Goal: Task Accomplishment & Management: Use online tool/utility

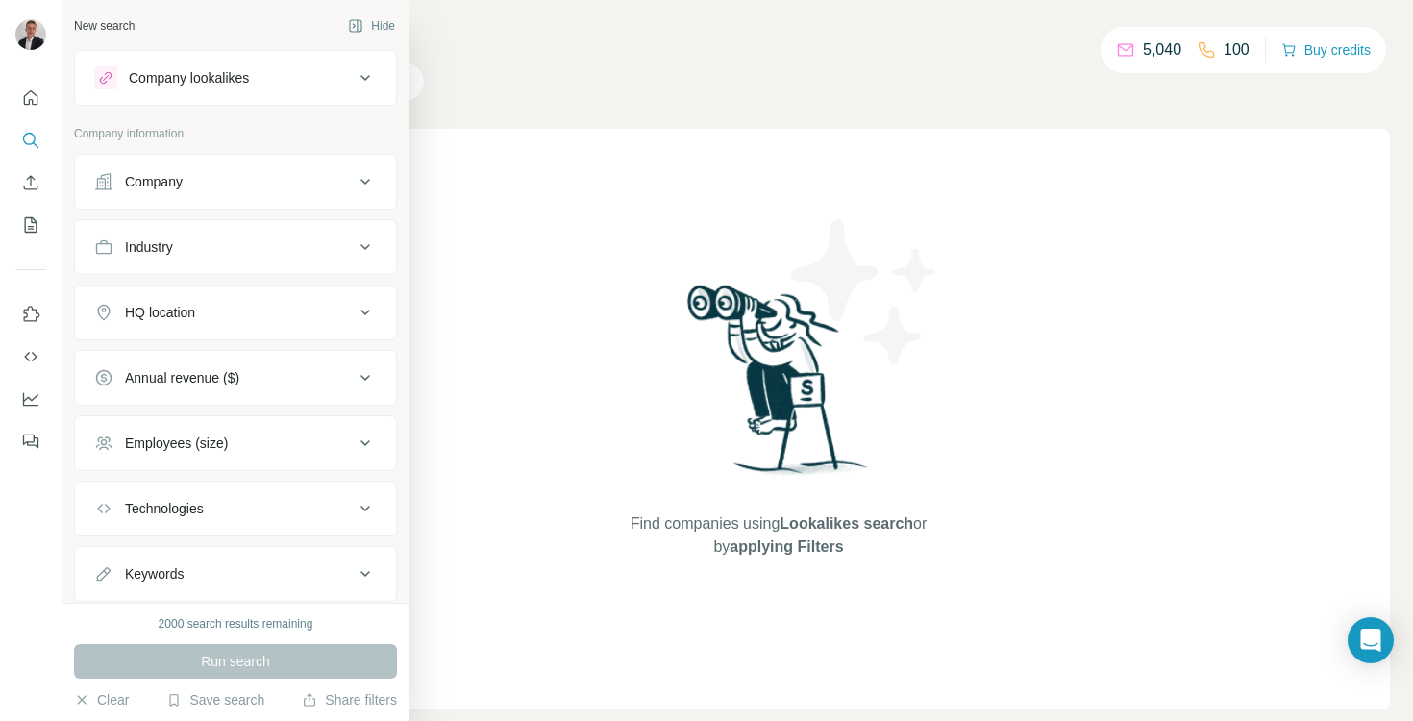
click at [212, 27] on div "New search Hide" at bounding box center [235, 26] width 323 height 29
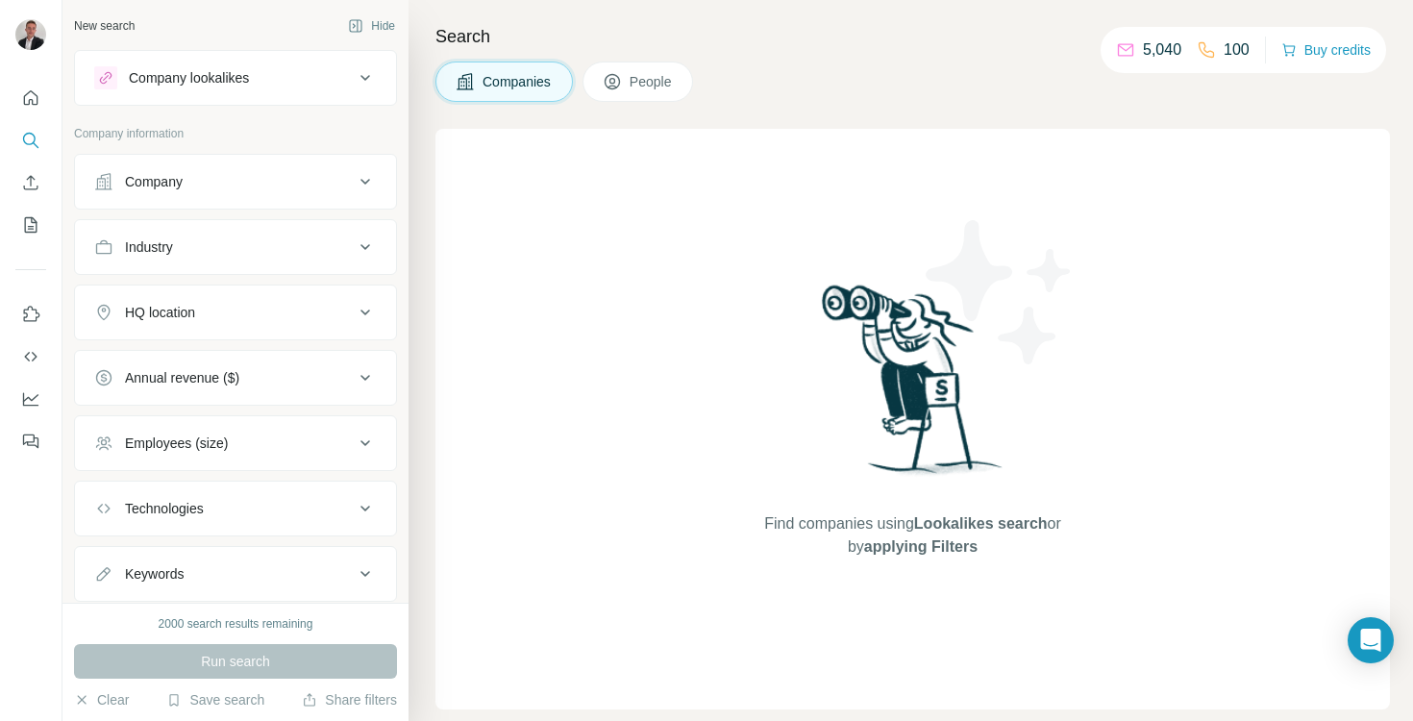
click at [173, 166] on button "Company" at bounding box center [235, 182] width 321 height 46
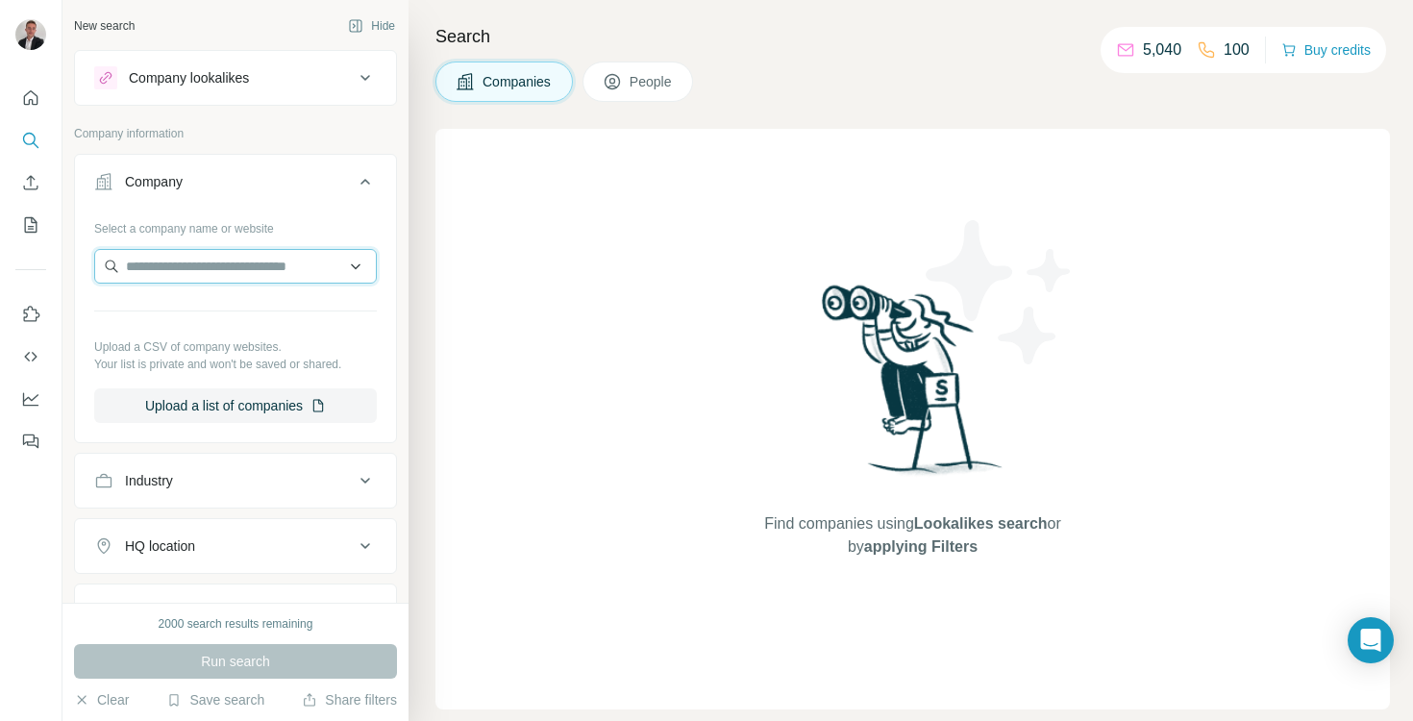
click at [254, 270] on input "text" at bounding box center [235, 266] width 283 height 35
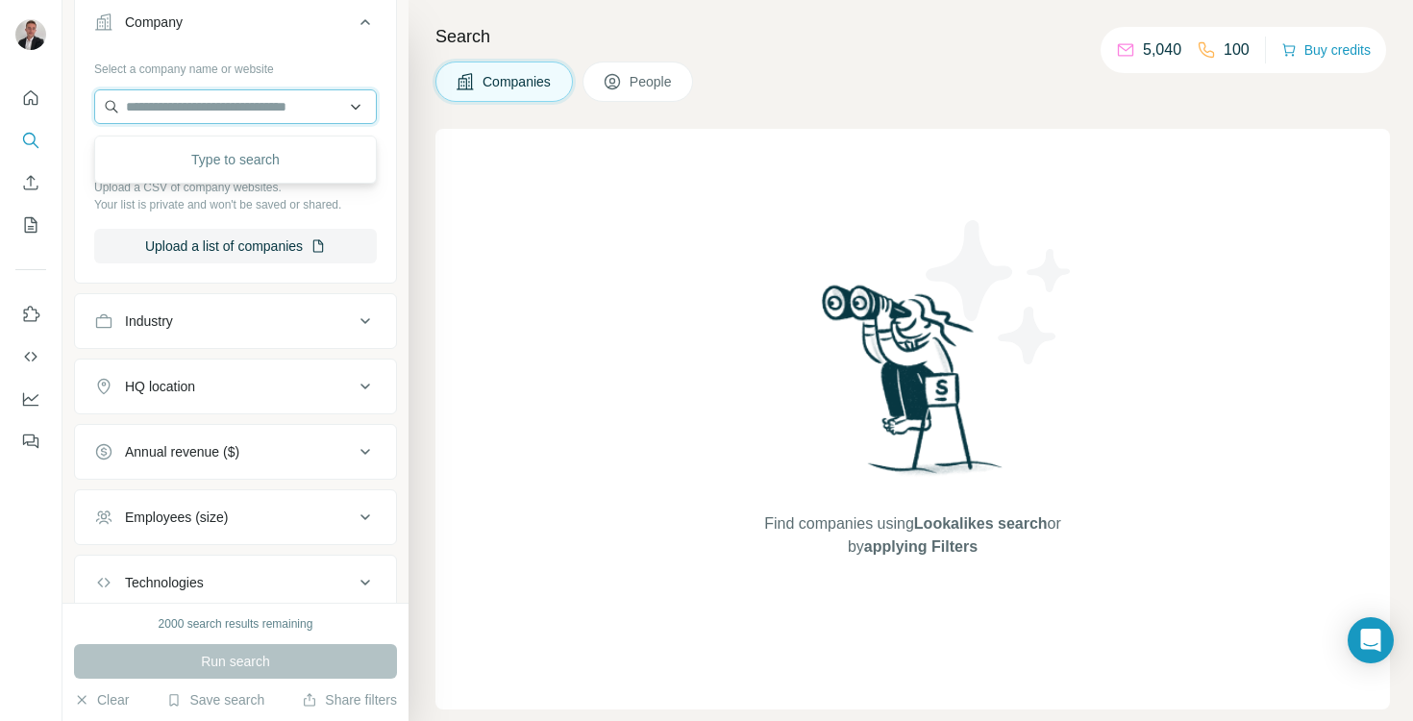
scroll to position [235, 0]
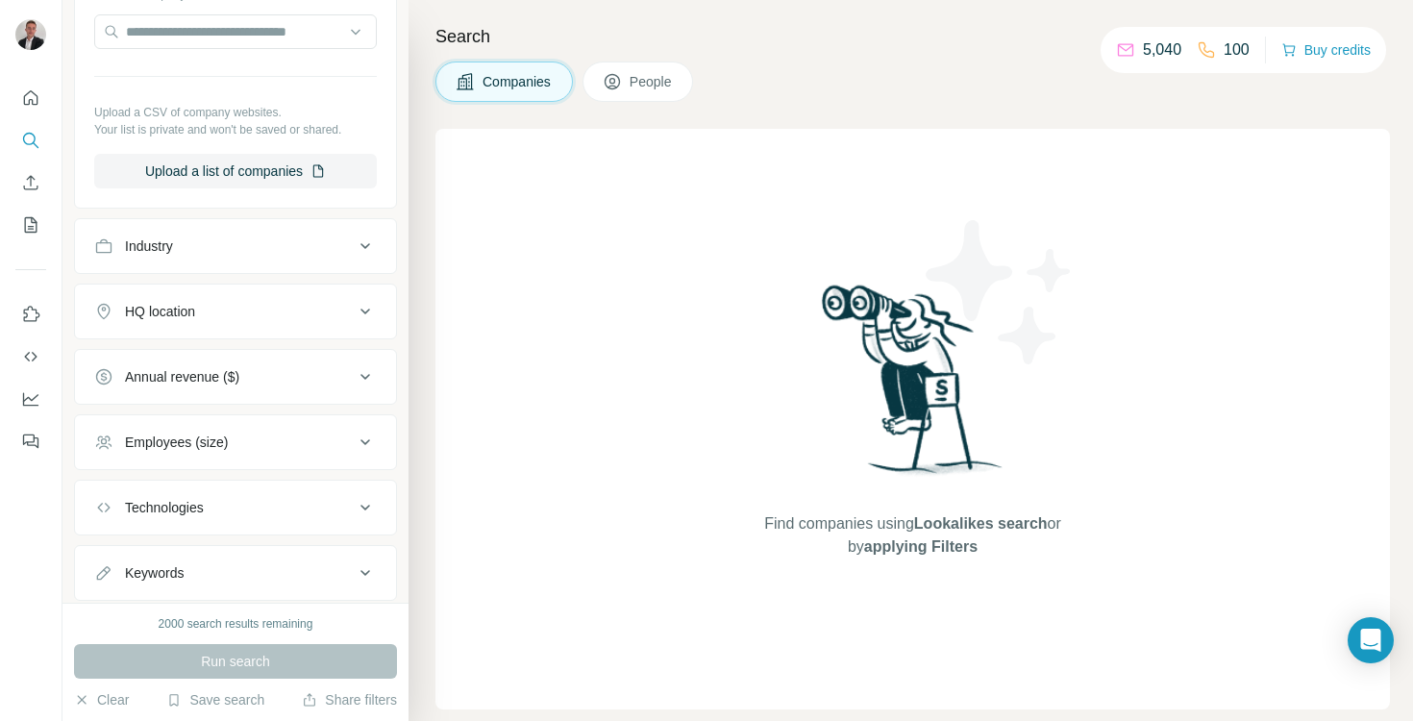
click at [238, 326] on button "HQ location" at bounding box center [235, 311] width 321 height 46
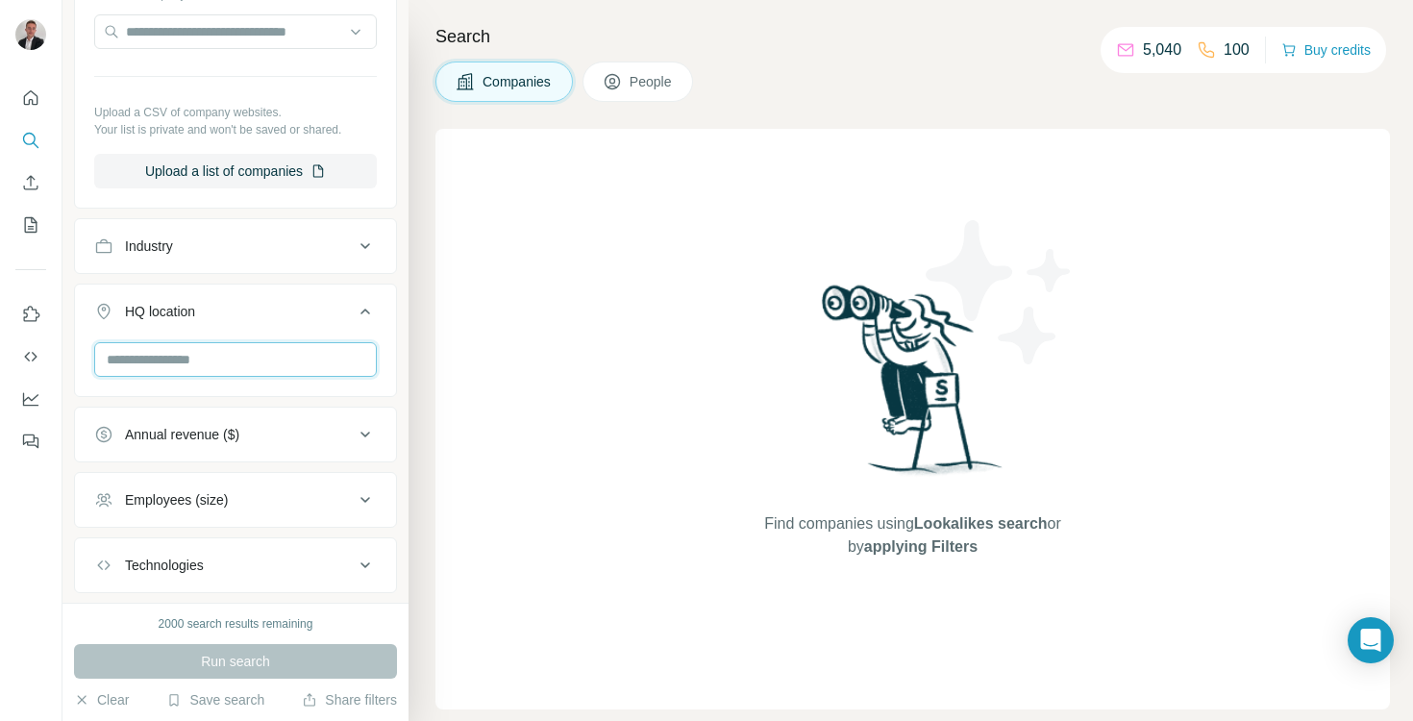
click at [212, 361] on input "text" at bounding box center [235, 359] width 283 height 35
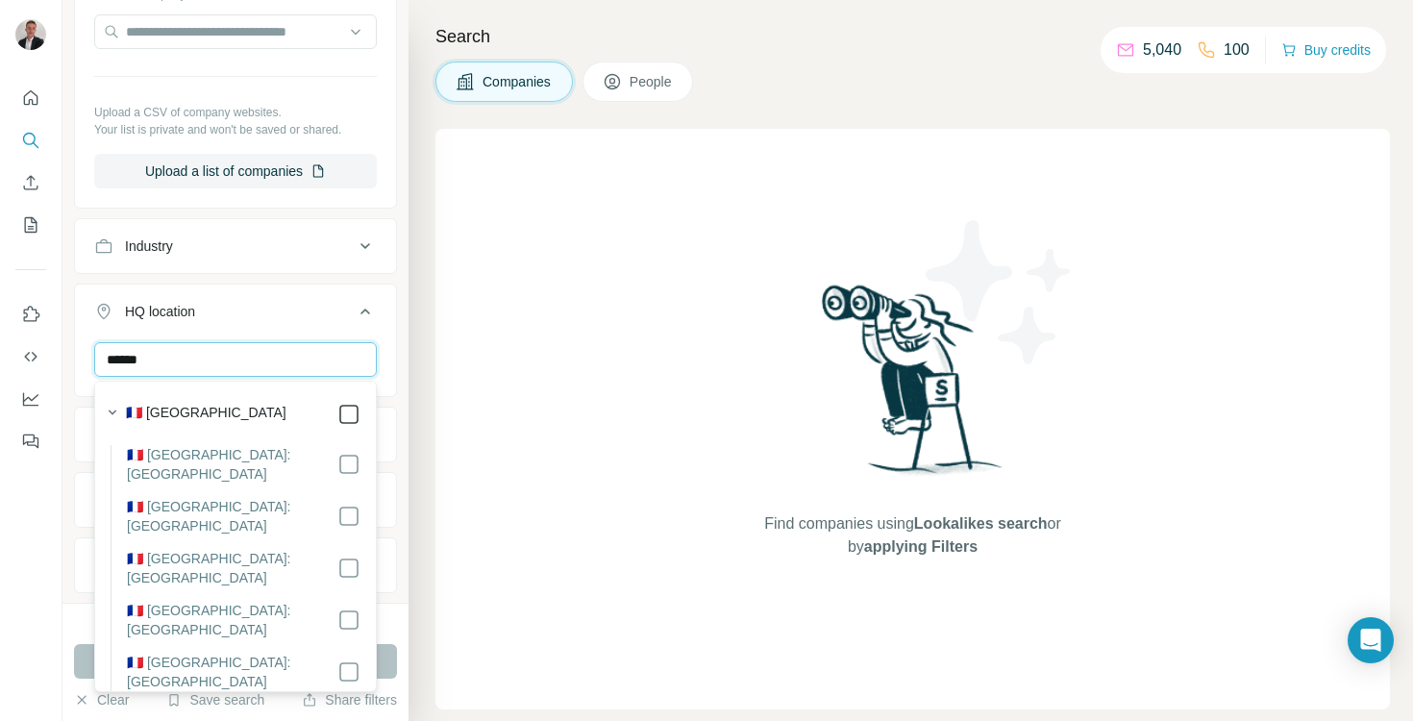
type input "******"
click at [337, 406] on icon at bounding box center [348, 414] width 23 height 23
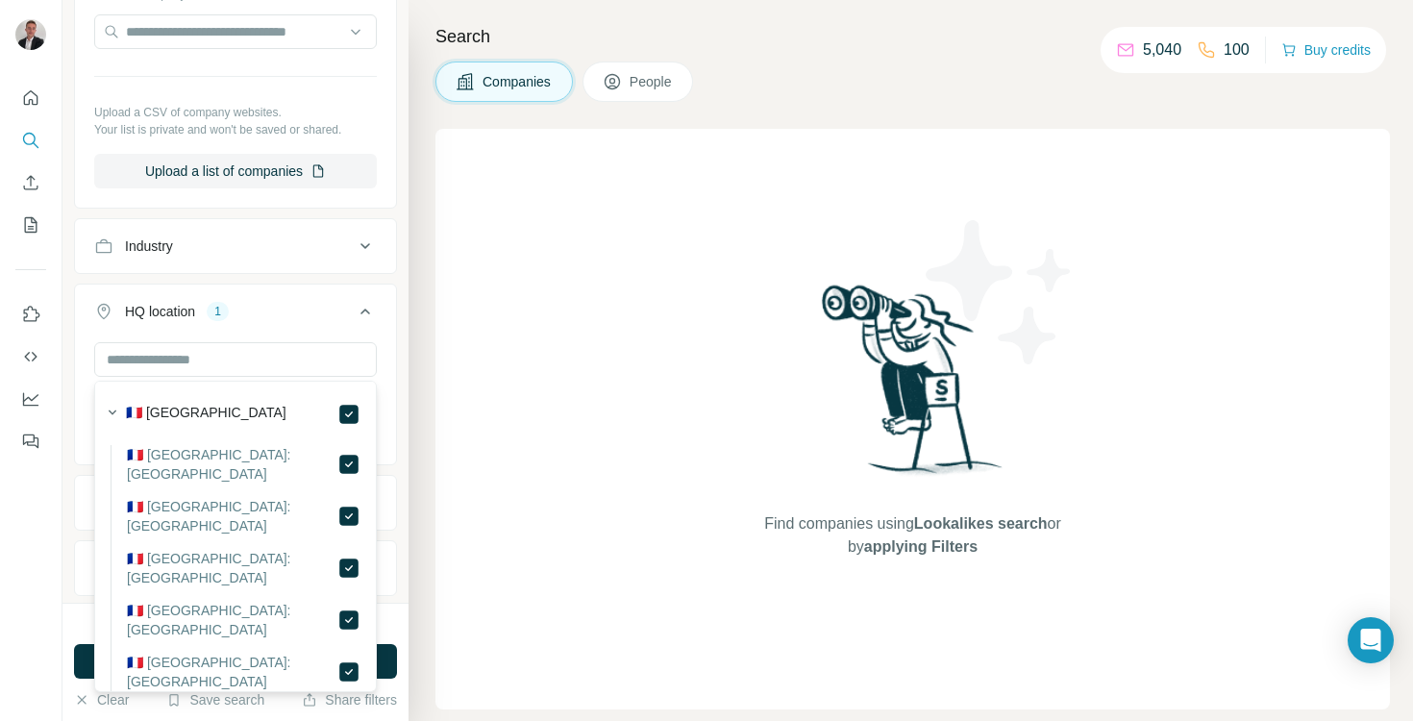
click at [274, 319] on div "HQ location 1" at bounding box center [224, 311] width 260 height 19
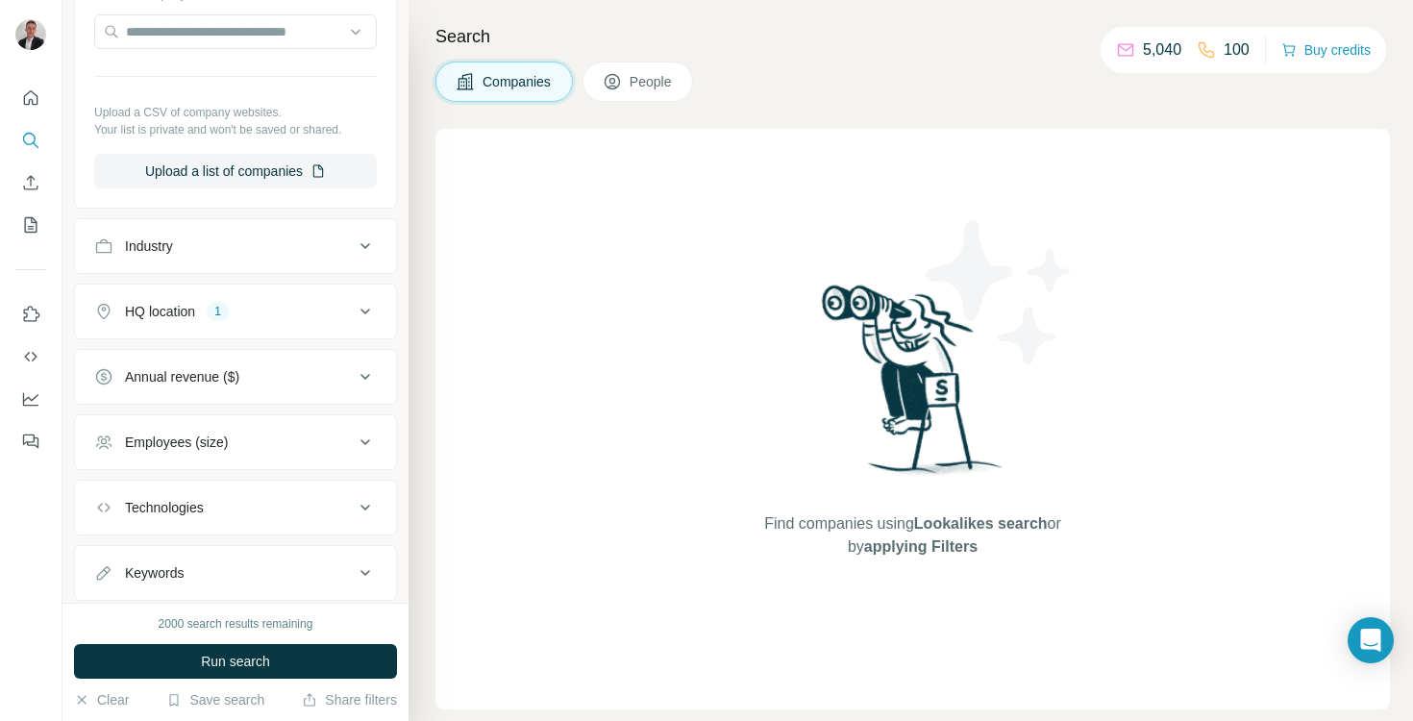
click at [284, 239] on div "Industry" at bounding box center [224, 246] width 260 height 19
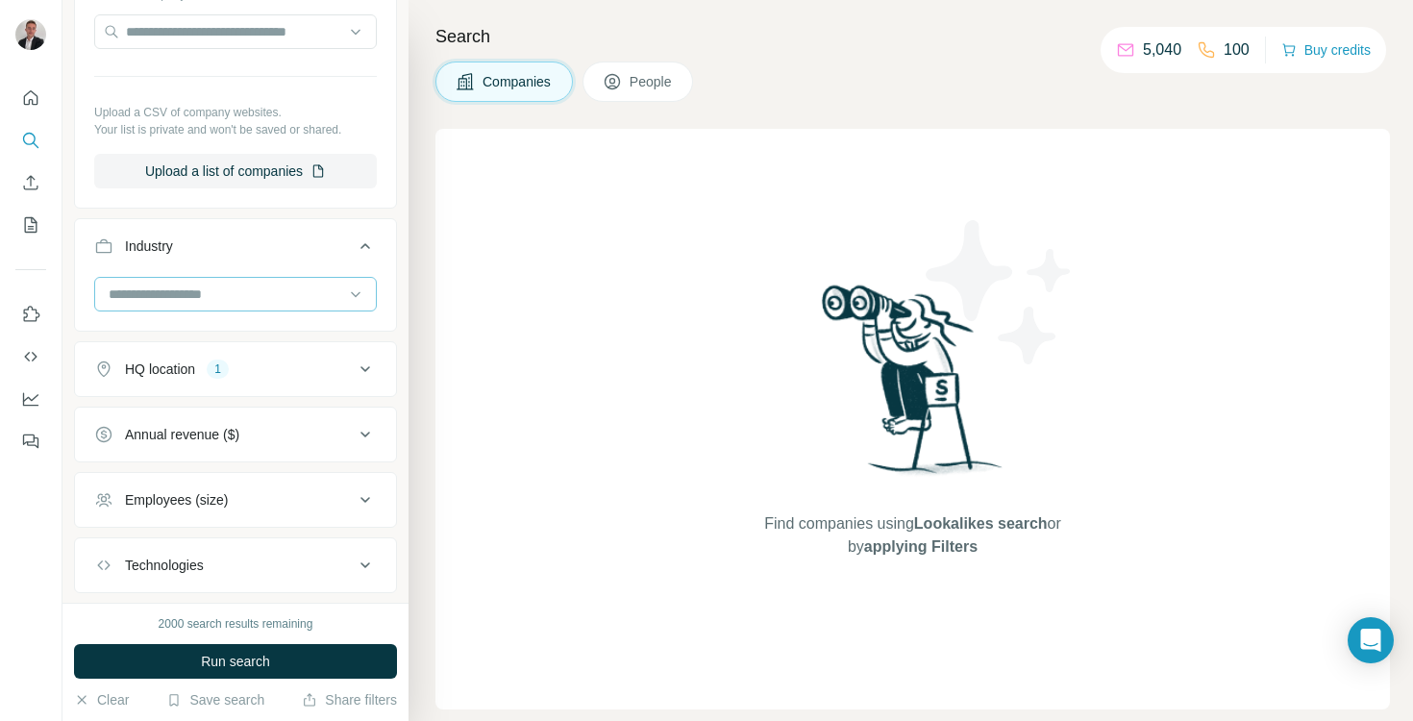
click at [179, 292] on input at bounding box center [225, 294] width 237 height 21
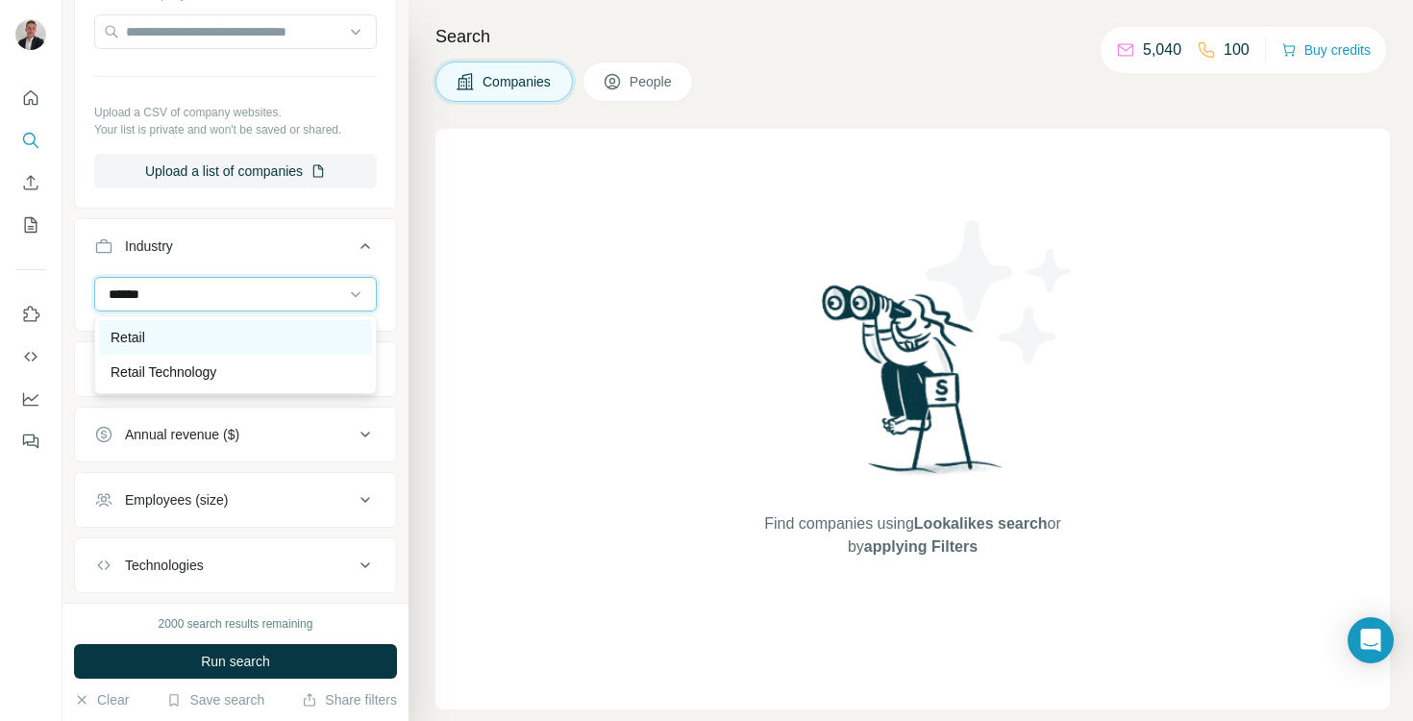
type input "******"
click at [222, 324] on div "Retail" at bounding box center [235, 337] width 273 height 35
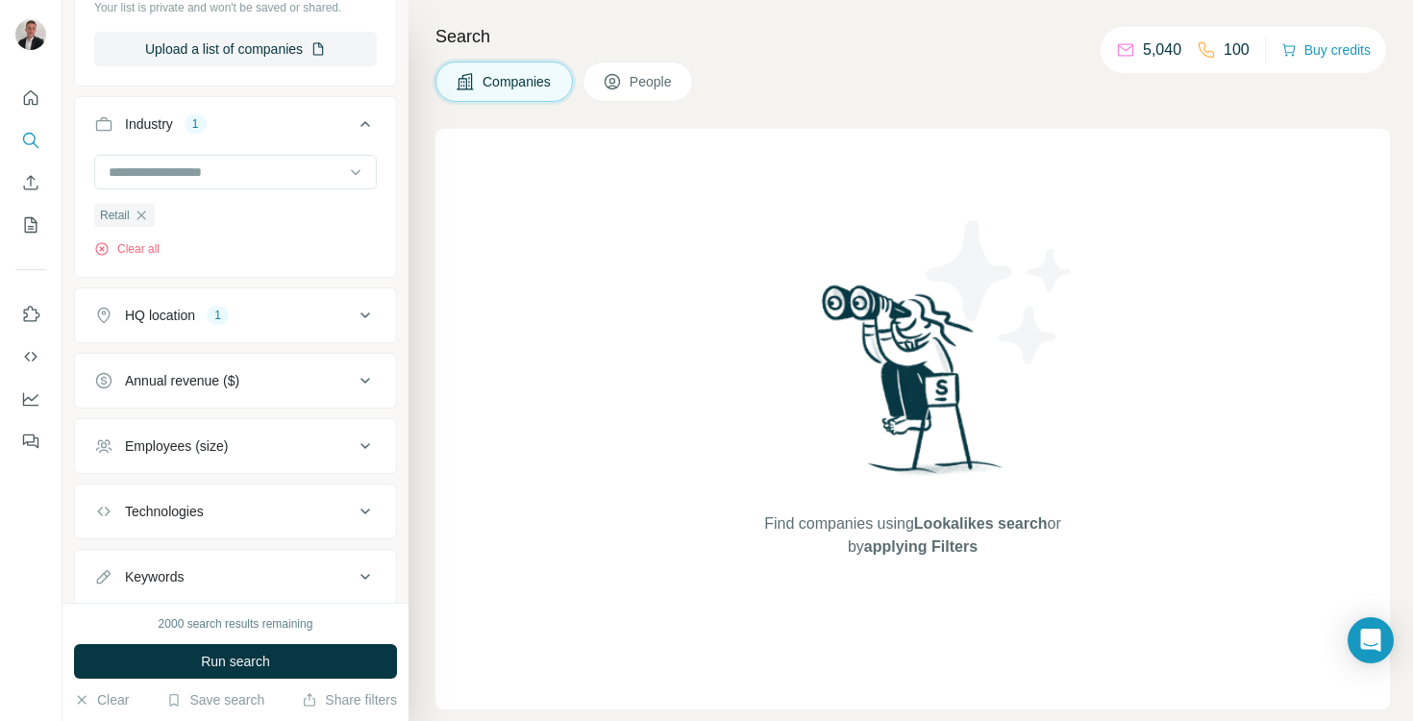
scroll to position [412, 0]
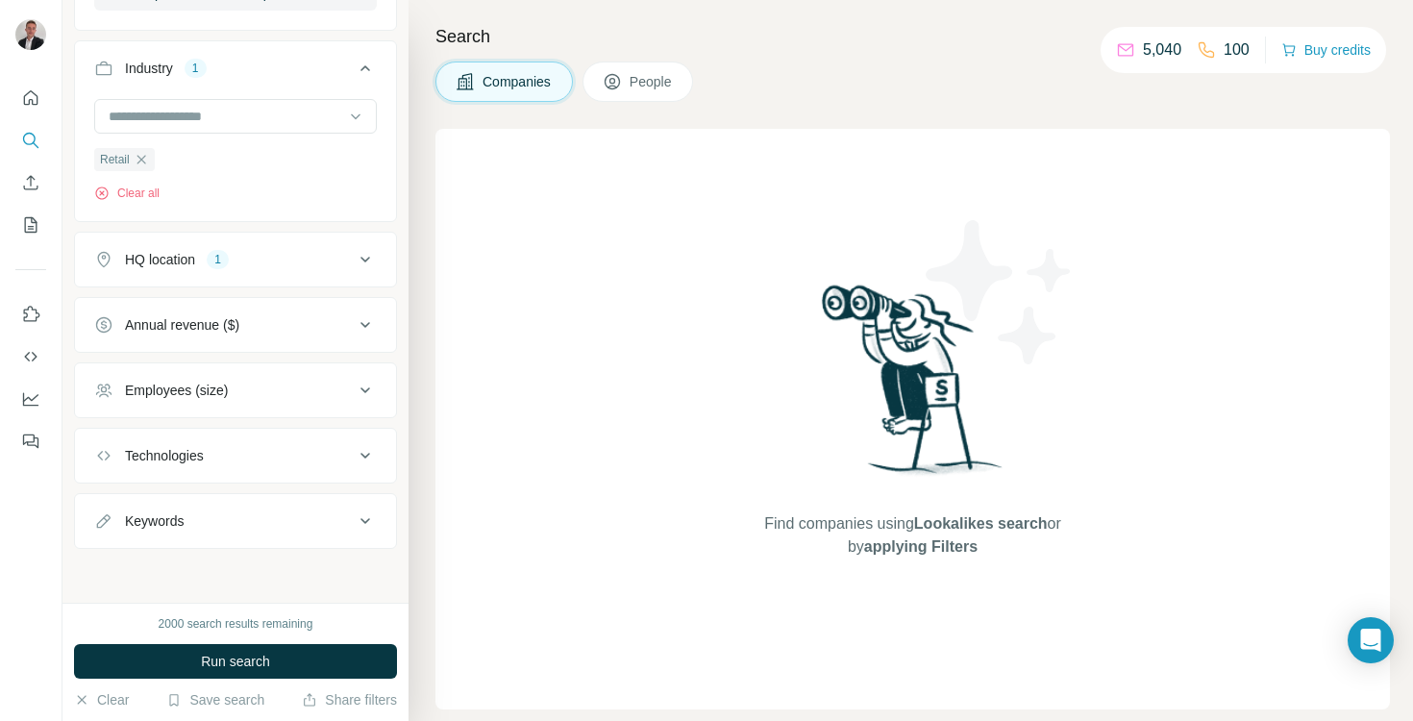
click at [281, 331] on div "Annual revenue ($)" at bounding box center [224, 324] width 260 height 19
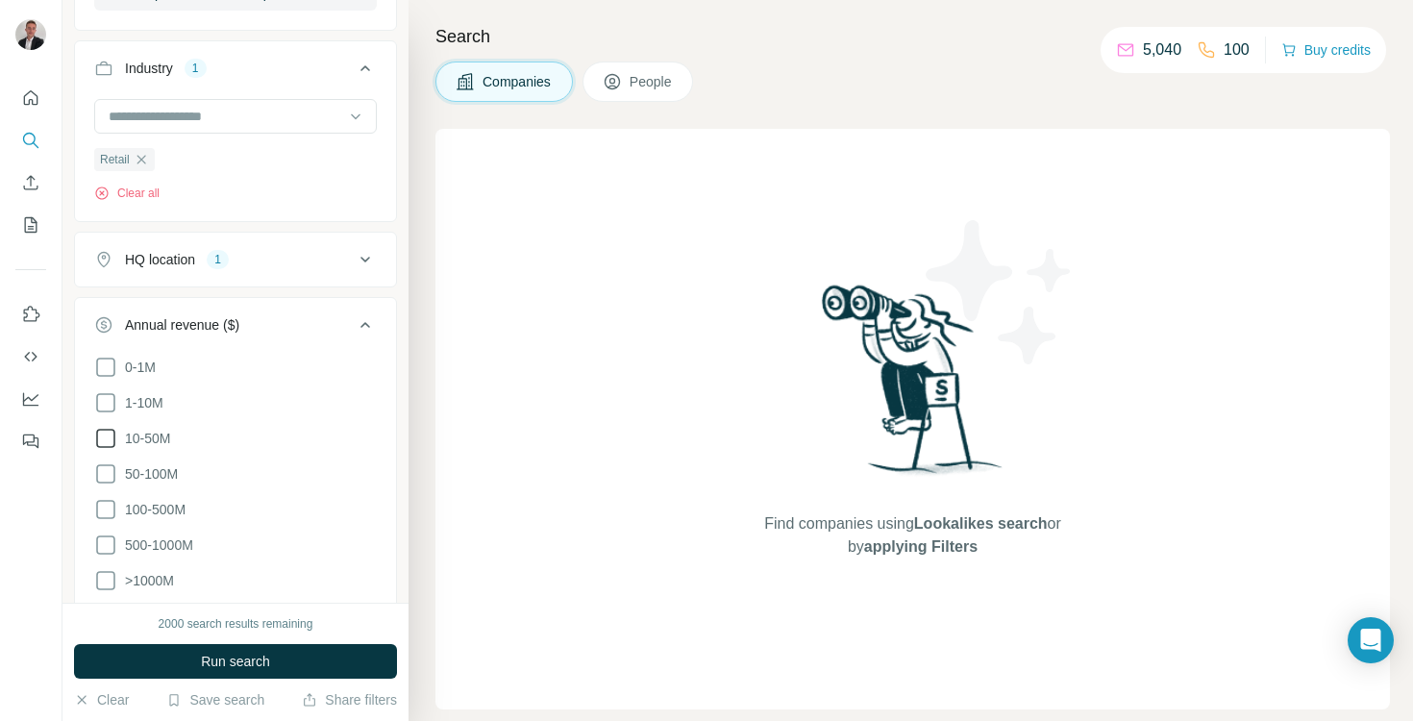
click at [110, 434] on icon at bounding box center [105, 438] width 23 height 23
click at [295, 657] on button "Run search" at bounding box center [235, 661] width 323 height 35
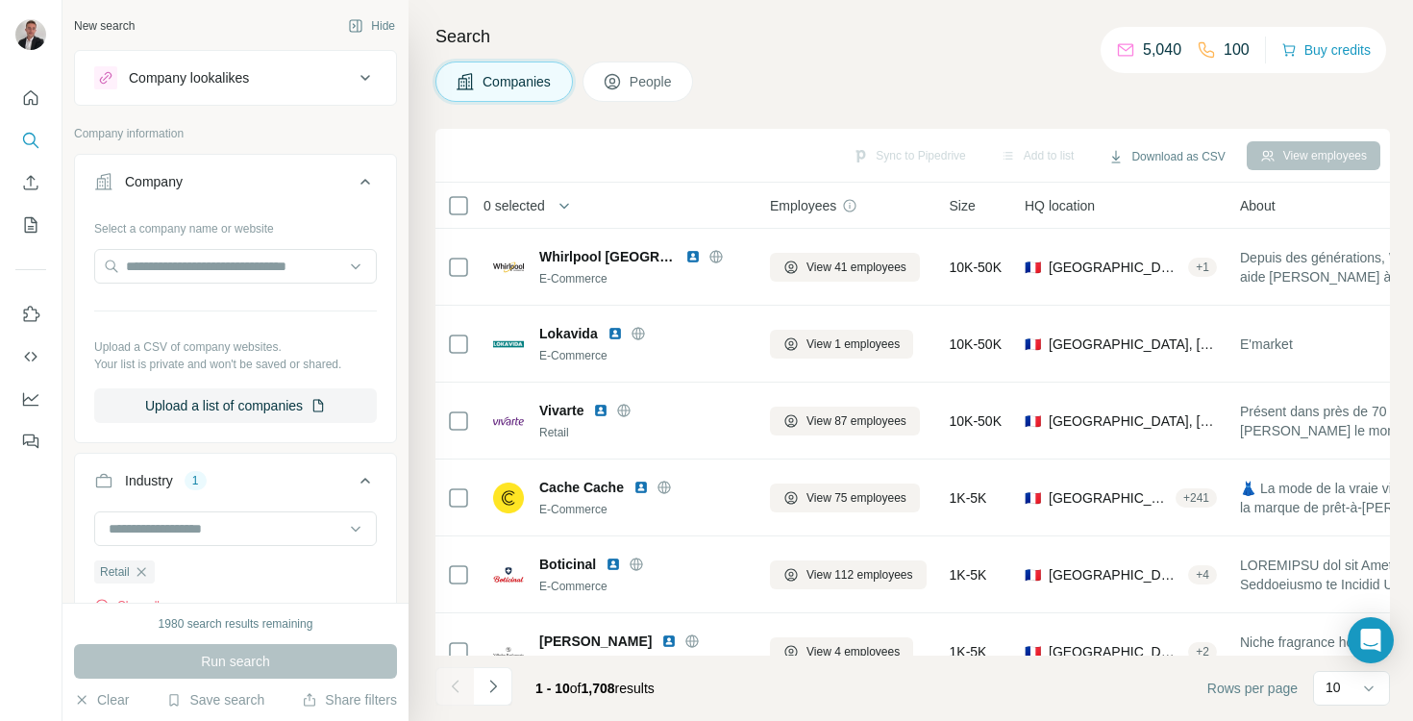
click at [646, 72] on span "People" at bounding box center [652, 81] width 44 height 19
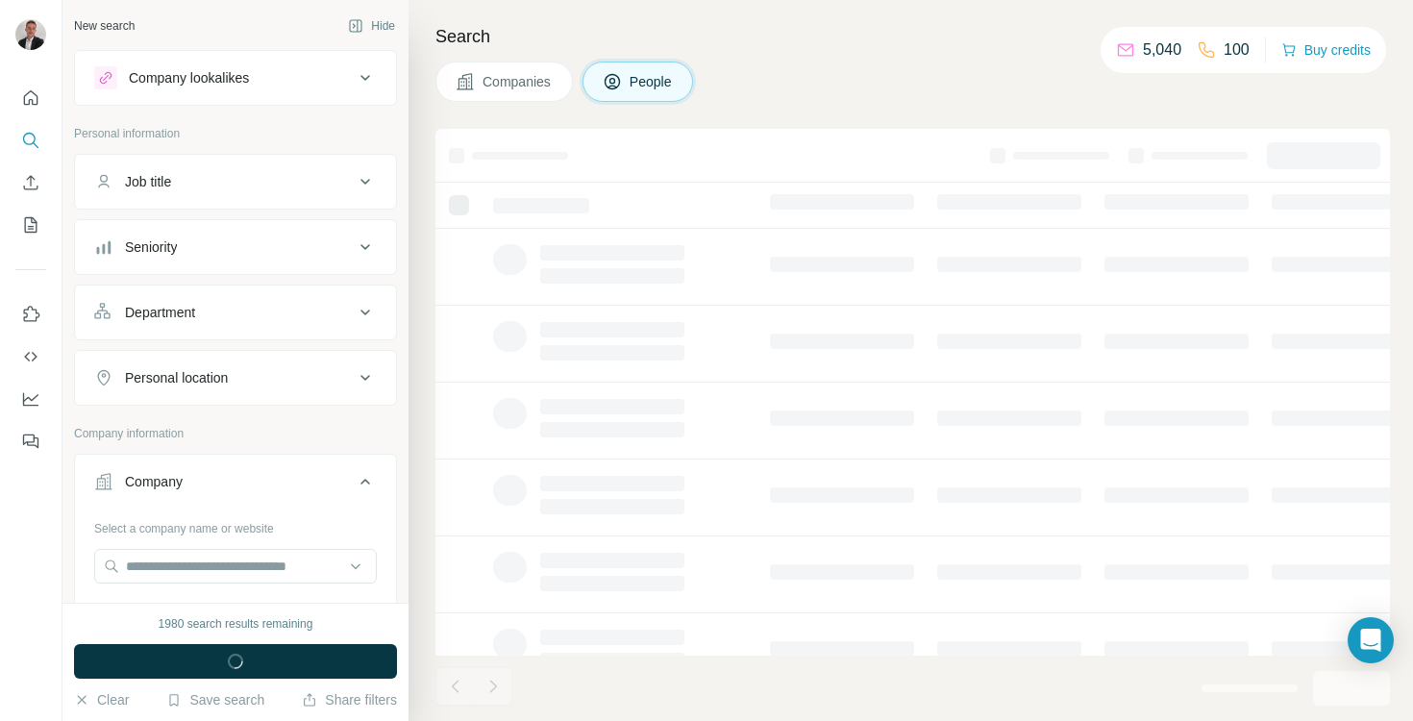
click at [270, 167] on button "Job title" at bounding box center [235, 182] width 321 height 46
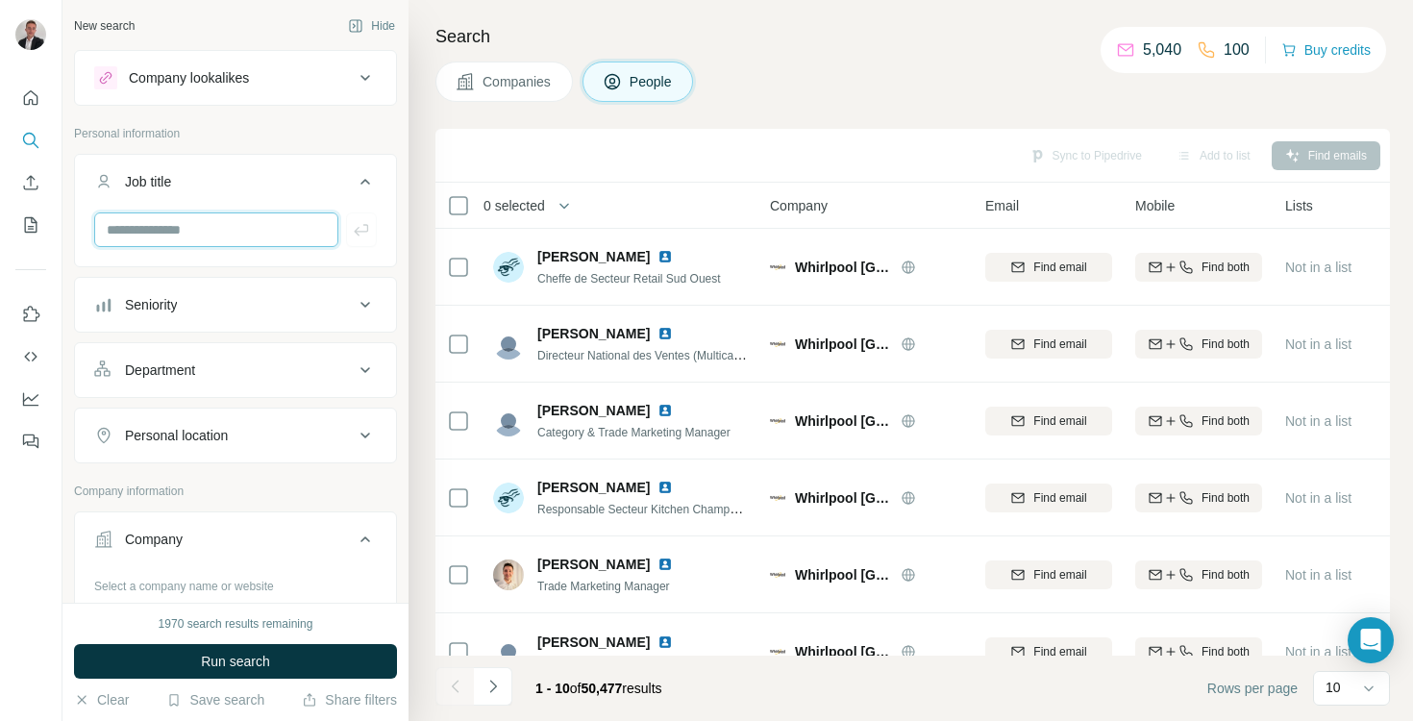
click at [212, 239] on input "text" at bounding box center [216, 229] width 244 height 35
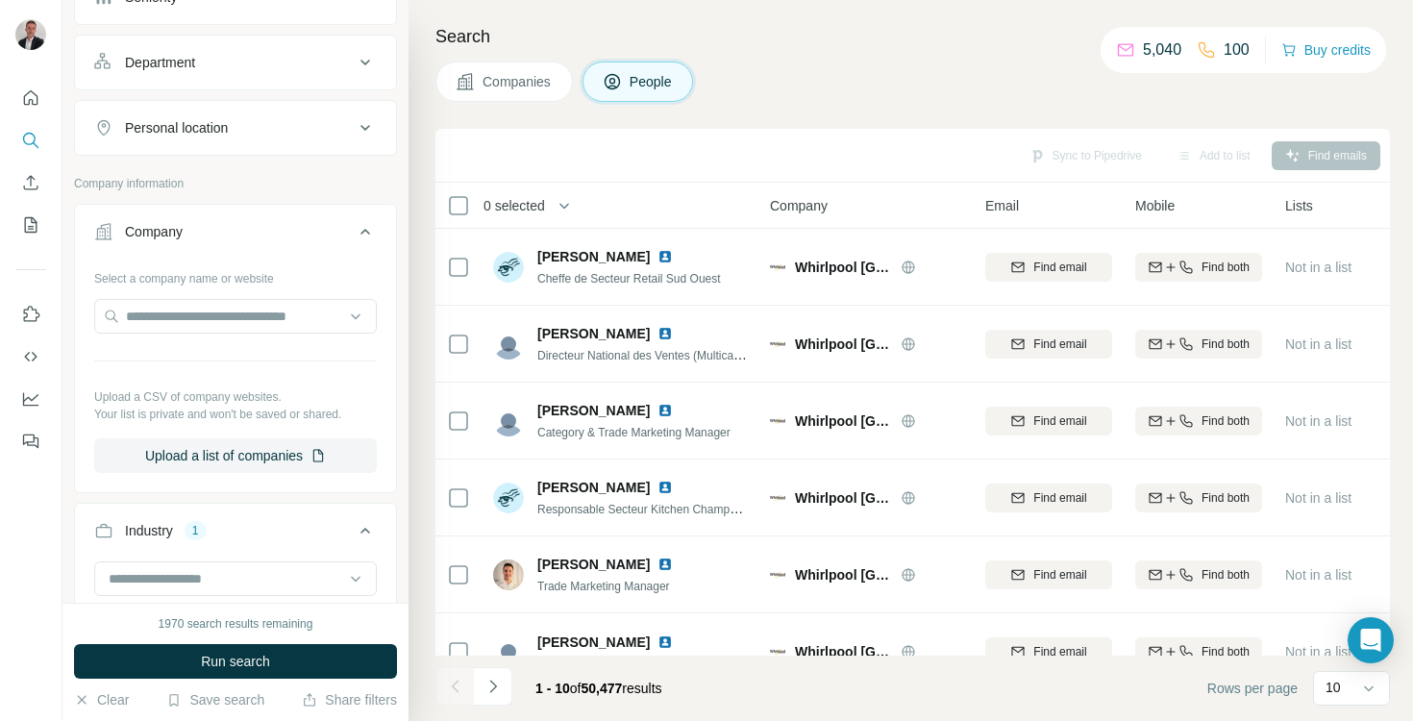
scroll to position [348, 0]
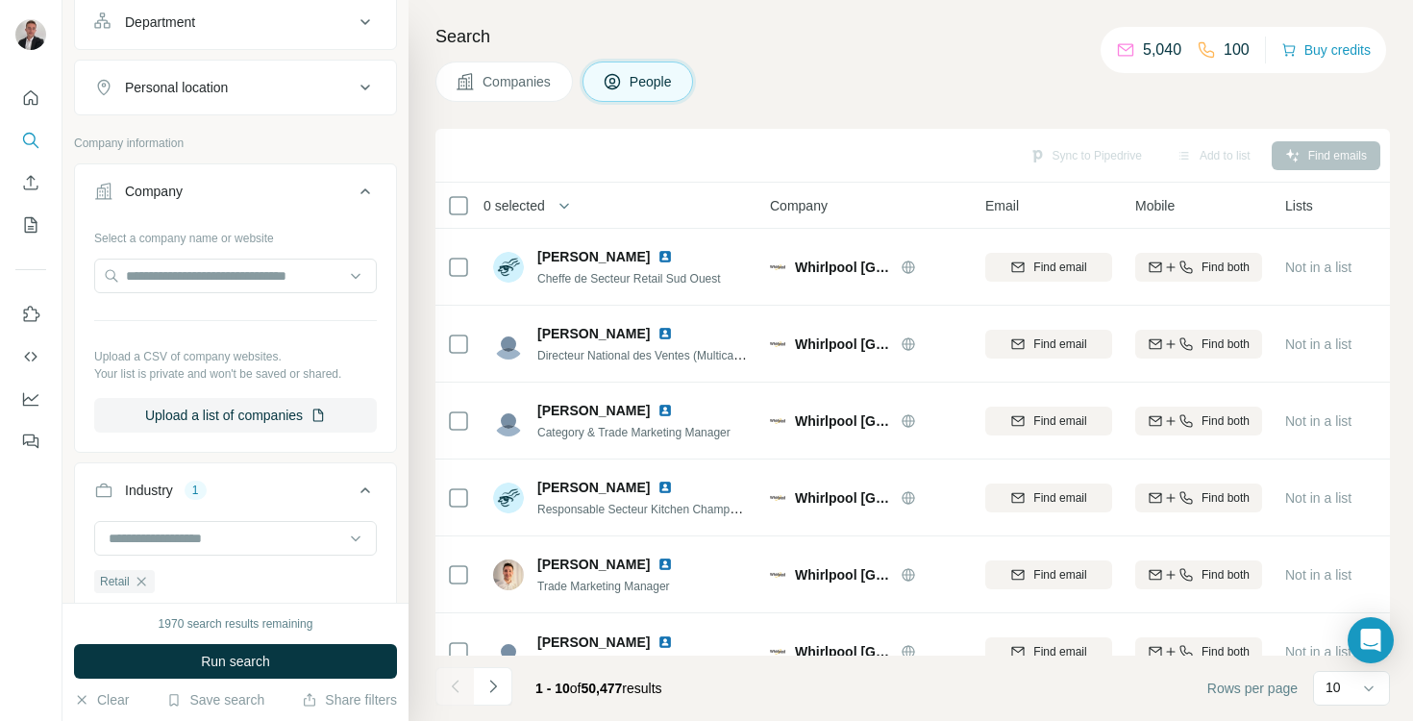
click at [112, 320] on hr at bounding box center [235, 320] width 283 height 1
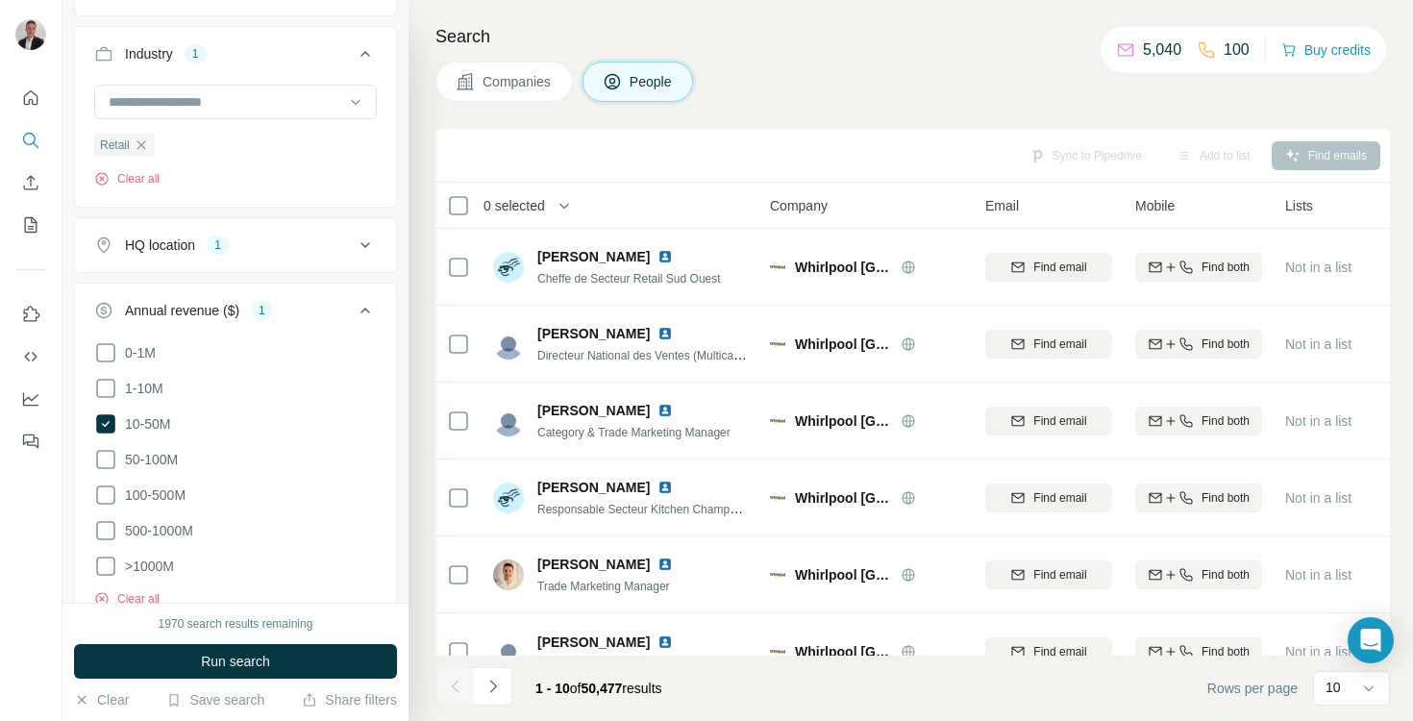
scroll to position [619, 0]
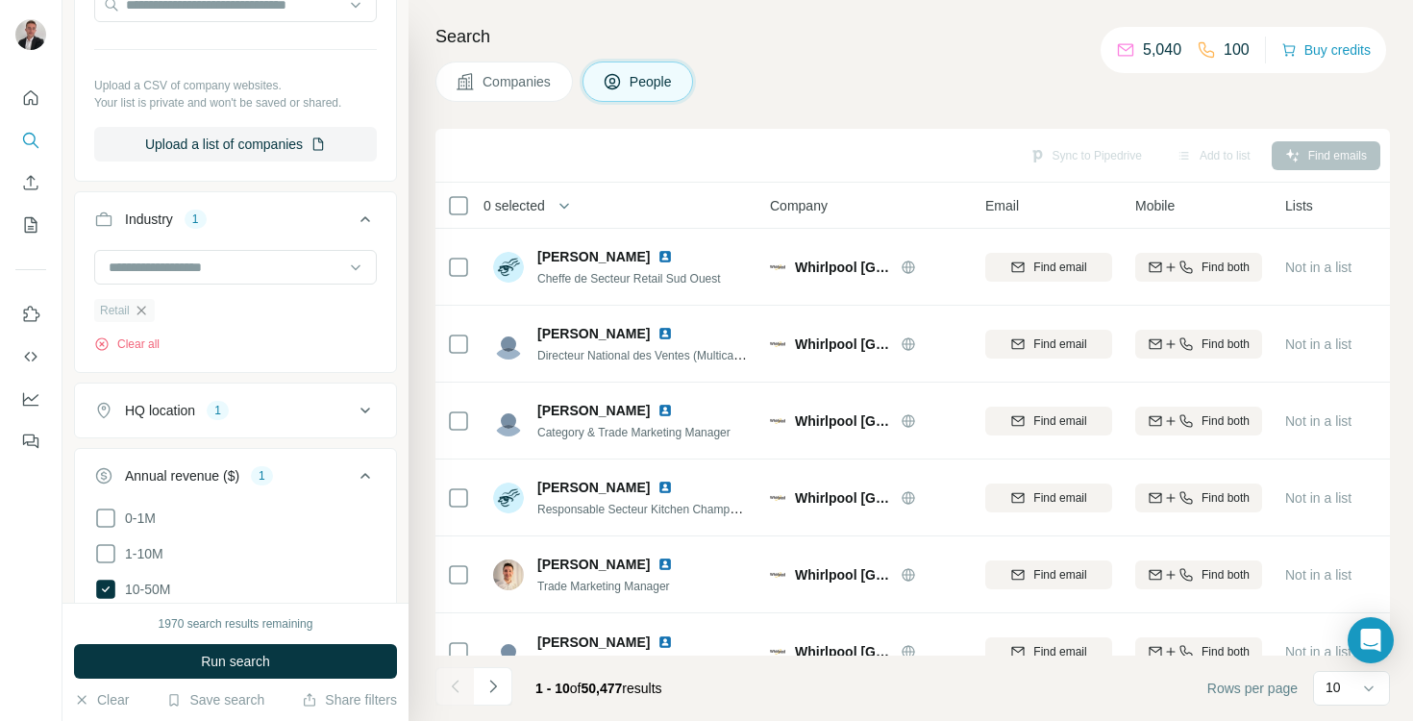
click at [145, 308] on icon "button" at bounding box center [141, 310] width 15 height 15
click at [145, 281] on div at bounding box center [225, 267] width 237 height 33
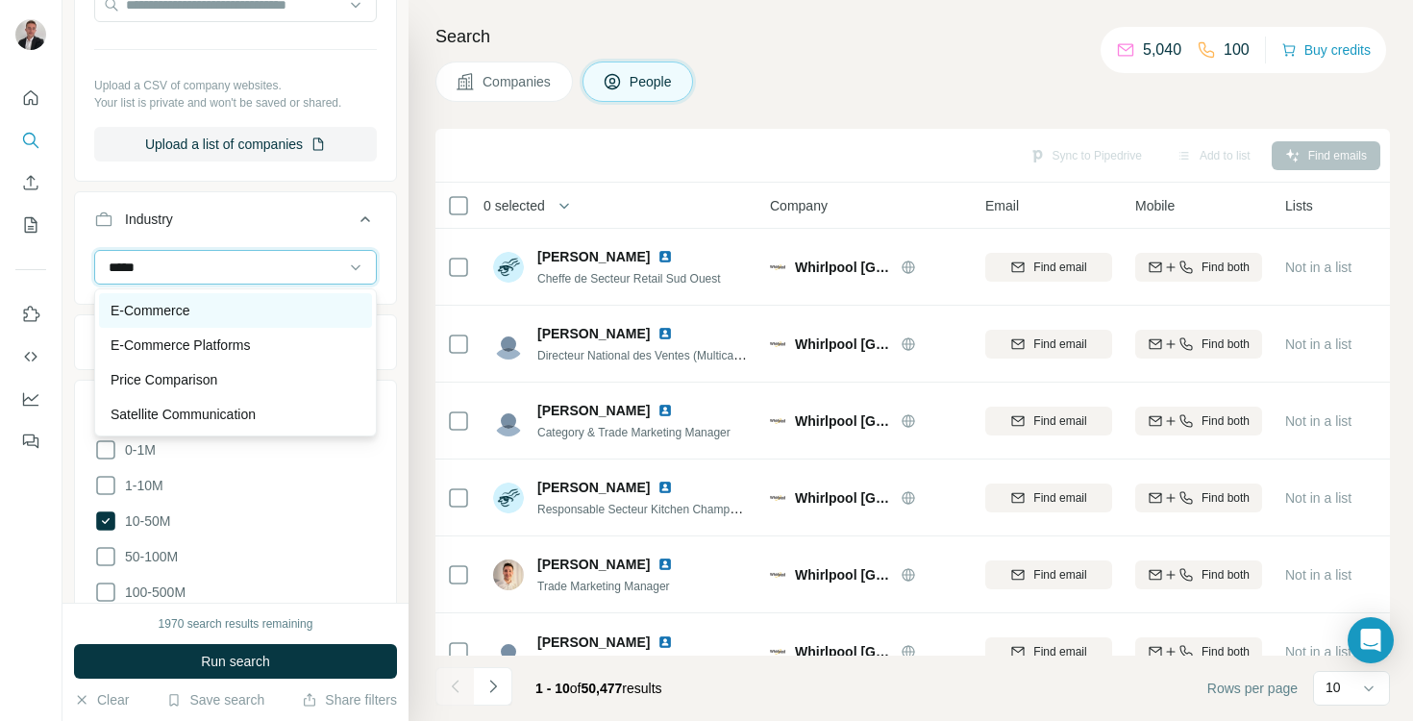
type input "*****"
click at [189, 319] on p "E-Commerce" at bounding box center [150, 310] width 79 height 19
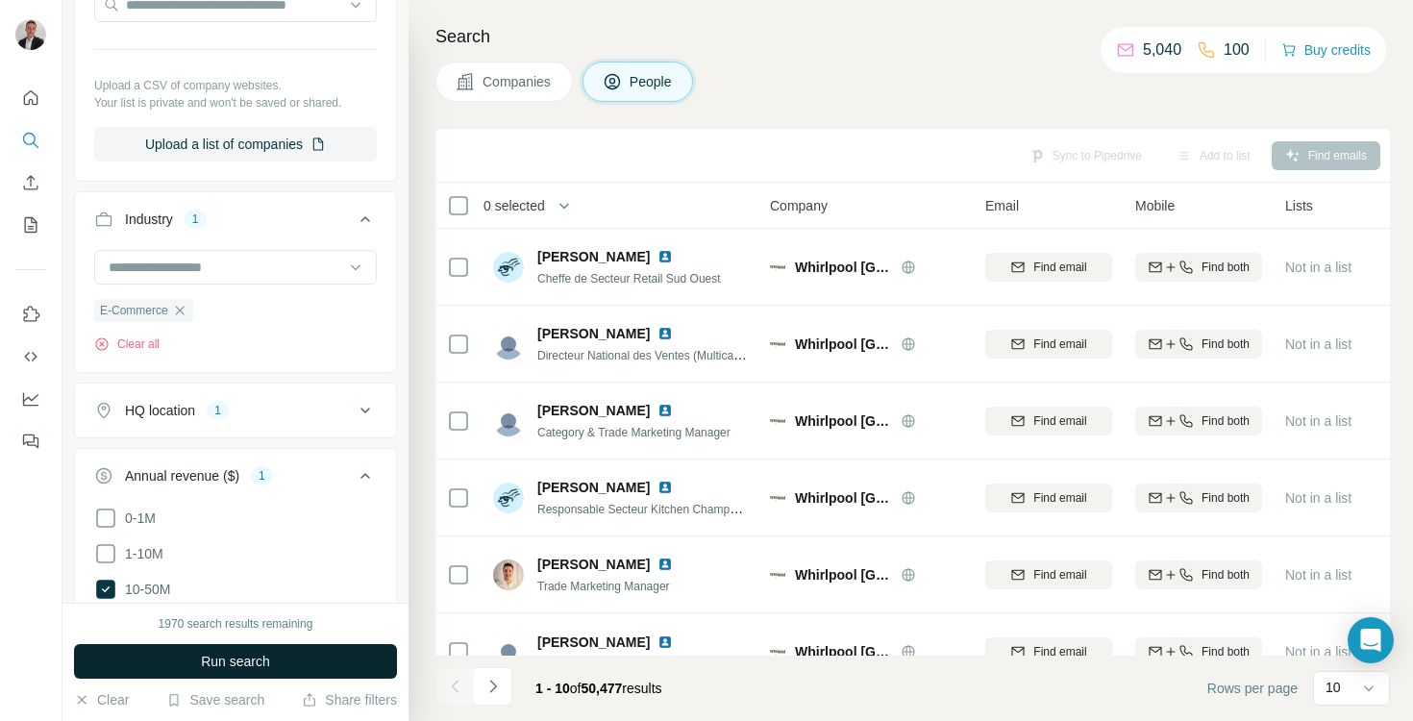
click at [228, 662] on span "Run search" at bounding box center [235, 661] width 69 height 19
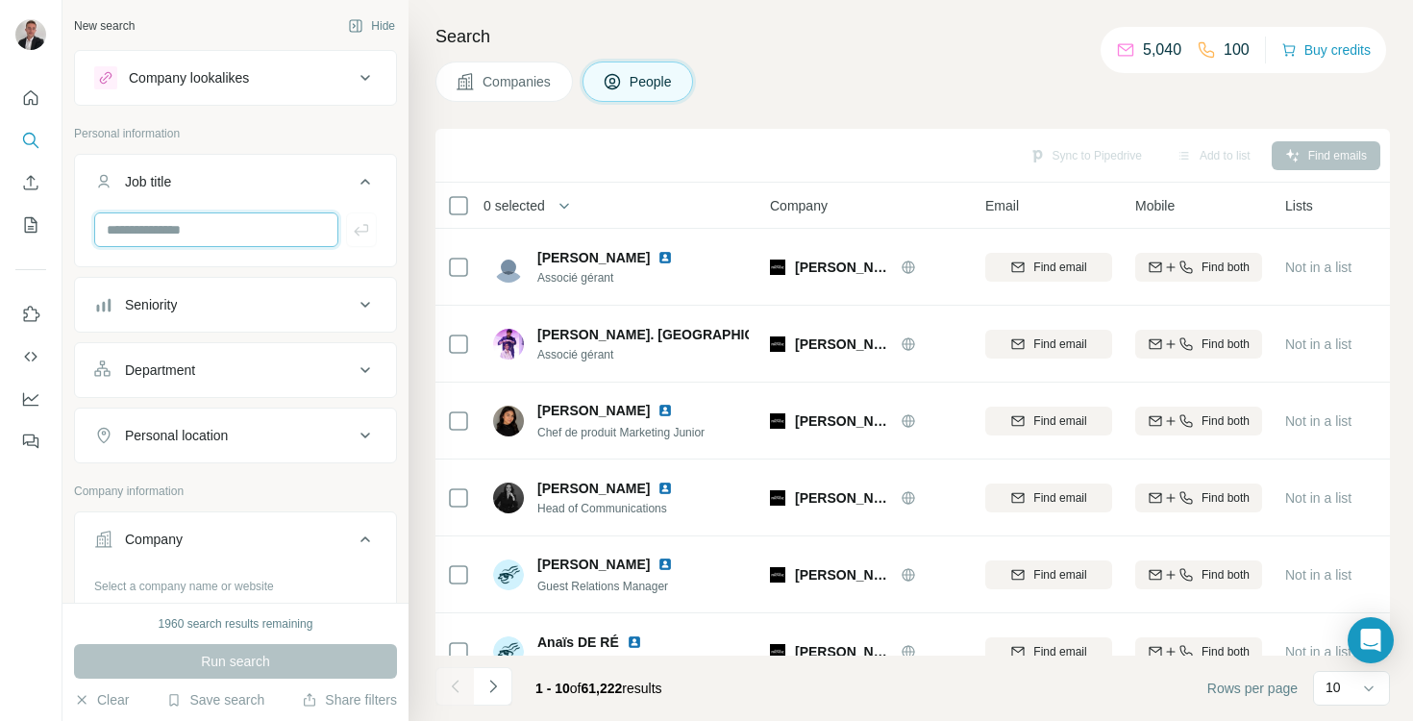
click at [189, 239] on input "text" at bounding box center [216, 229] width 244 height 35
click at [210, 239] on input "text" at bounding box center [216, 229] width 244 height 35
type input "**********"
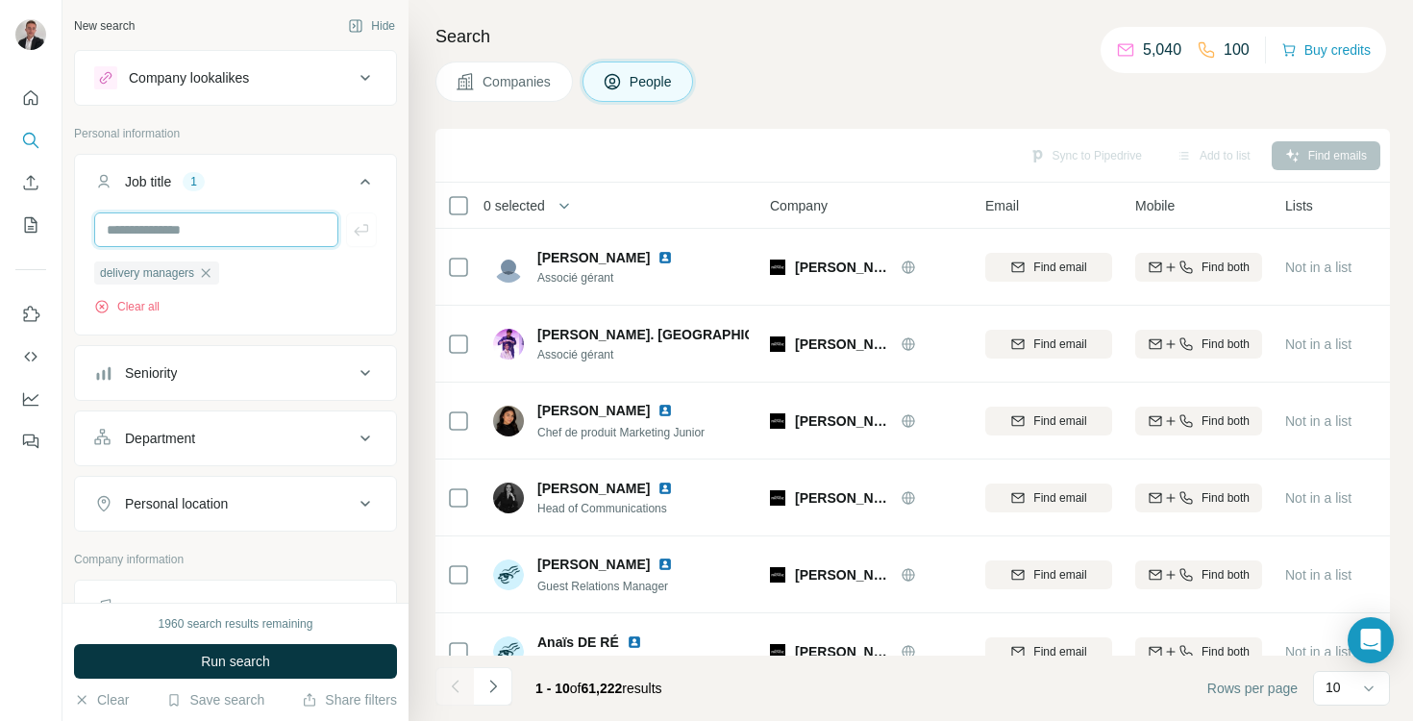
click at [122, 231] on input "text" at bounding box center [216, 229] width 244 height 35
type input "**********"
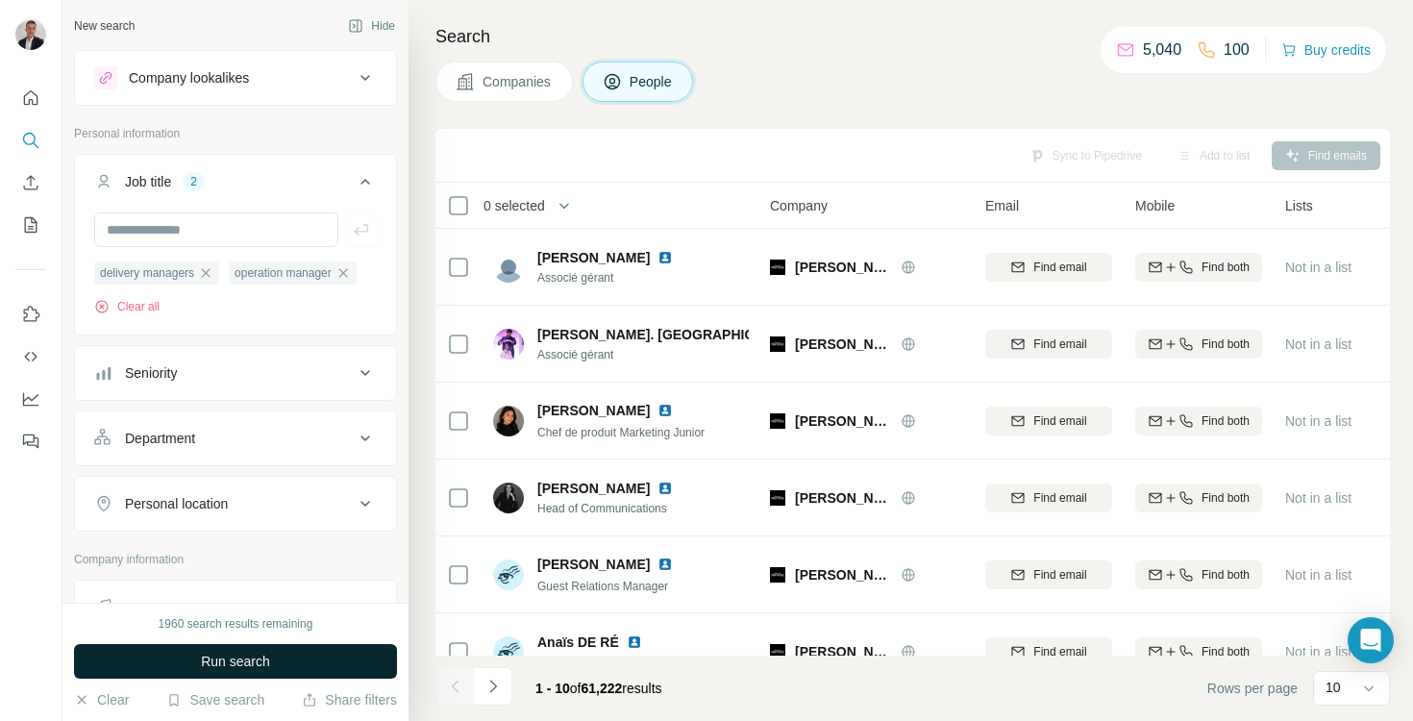
click at [208, 664] on span "Run search" at bounding box center [235, 661] width 69 height 19
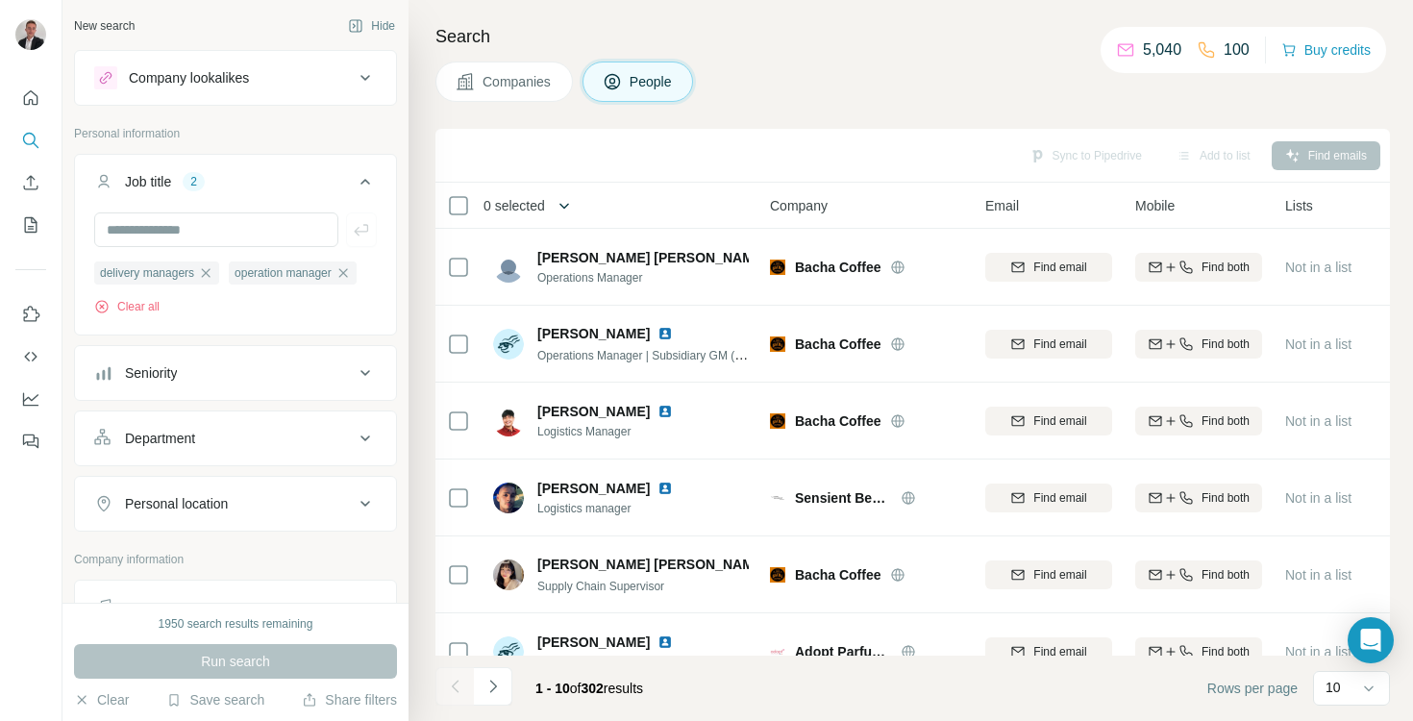
click at [570, 206] on icon "button" at bounding box center [564, 205] width 19 height 19
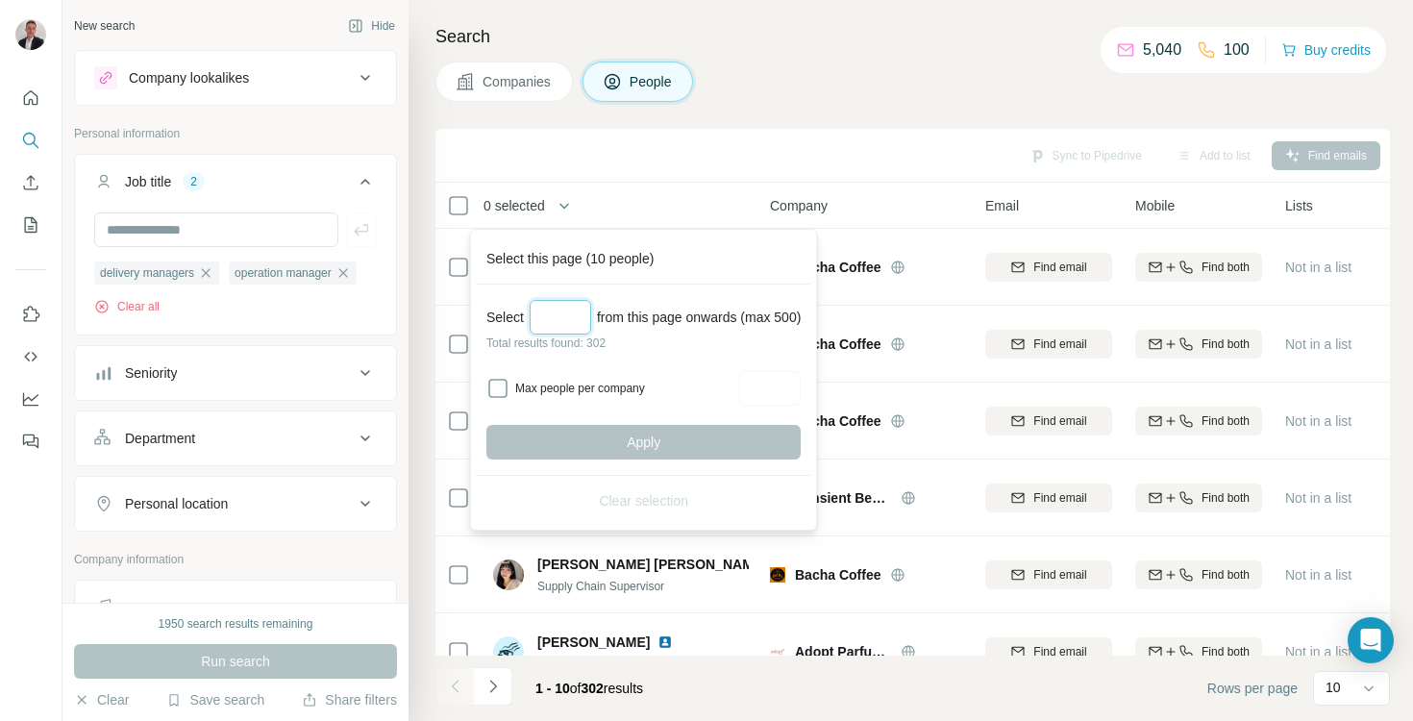
click at [562, 320] on input "Select a number (up to 500)" at bounding box center [561, 317] width 62 height 35
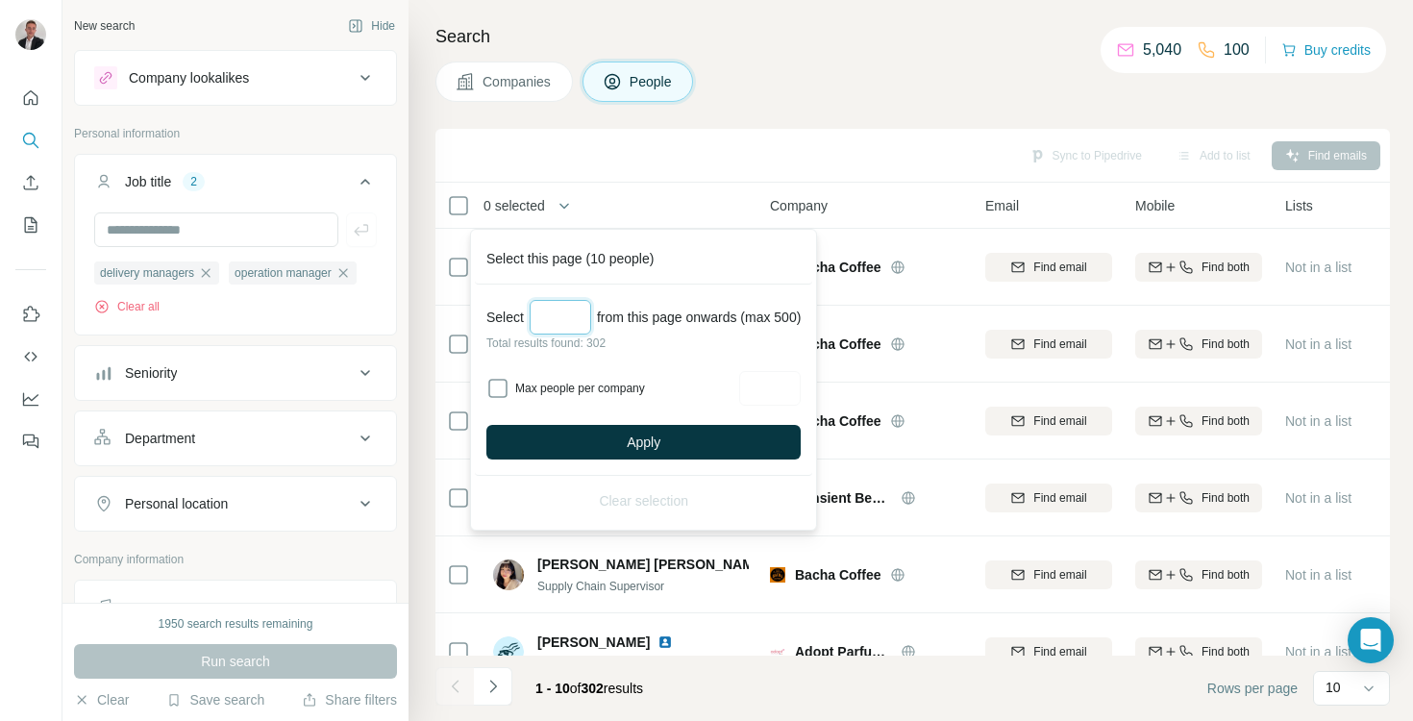
type input "*"
type input "***"
click at [521, 393] on label "Max people per company" at bounding box center [624, 388] width 218 height 17
click at [801, 376] on input "Max people per company" at bounding box center [770, 388] width 62 height 35
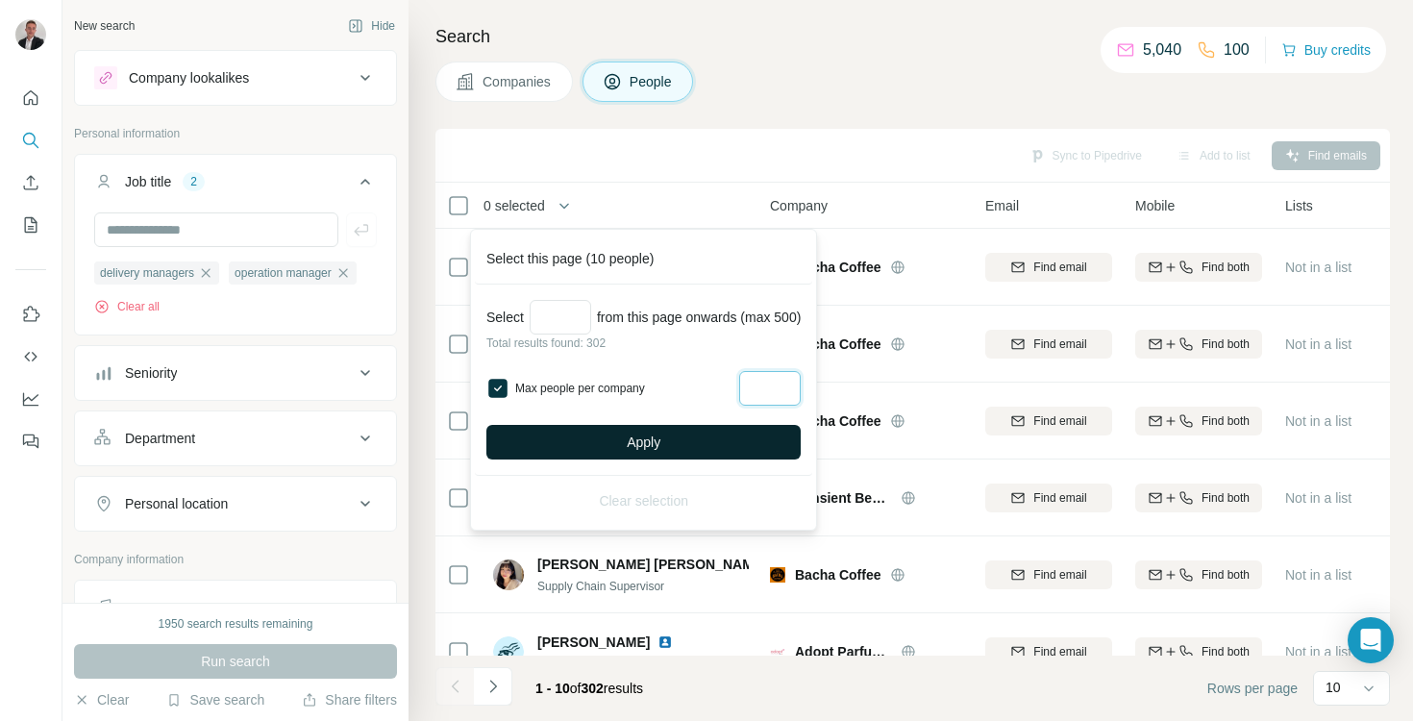
type input "*"
click at [737, 448] on button "Apply" at bounding box center [644, 442] width 314 height 35
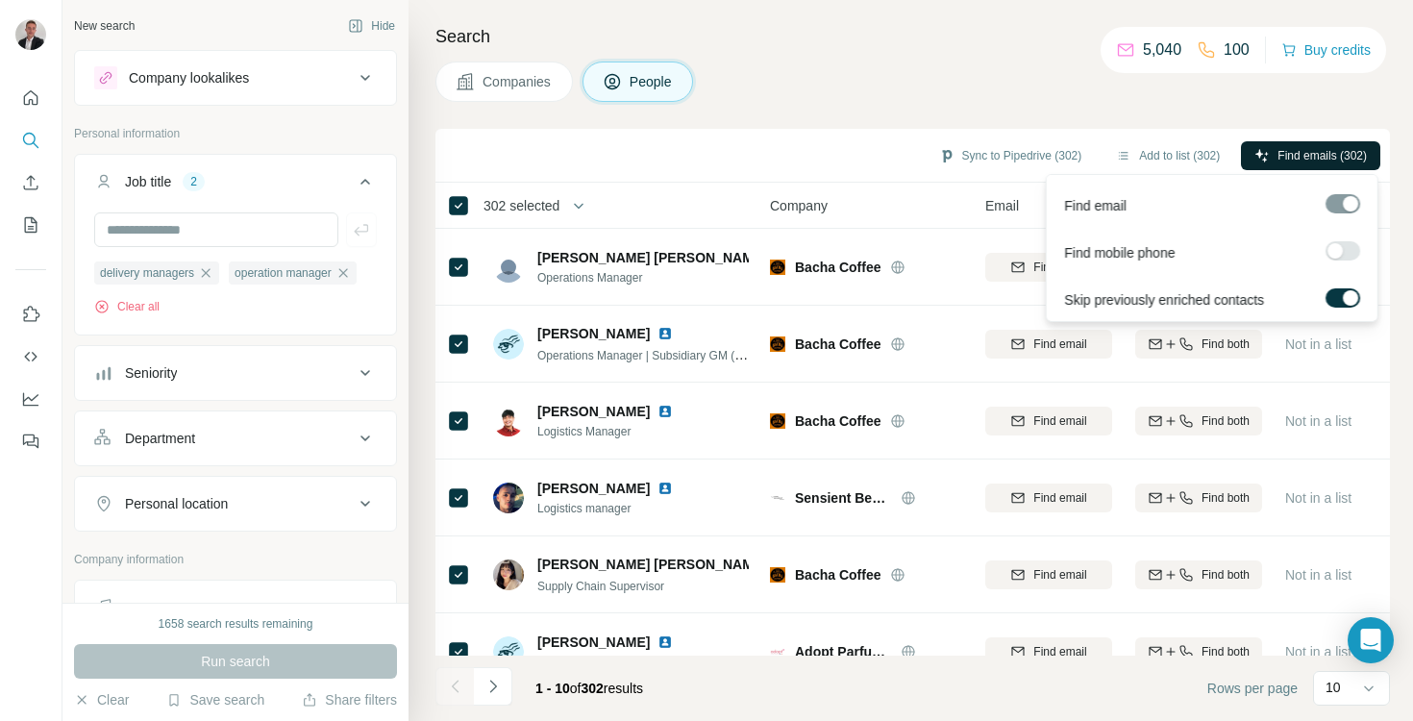
click at [1289, 151] on span "Find emails (302)" at bounding box center [1322, 155] width 89 height 17
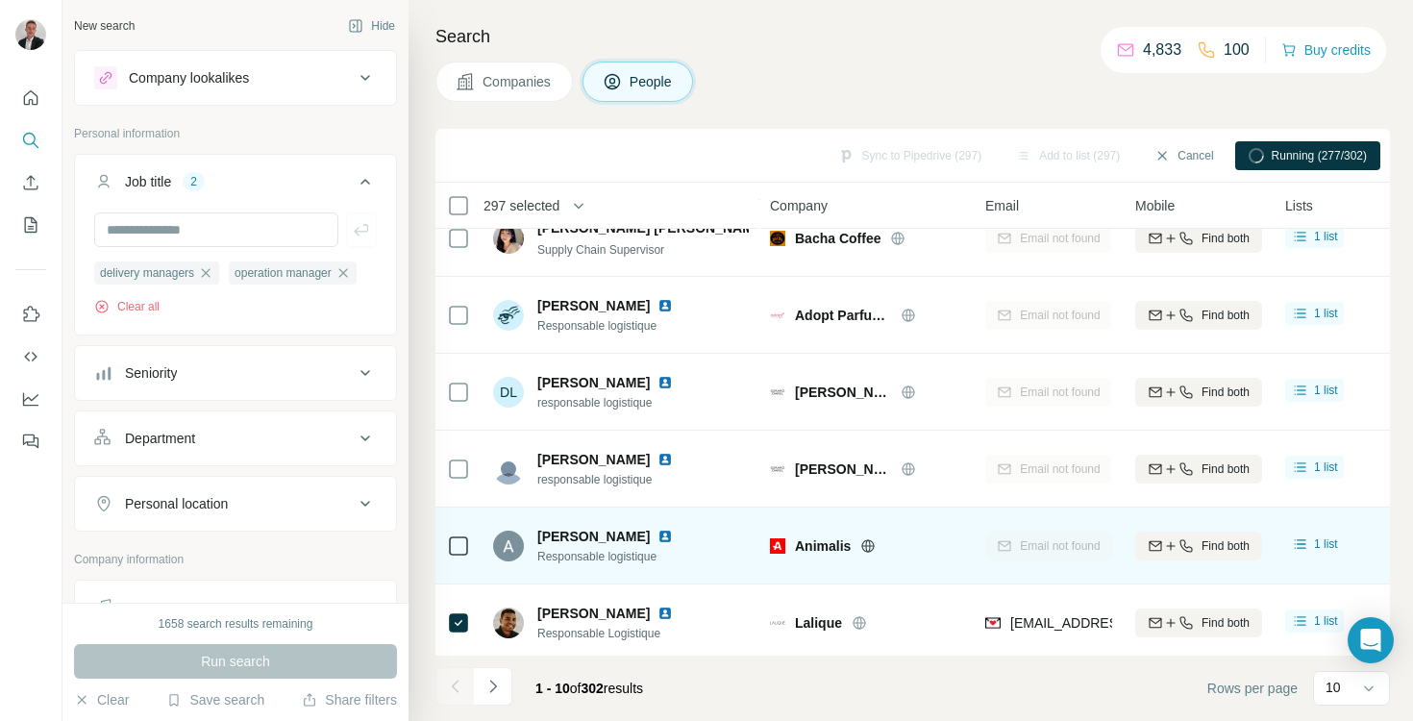
scroll to position [342, 0]
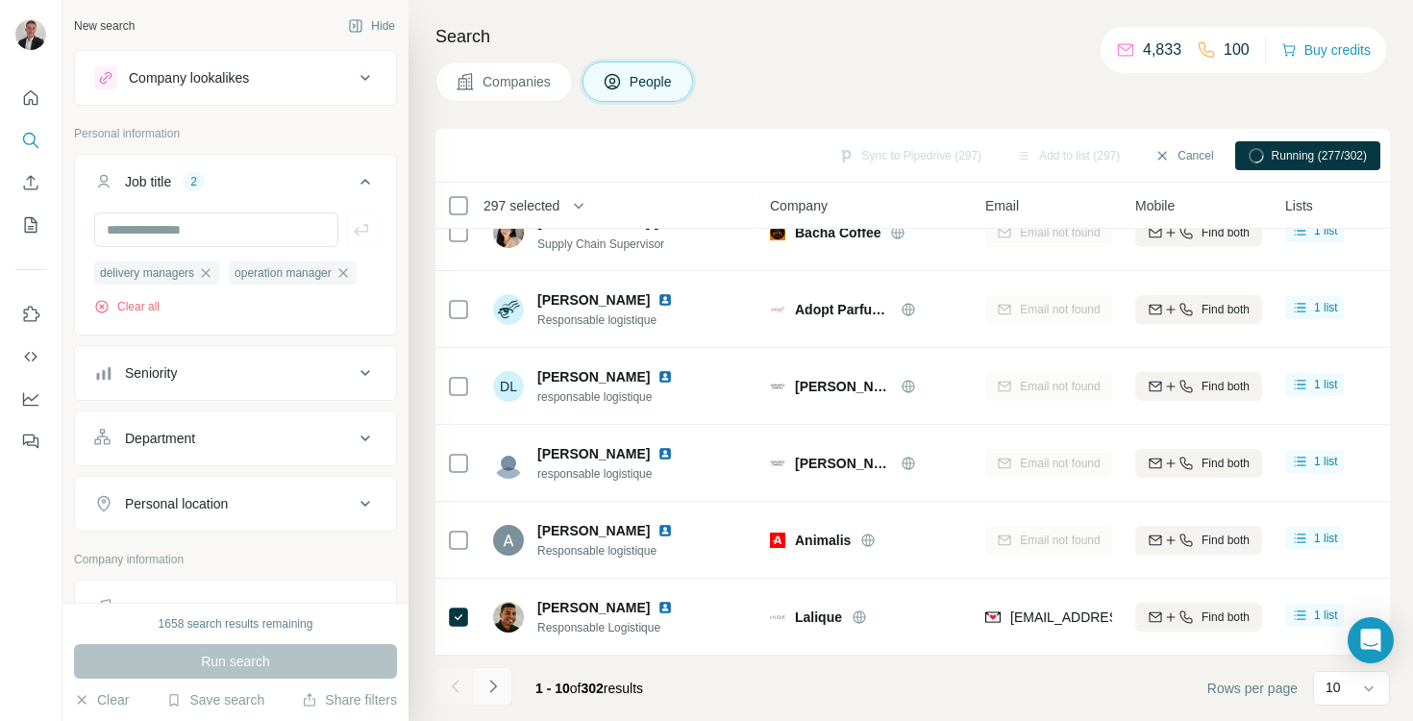
click at [492, 697] on button "Navigate to next page" at bounding box center [493, 686] width 38 height 38
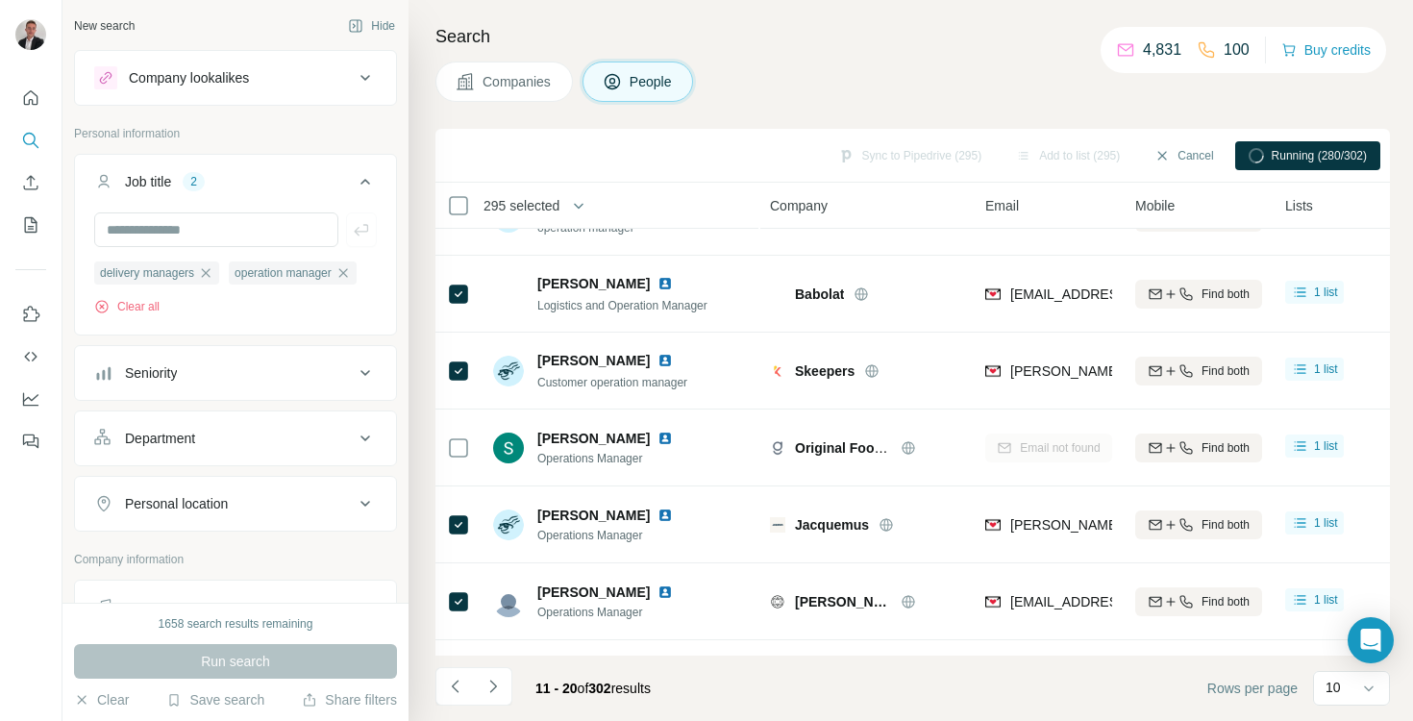
scroll to position [0, 0]
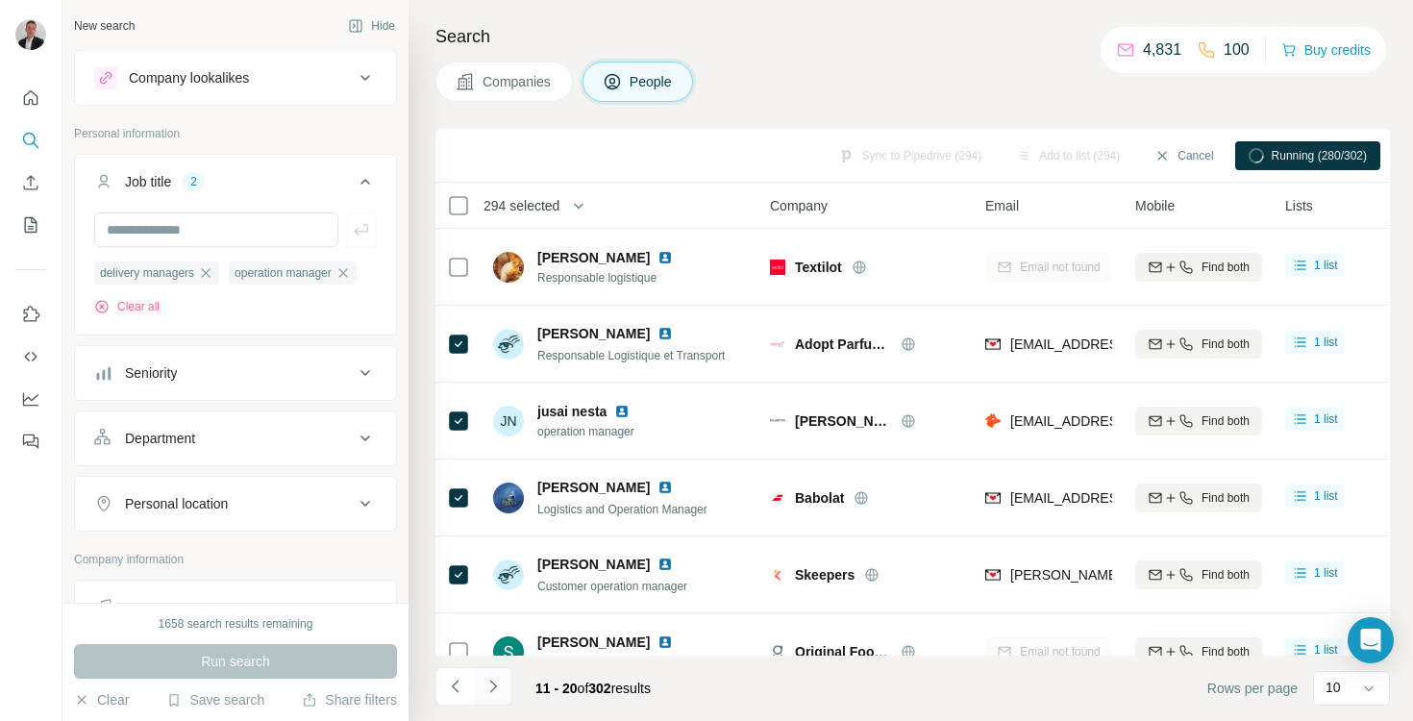
click at [485, 690] on icon "Navigate to next page" at bounding box center [493, 686] width 19 height 19
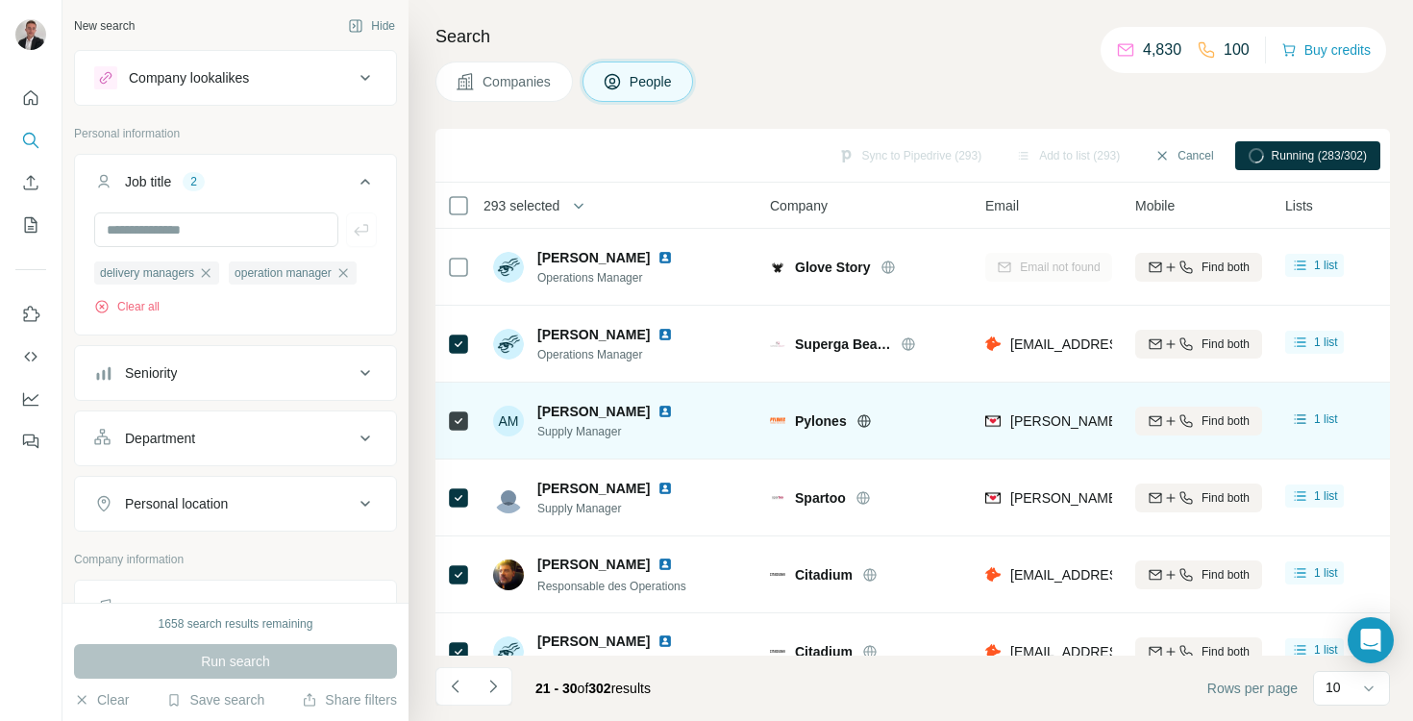
scroll to position [342, 0]
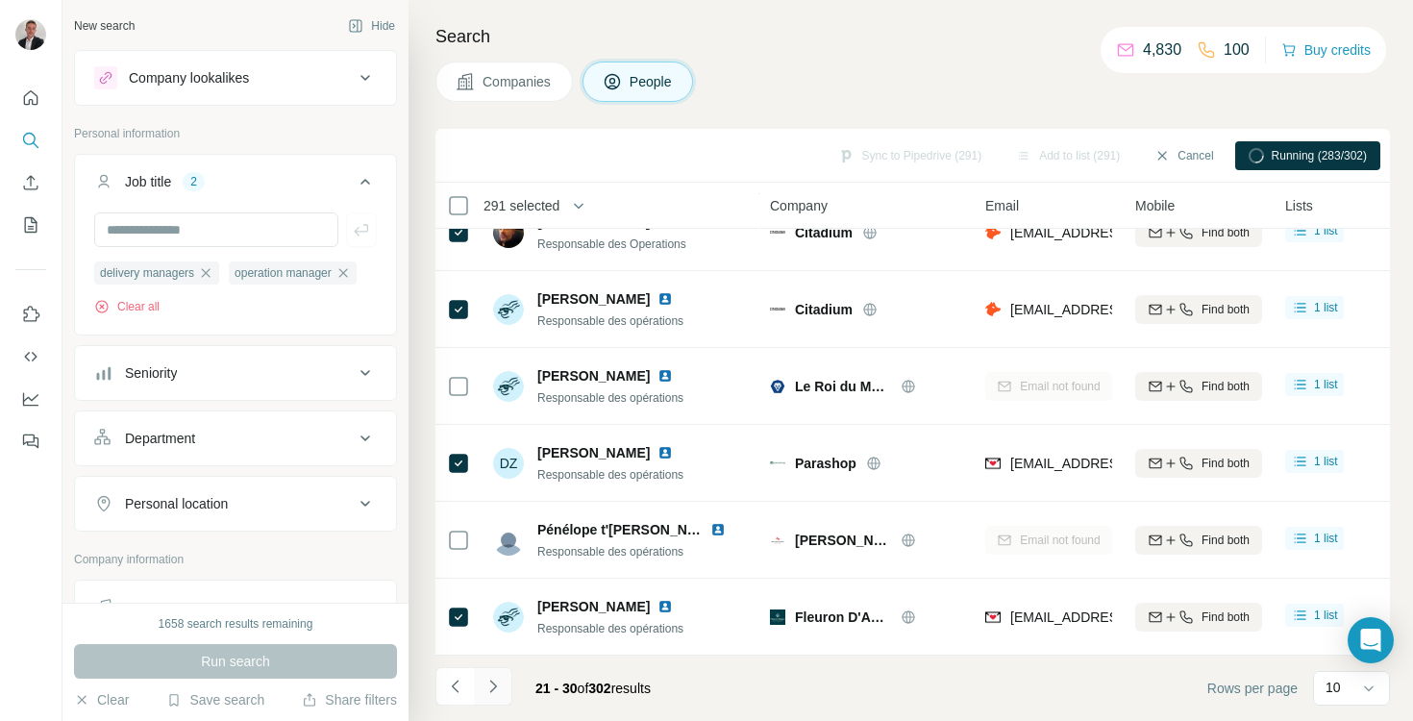
click at [498, 685] on icon "Navigate to next page" at bounding box center [493, 686] width 19 height 19
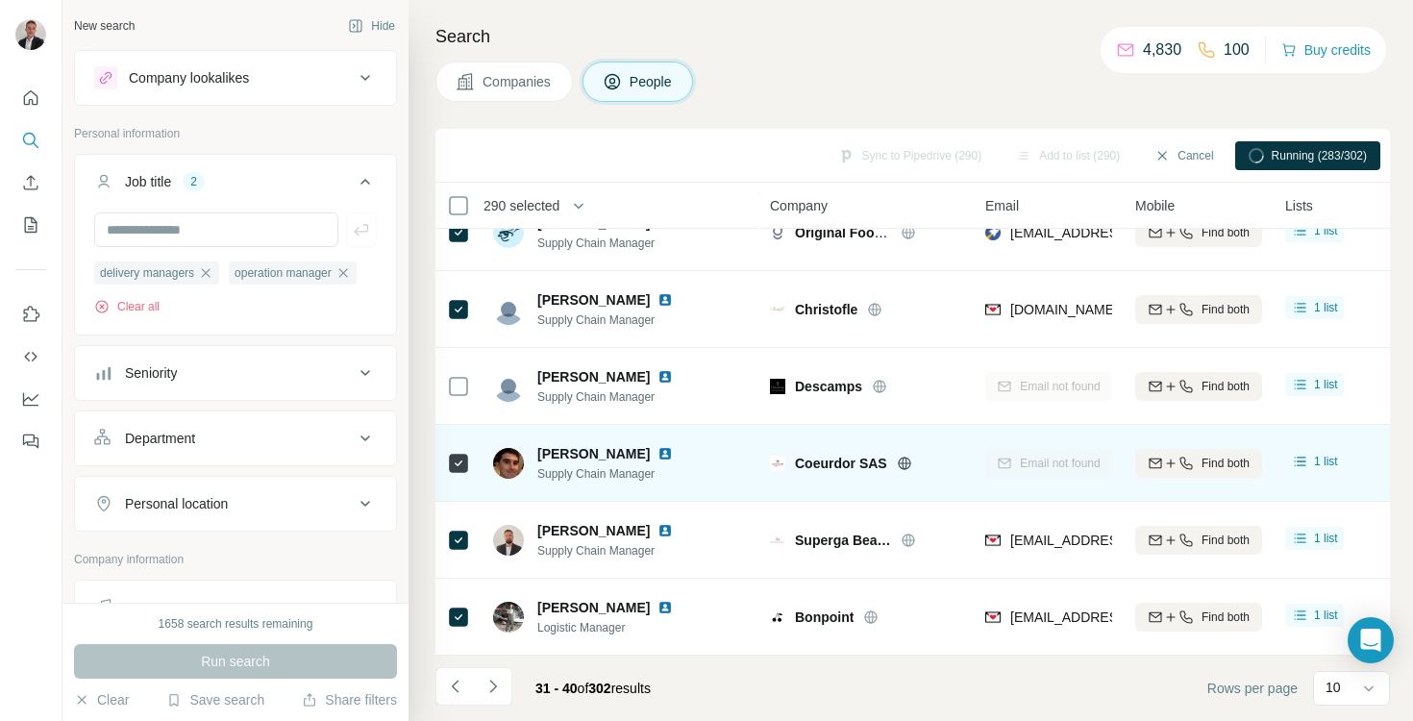
click at [459, 452] on icon at bounding box center [458, 463] width 23 height 23
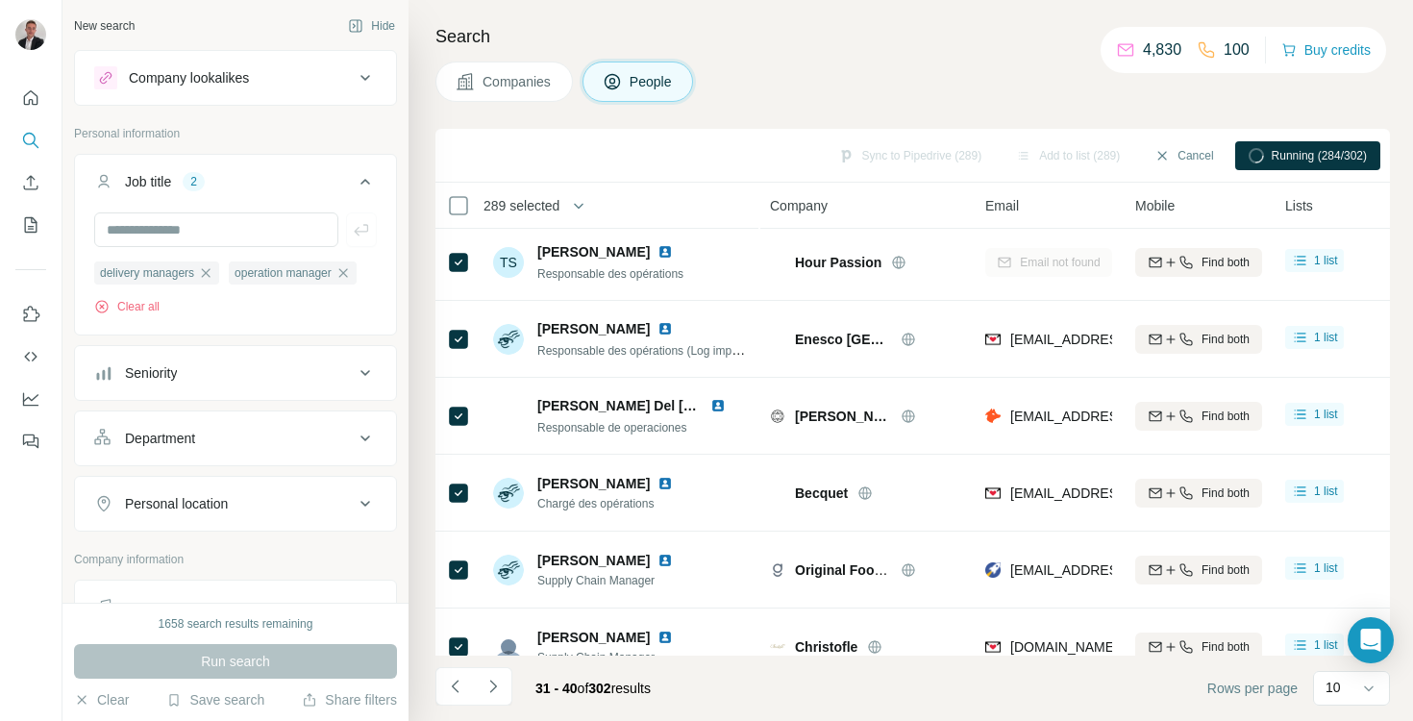
scroll to position [0, 0]
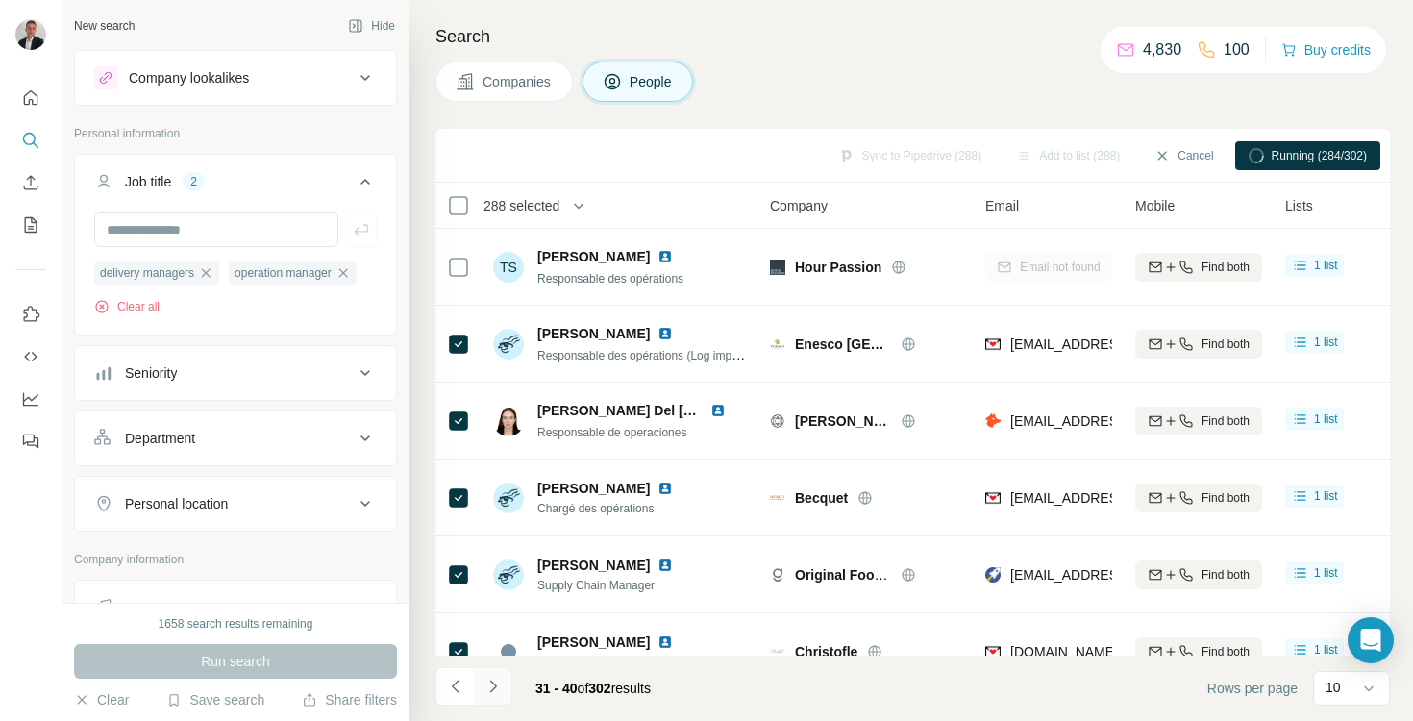
click at [490, 679] on icon "Navigate to next page" at bounding box center [493, 686] width 19 height 19
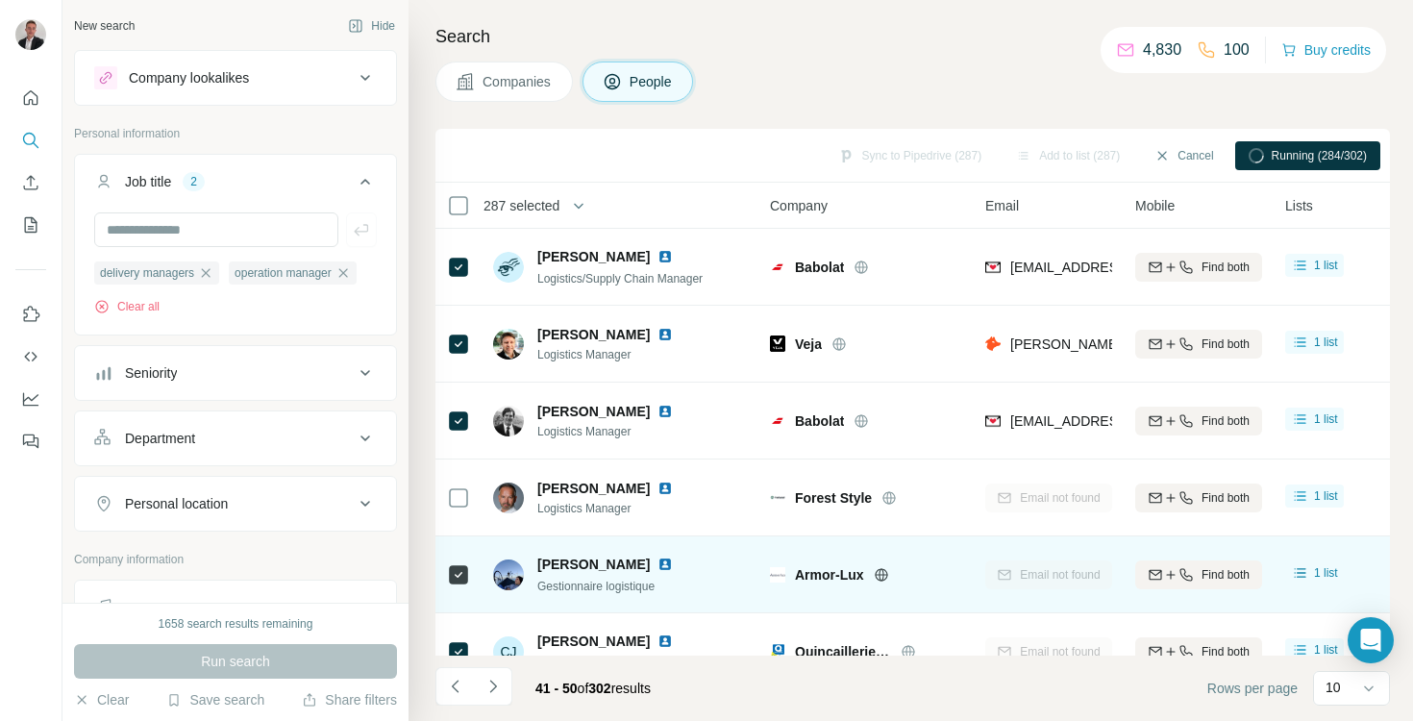
click at [459, 592] on div at bounding box center [458, 574] width 23 height 53
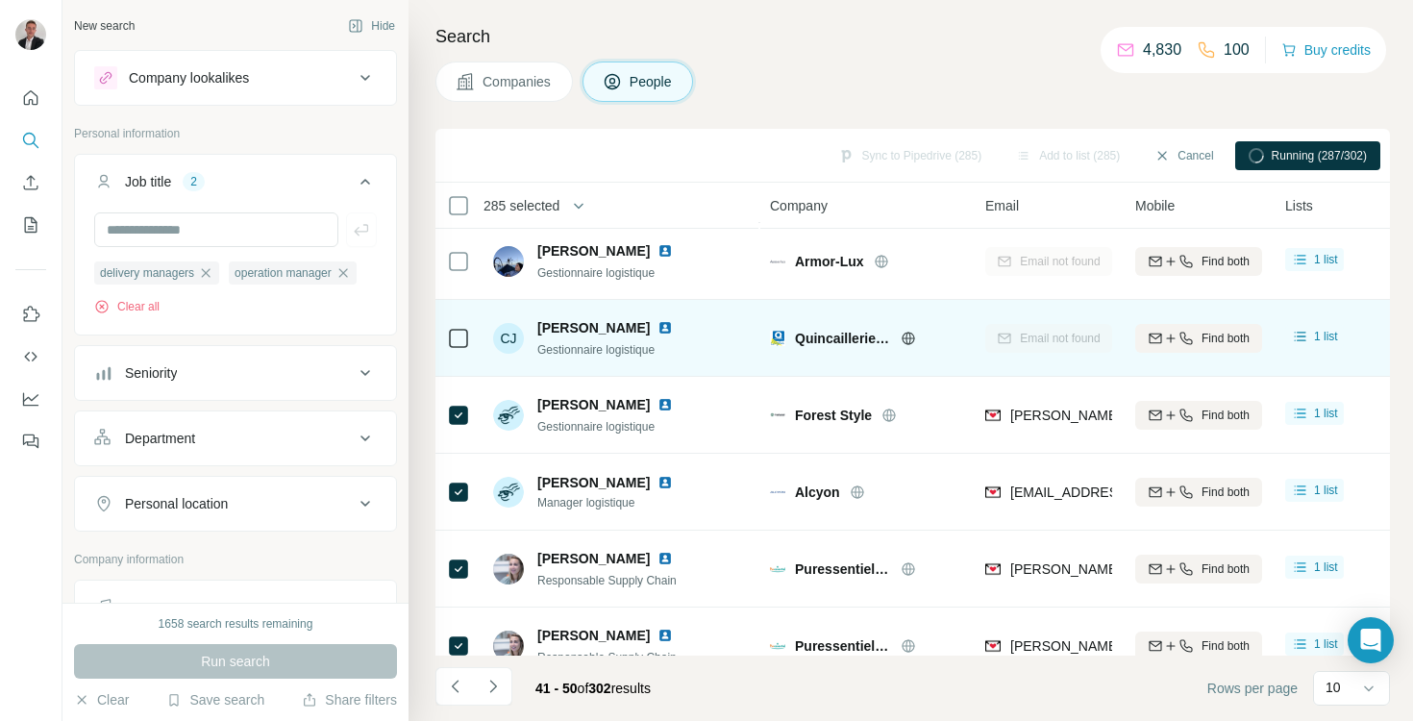
scroll to position [342, 0]
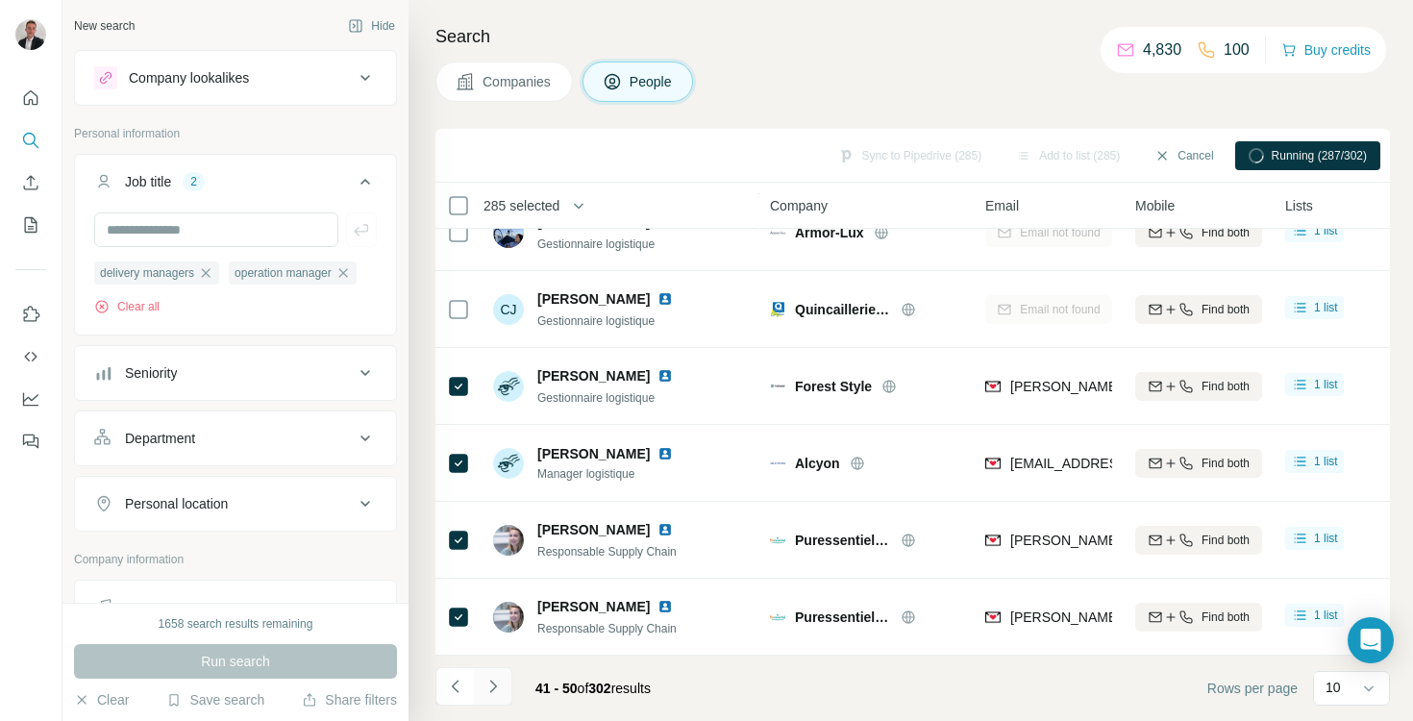
click at [500, 678] on icon "Navigate to next page" at bounding box center [493, 686] width 19 height 19
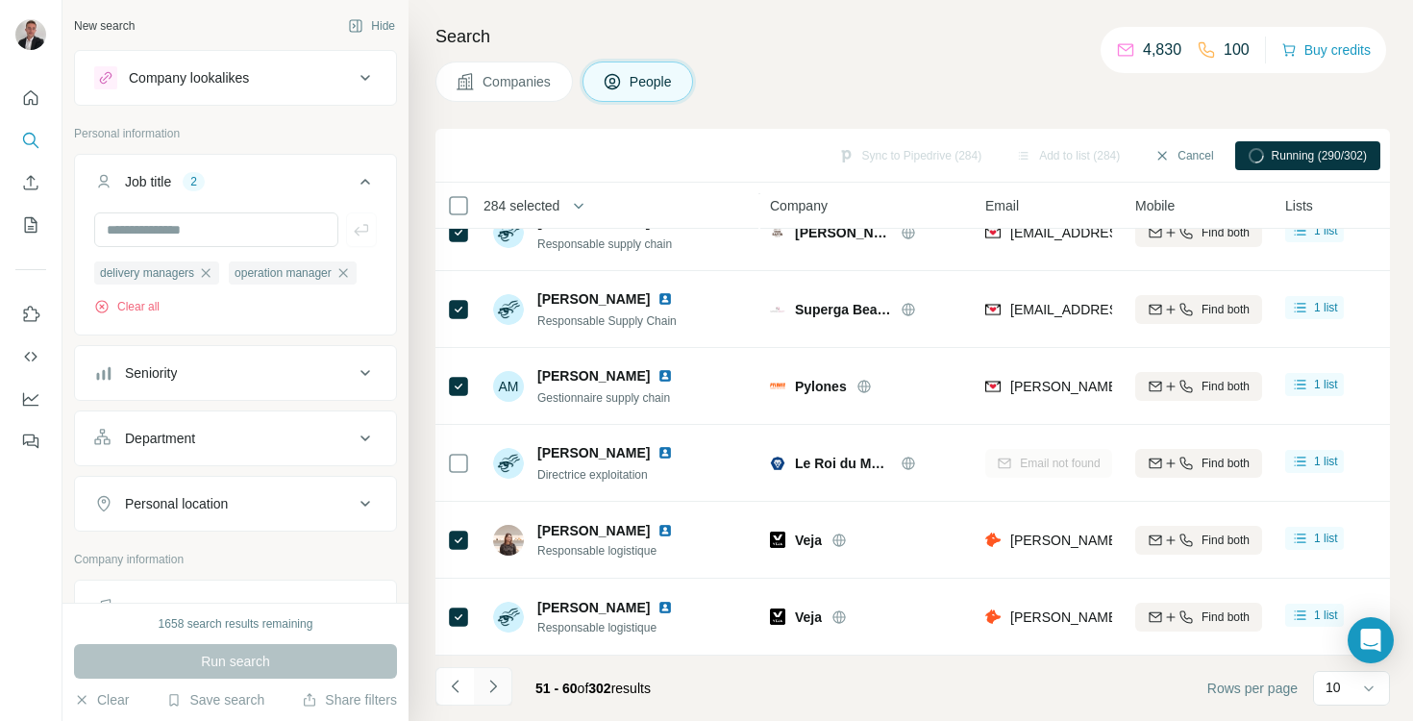
click at [500, 692] on icon "Navigate to next page" at bounding box center [493, 686] width 19 height 19
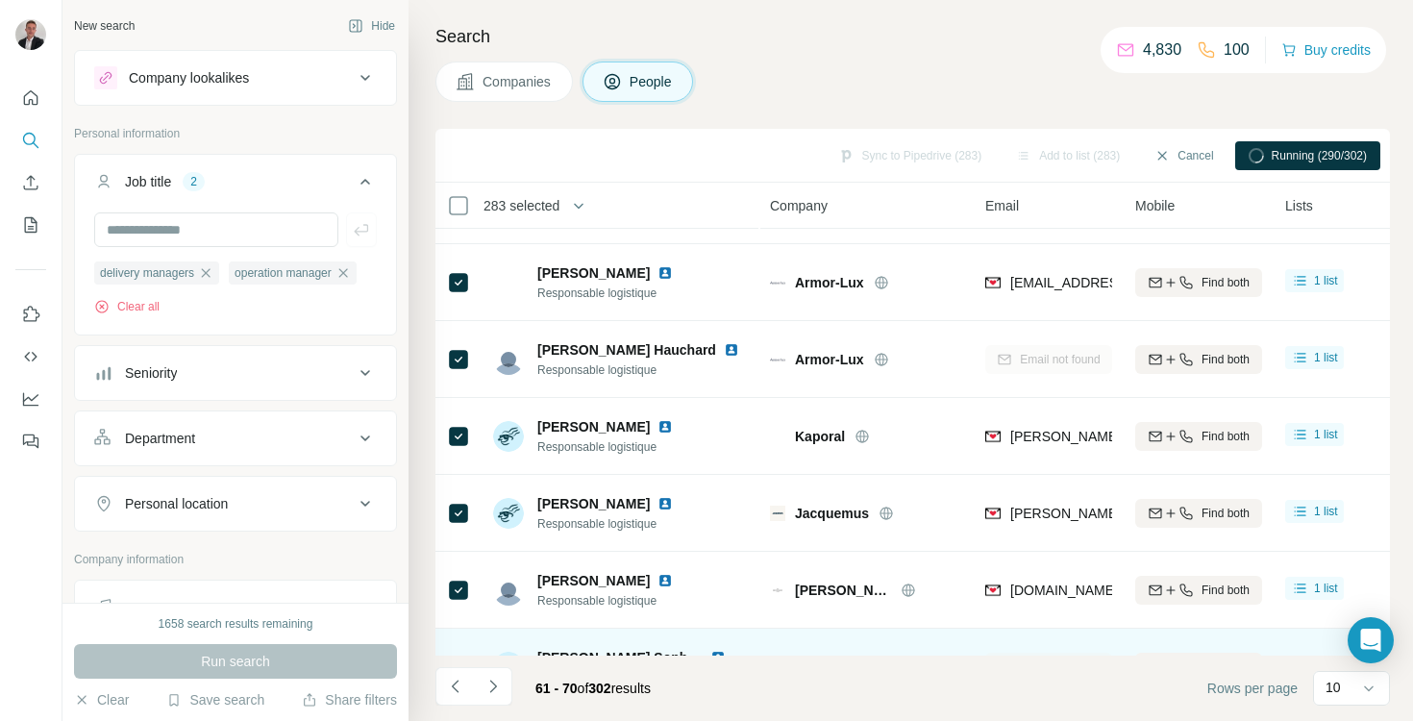
scroll to position [0, 0]
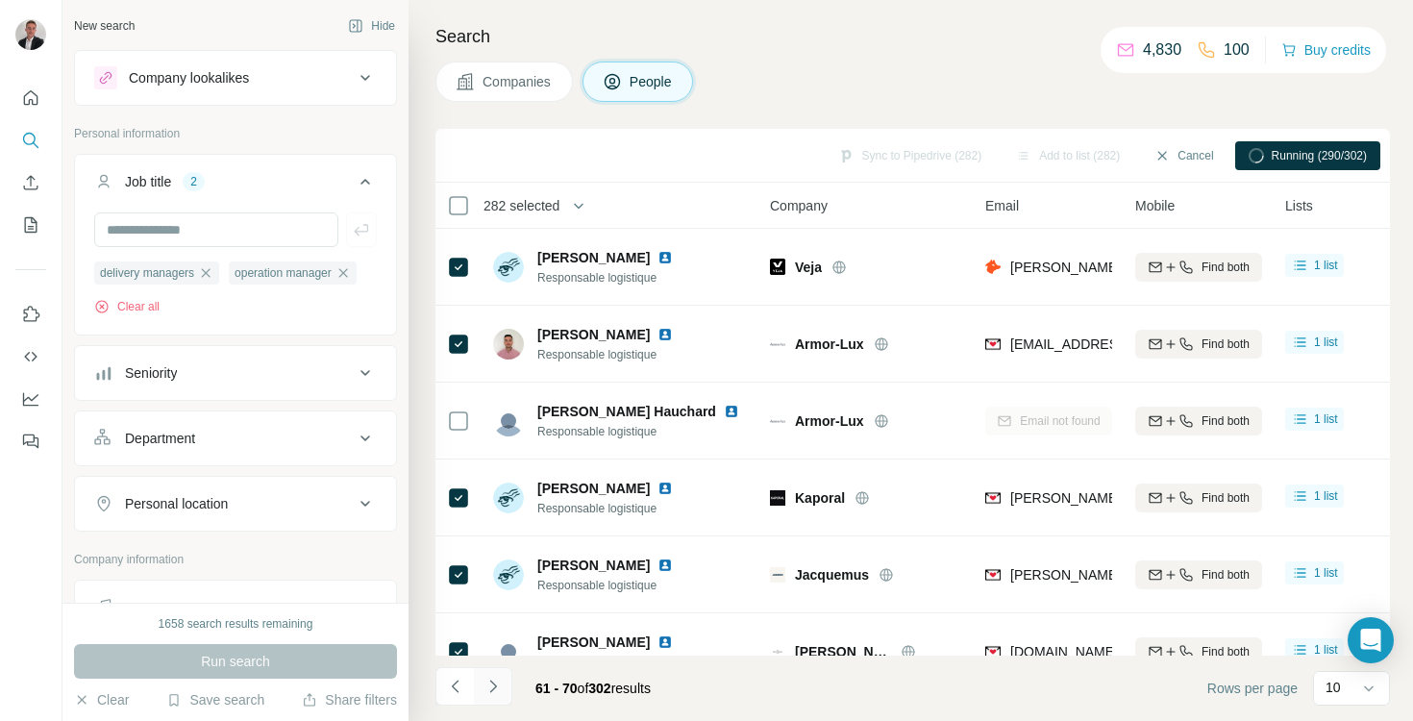
click at [490, 688] on icon "Navigate to next page" at bounding box center [493, 686] width 19 height 19
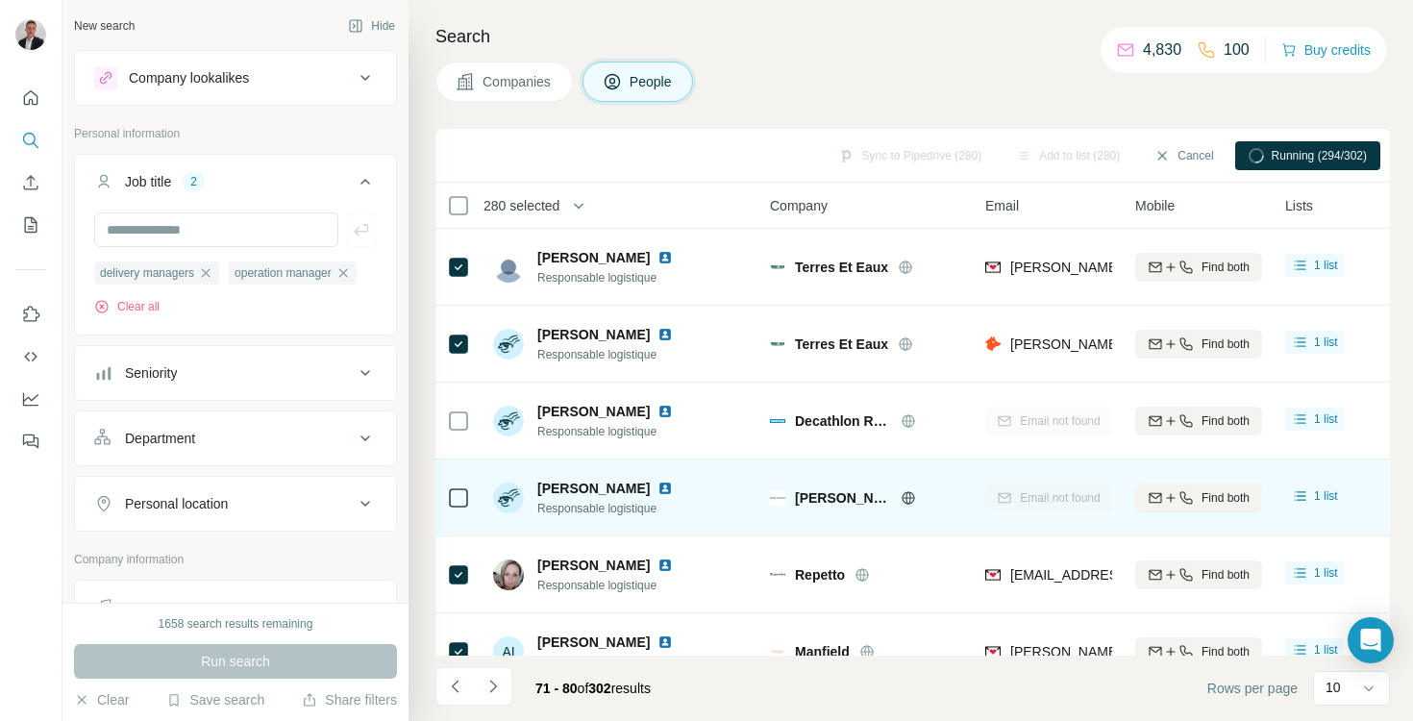
scroll to position [342, 0]
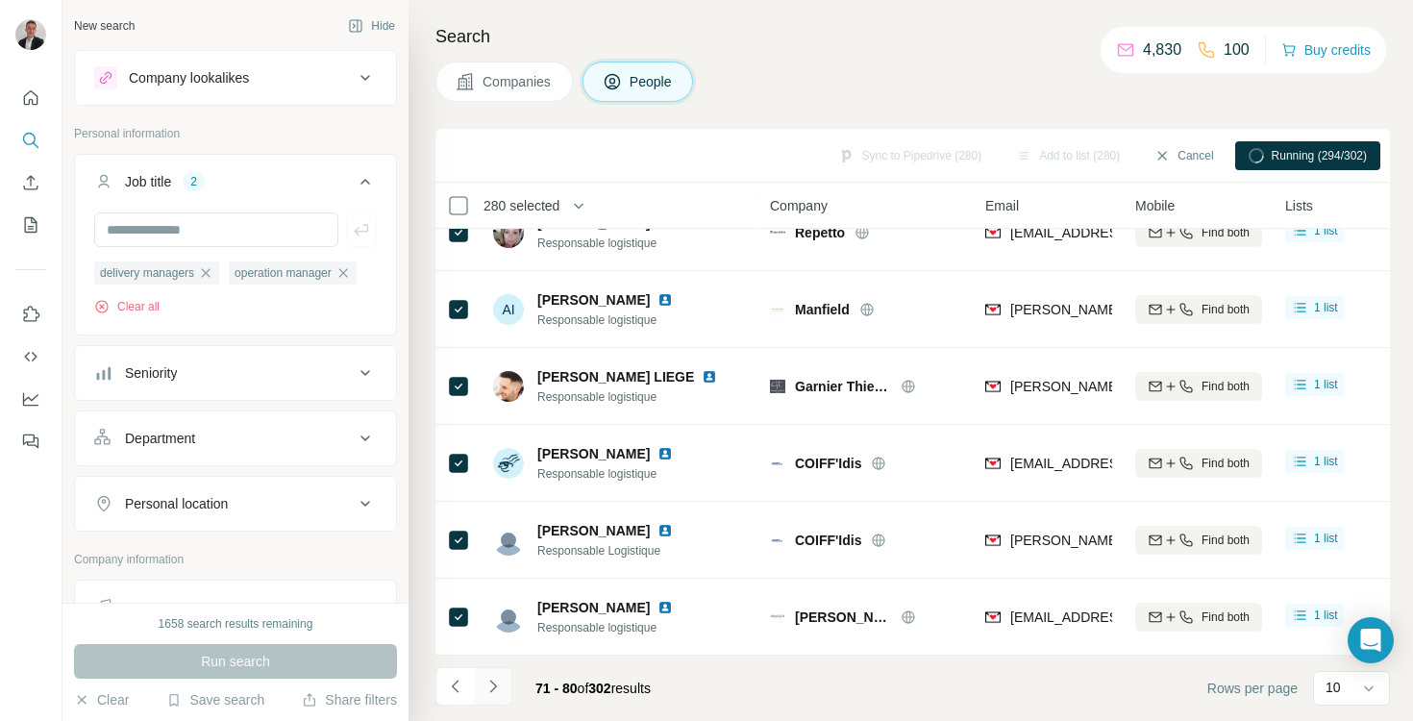
click at [498, 687] on icon "Navigate to next page" at bounding box center [493, 686] width 19 height 19
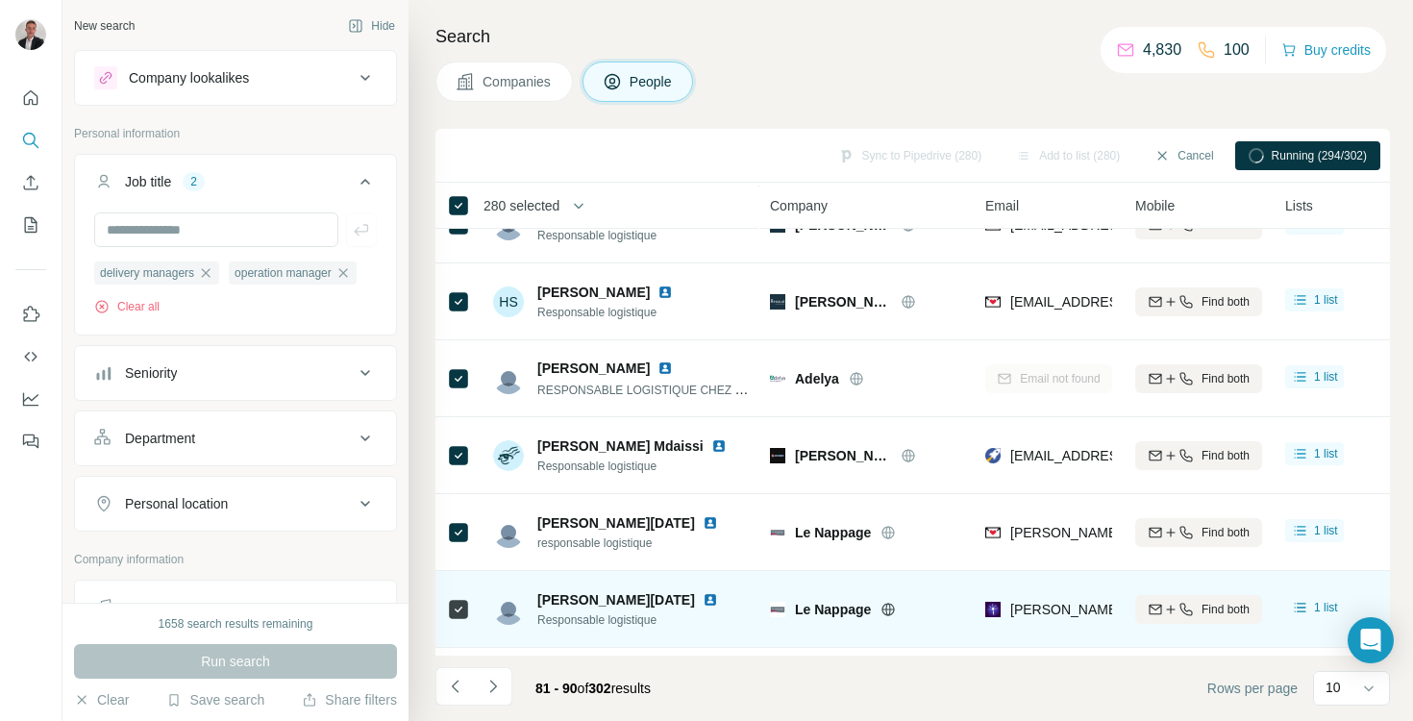
scroll to position [146, 0]
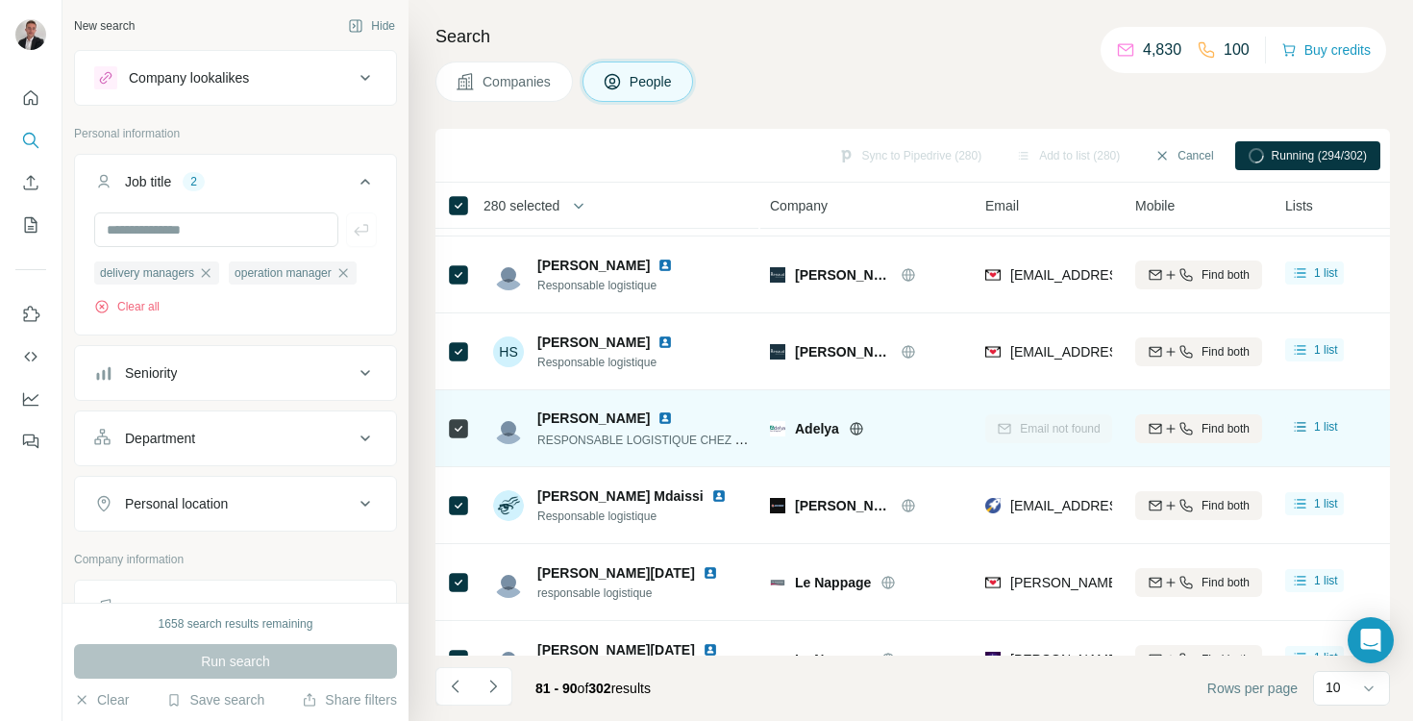
click at [462, 438] on icon at bounding box center [458, 428] width 23 height 23
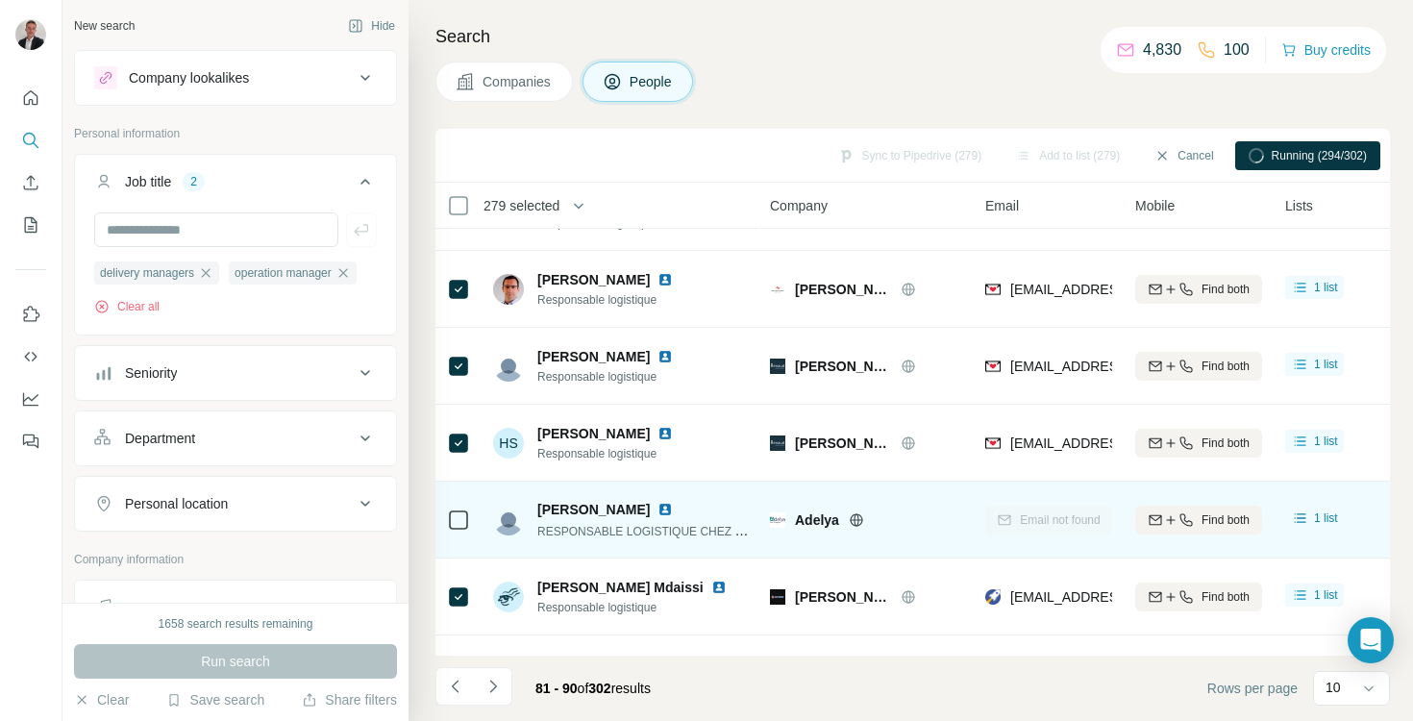
scroll to position [0, 0]
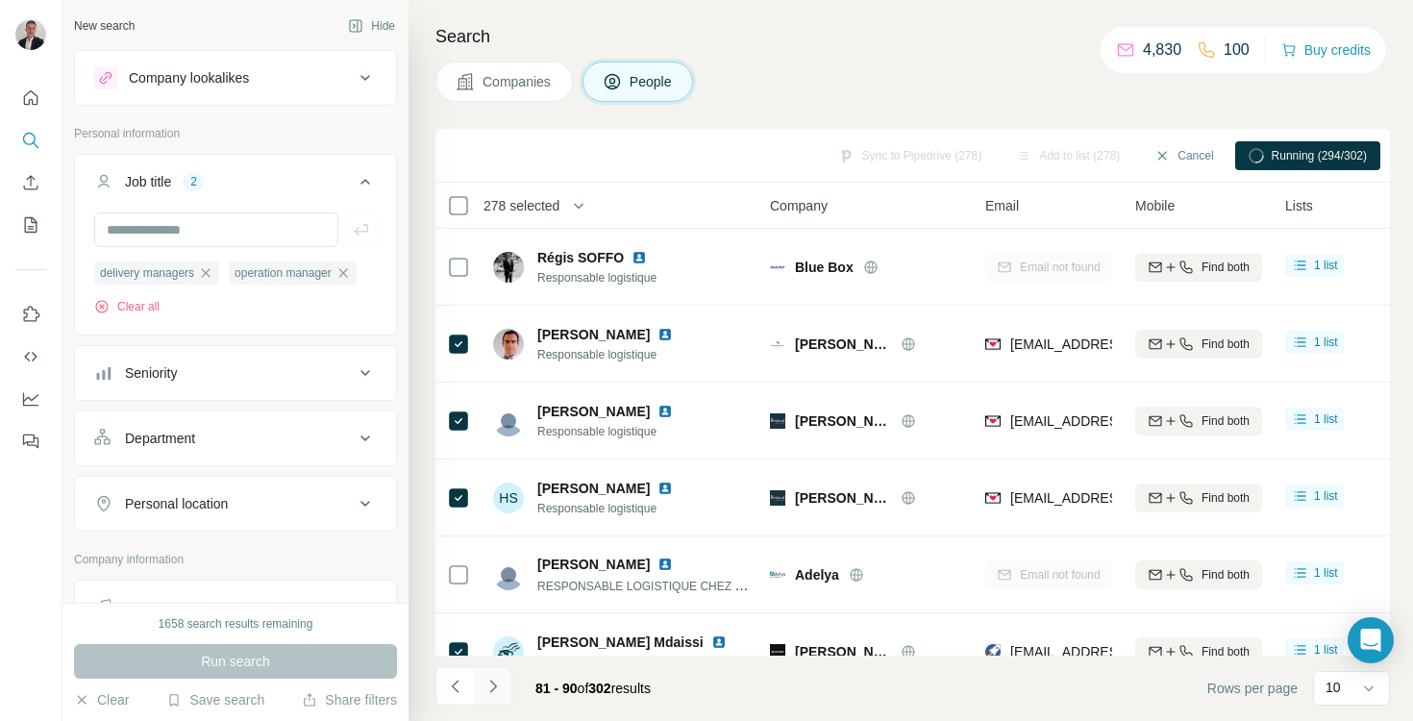
click at [490, 677] on icon "Navigate to next page" at bounding box center [493, 686] width 19 height 19
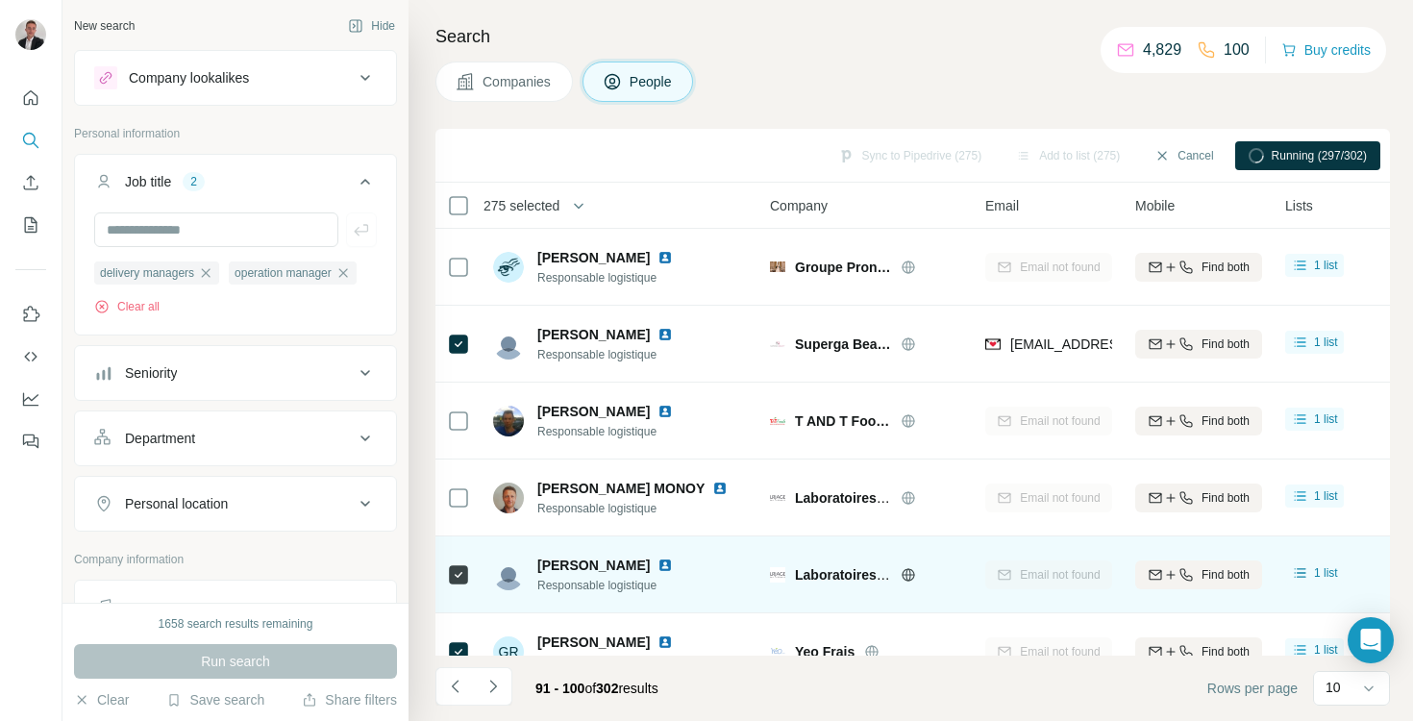
click at [459, 562] on div at bounding box center [458, 574] width 23 height 53
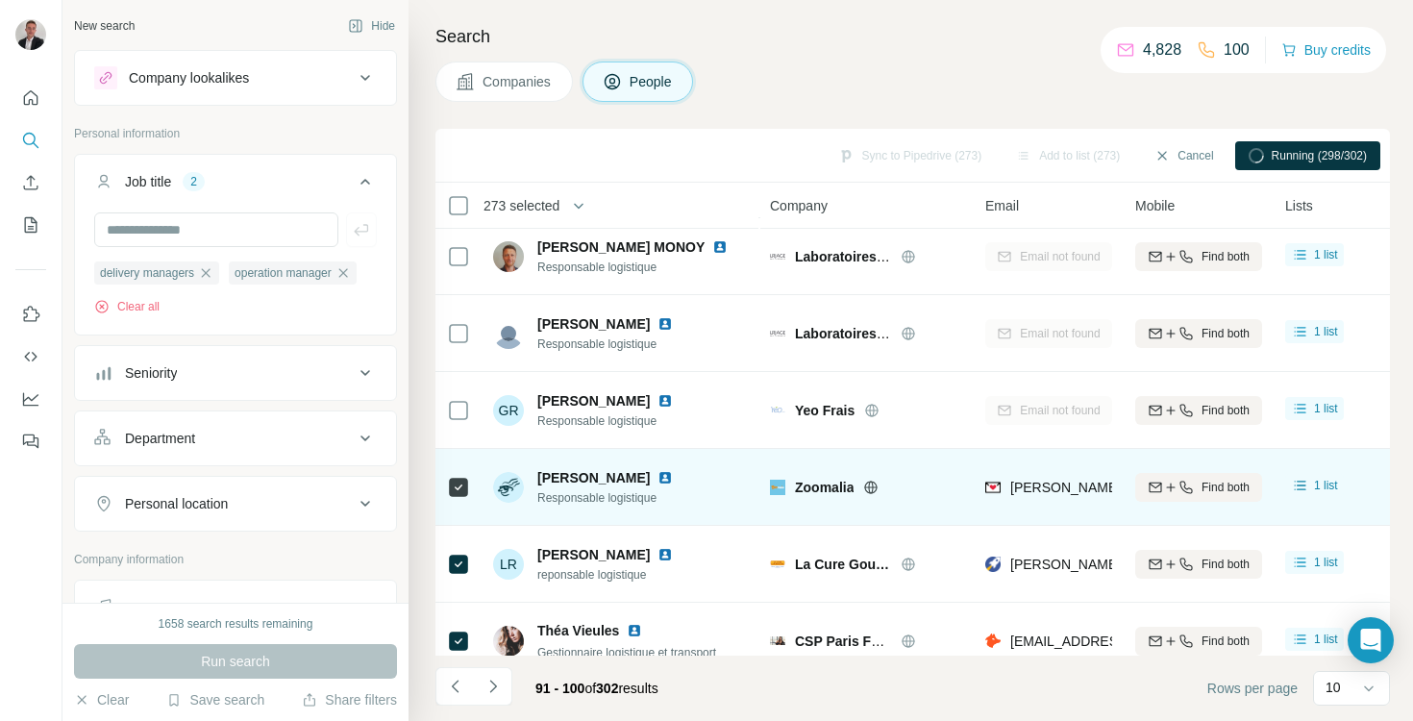
scroll to position [342, 0]
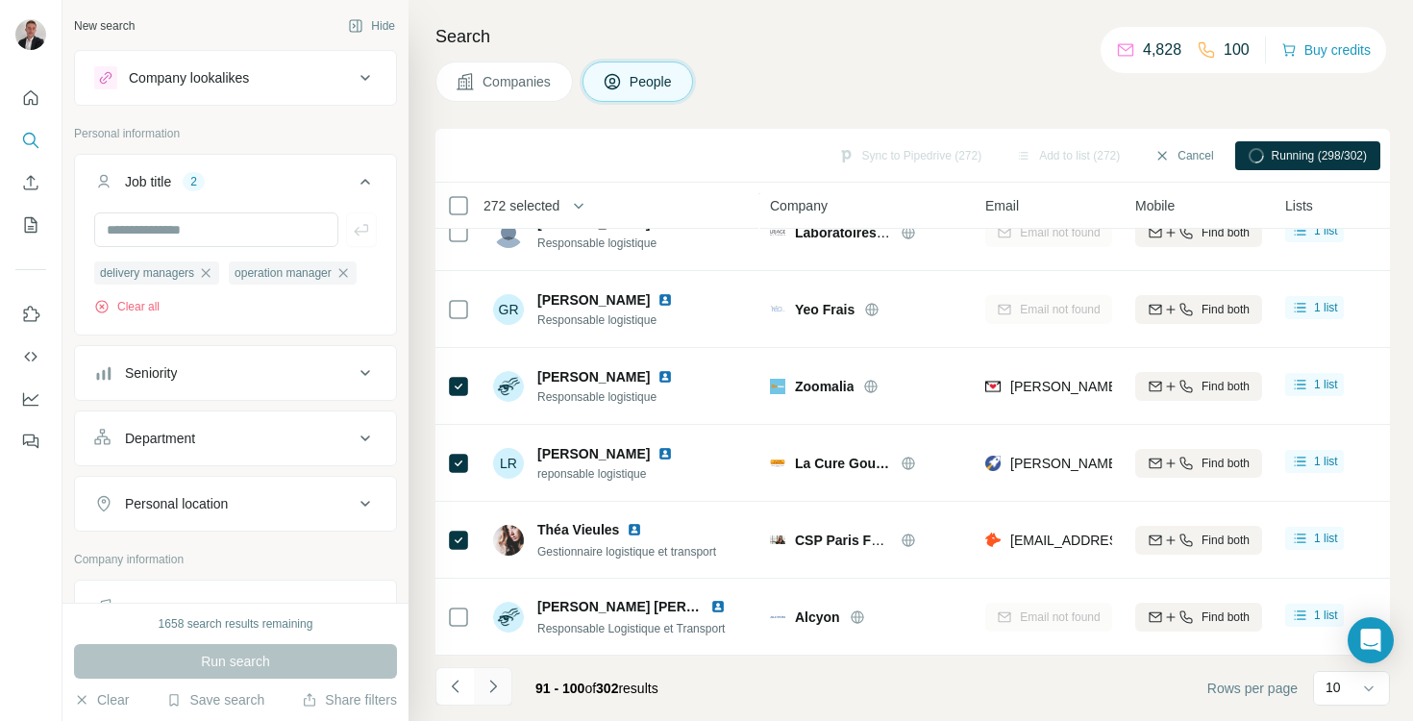
click at [494, 683] on icon "Navigate to next page" at bounding box center [493, 686] width 19 height 19
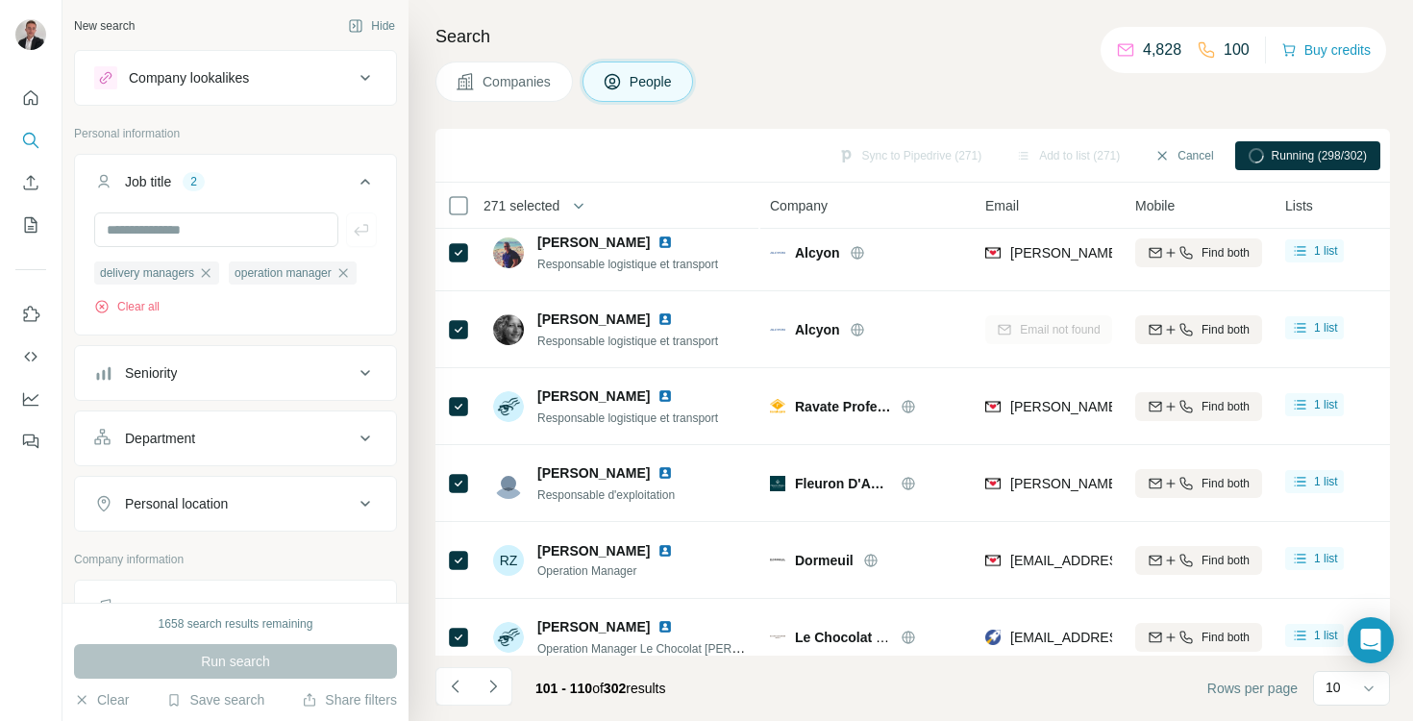
scroll to position [0, 0]
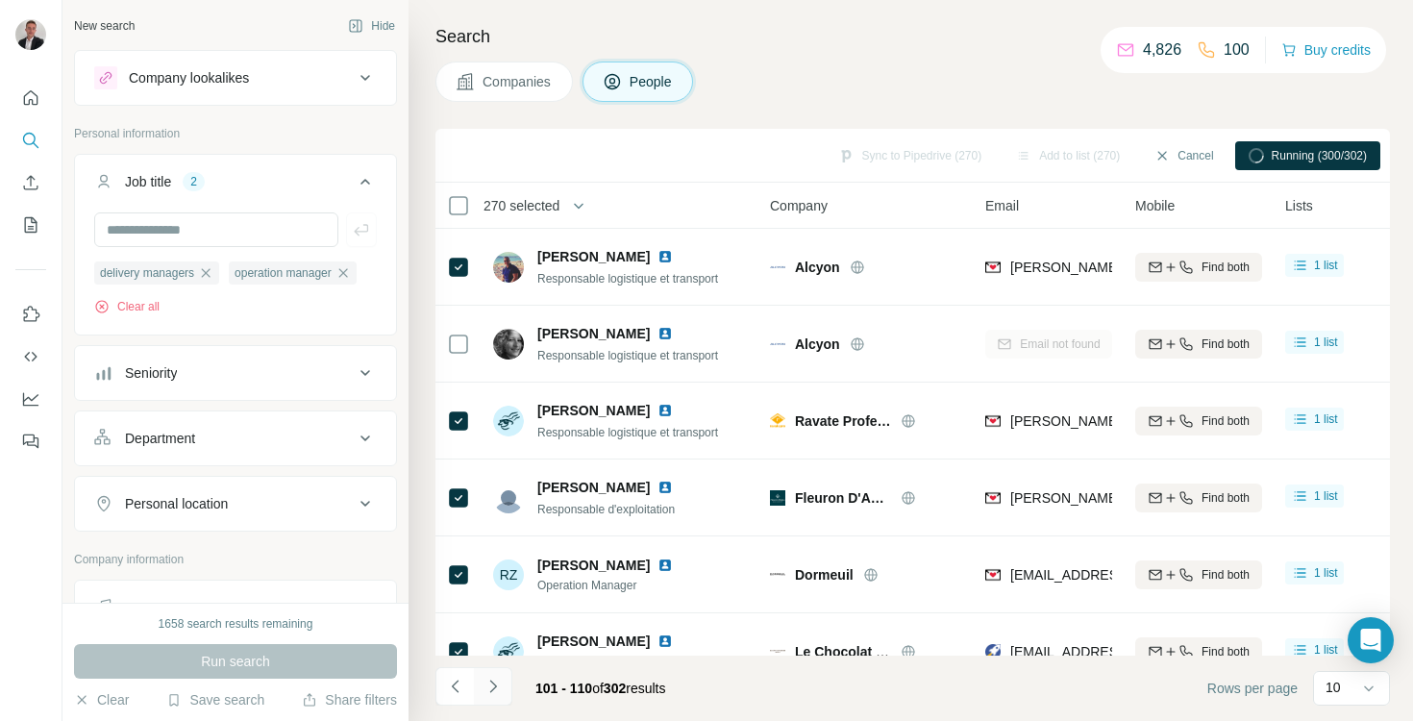
click at [491, 681] on icon "Navigate to next page" at bounding box center [493, 686] width 19 height 19
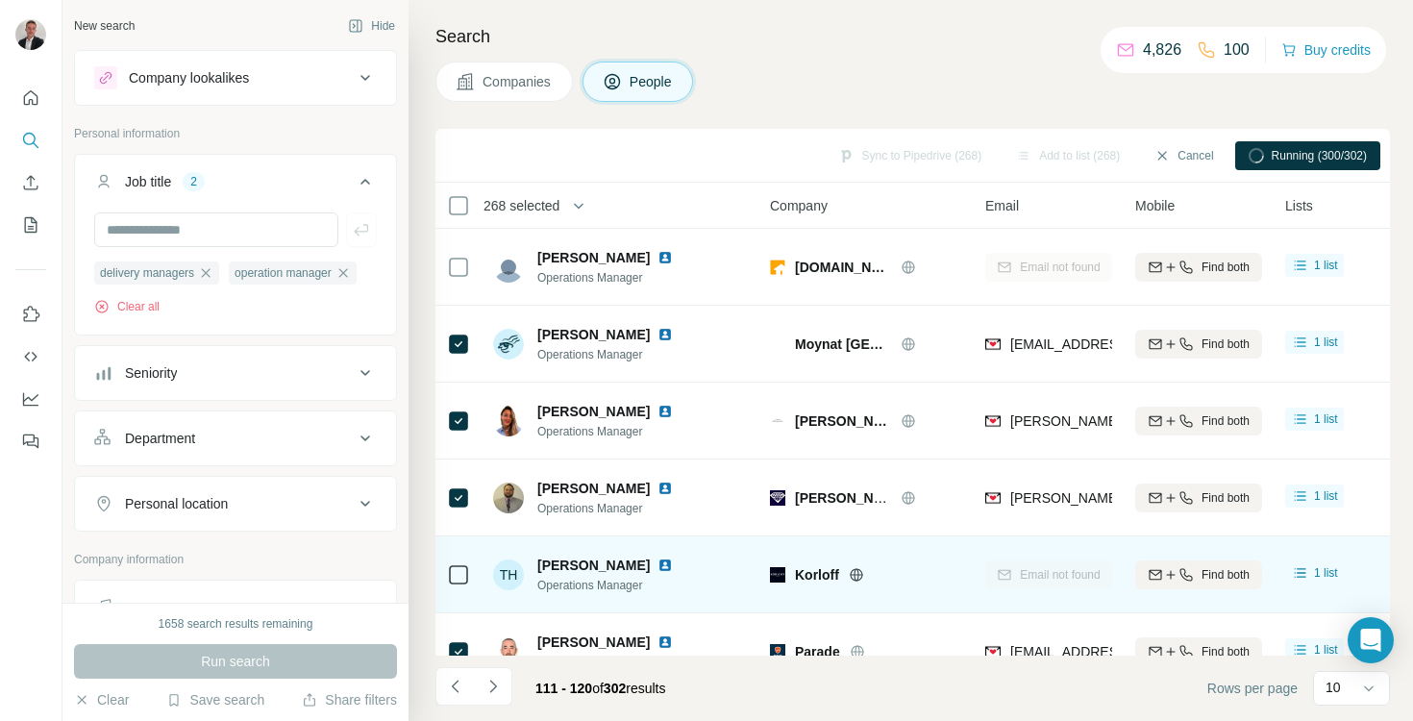
scroll to position [342, 0]
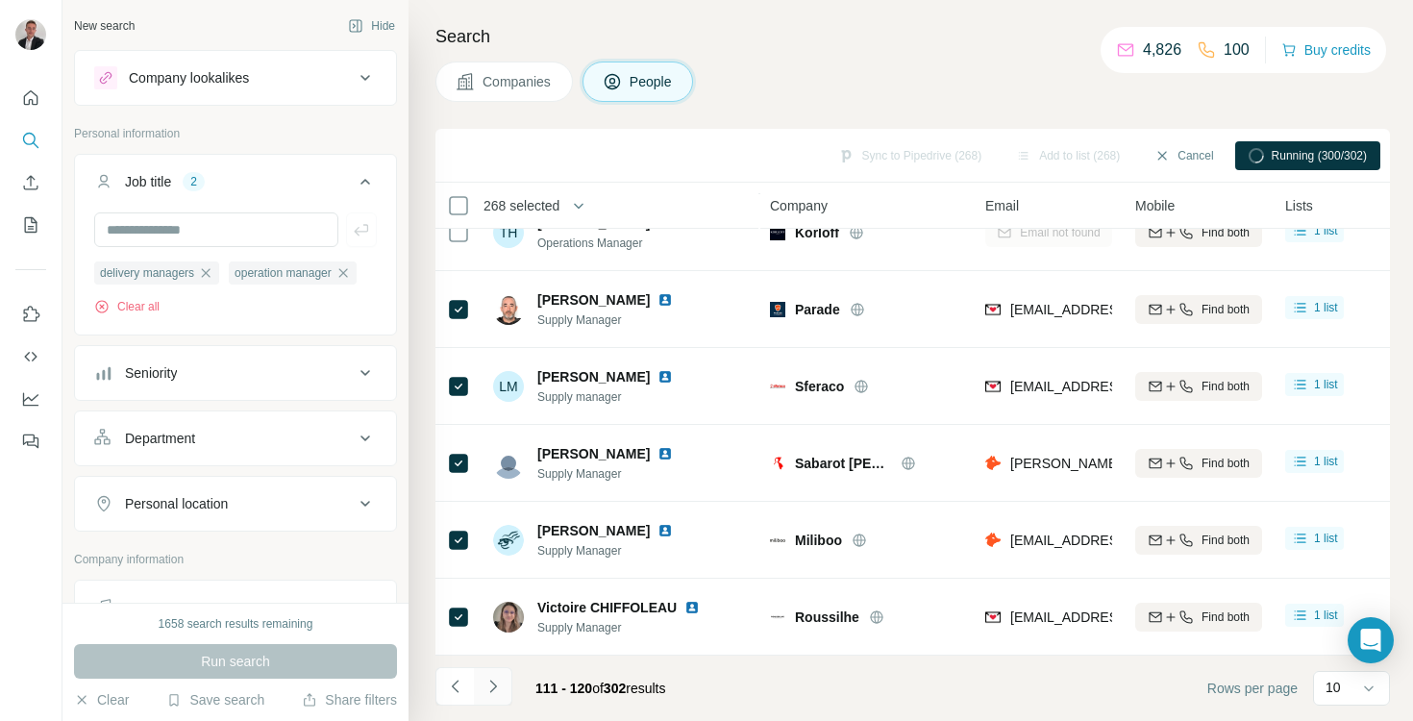
click at [500, 697] on button "Navigate to next page" at bounding box center [493, 686] width 38 height 38
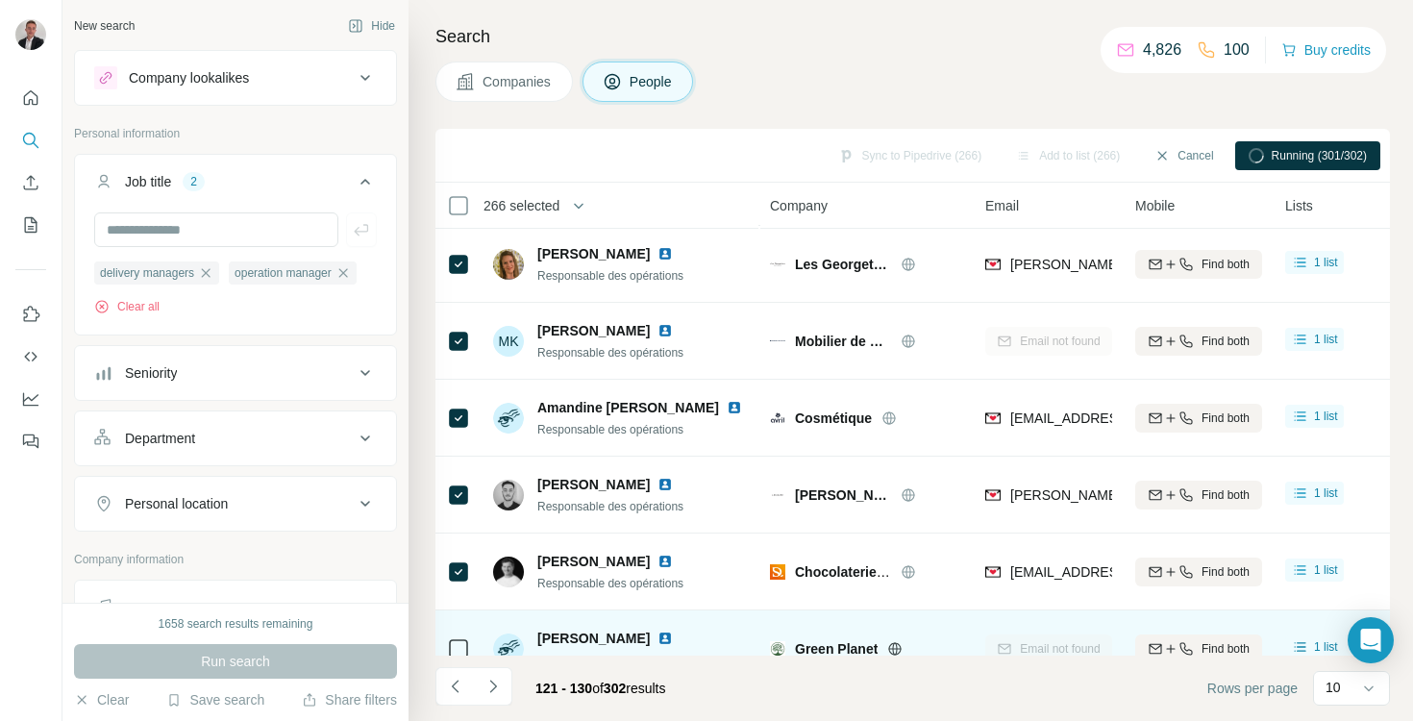
scroll to position [0, 0]
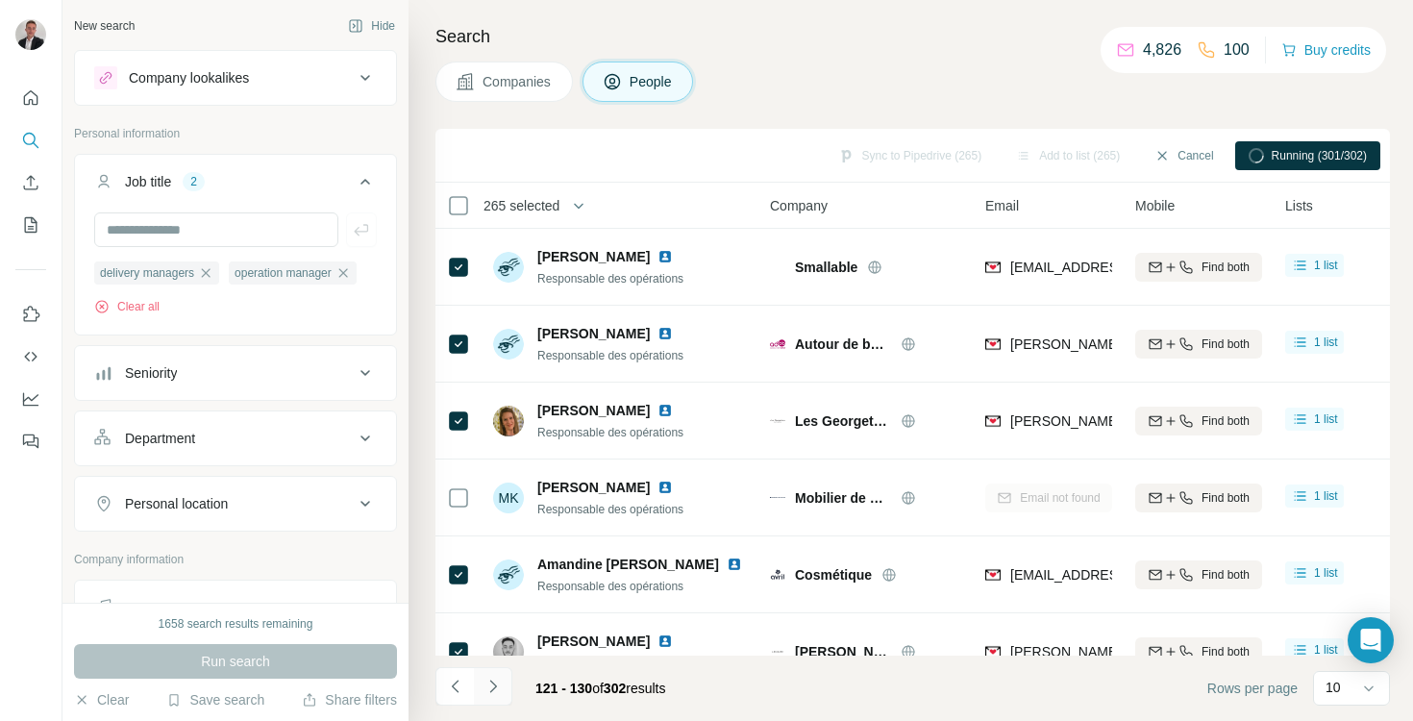
click at [497, 687] on icon "Navigate to next page" at bounding box center [493, 686] width 19 height 19
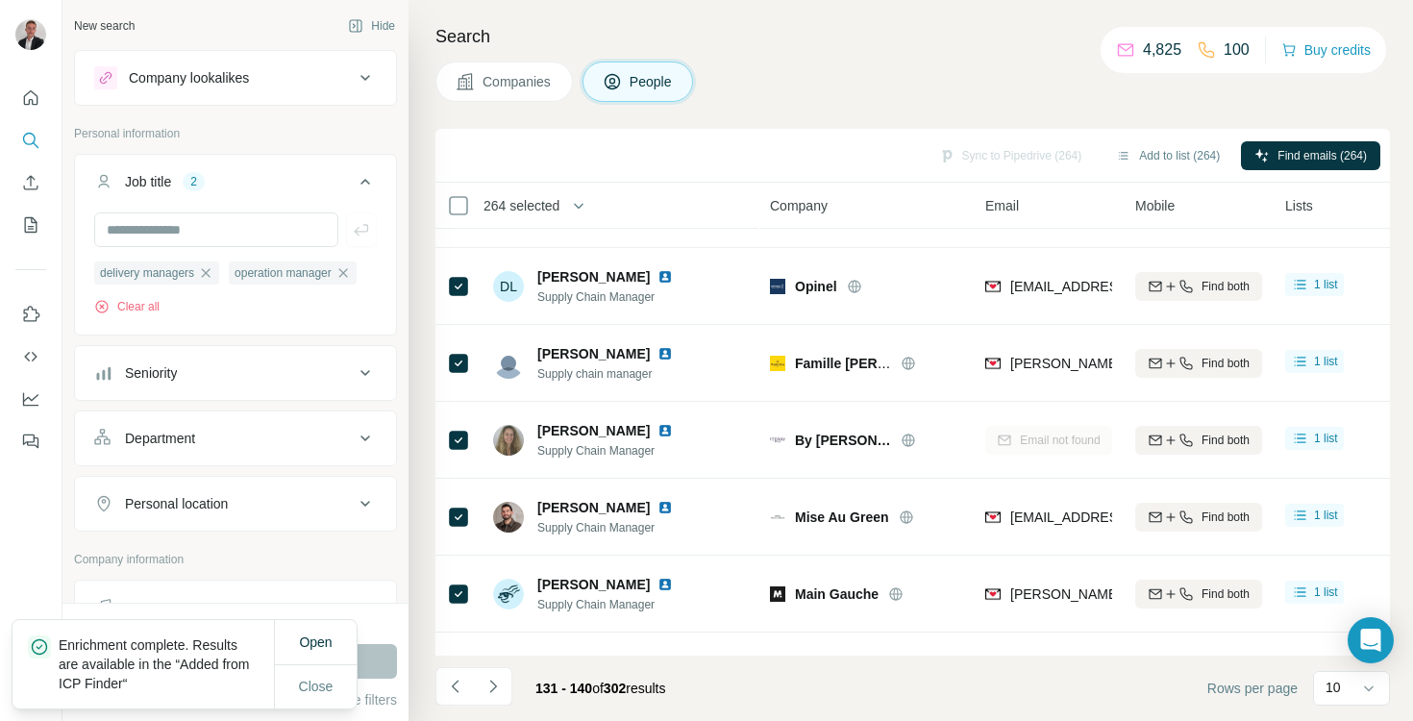
scroll to position [342, 0]
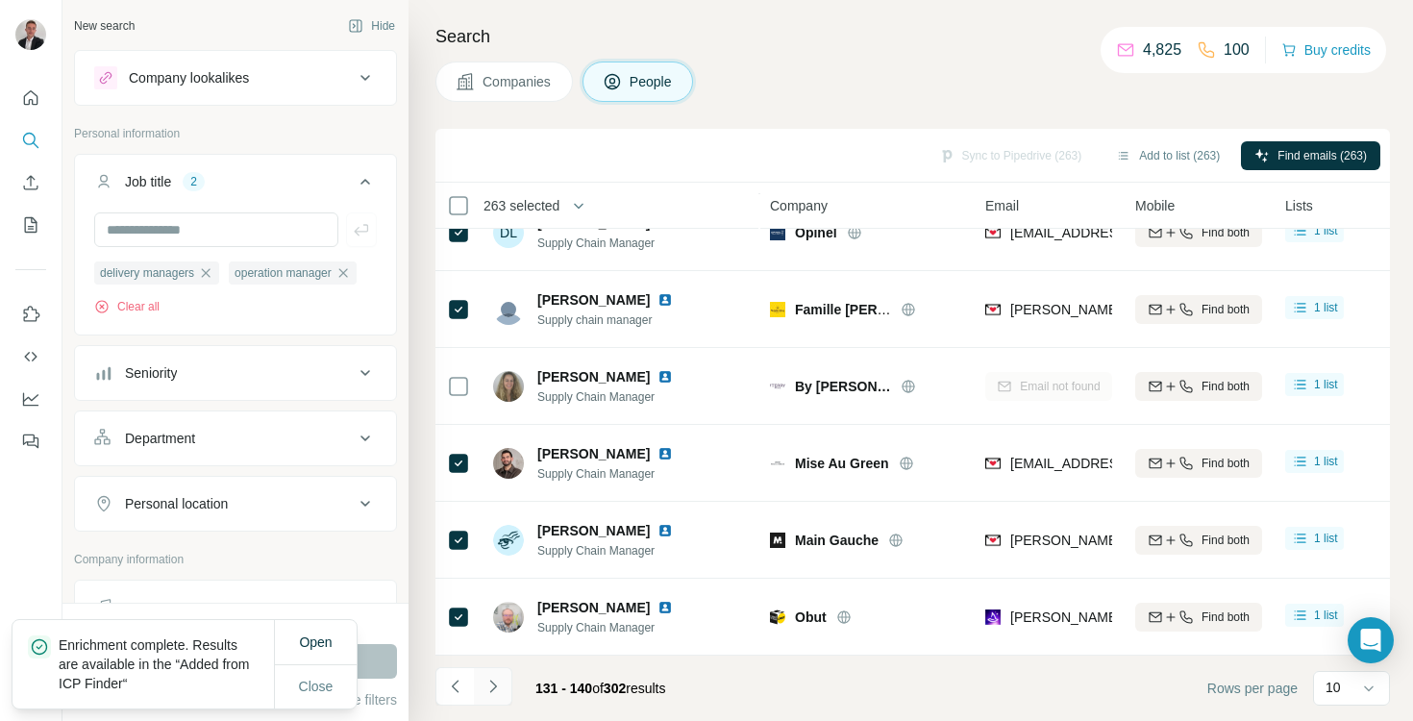
click at [485, 694] on icon "Navigate to next page" at bounding box center [493, 686] width 19 height 19
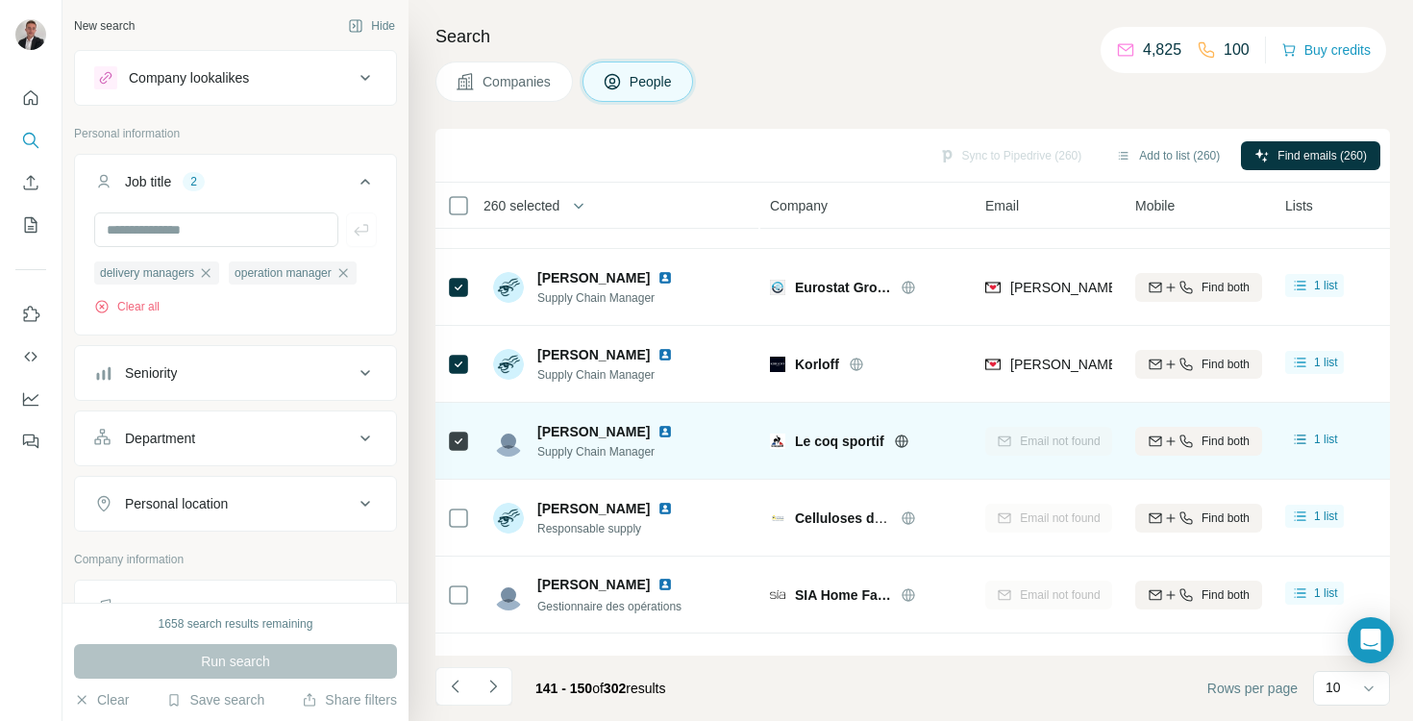
click at [462, 431] on div at bounding box center [458, 441] width 23 height 23
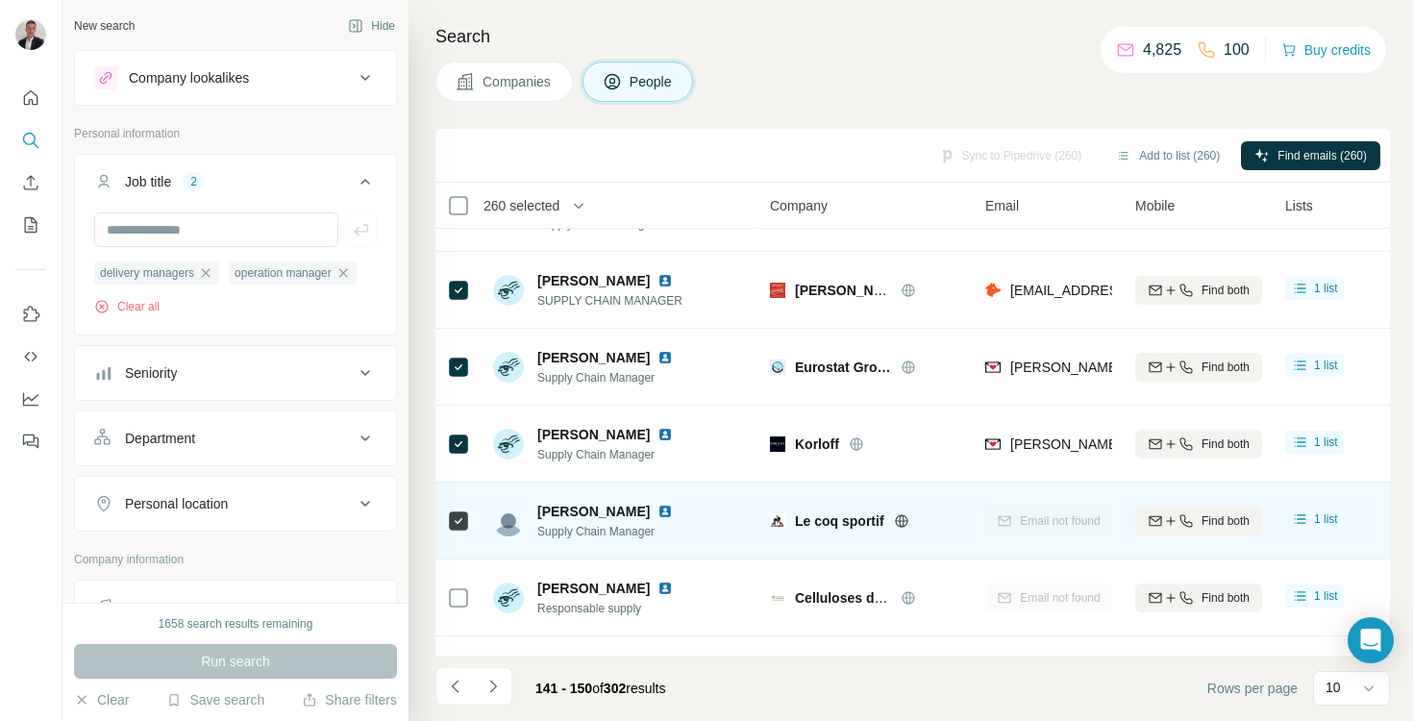
scroll to position [0, 0]
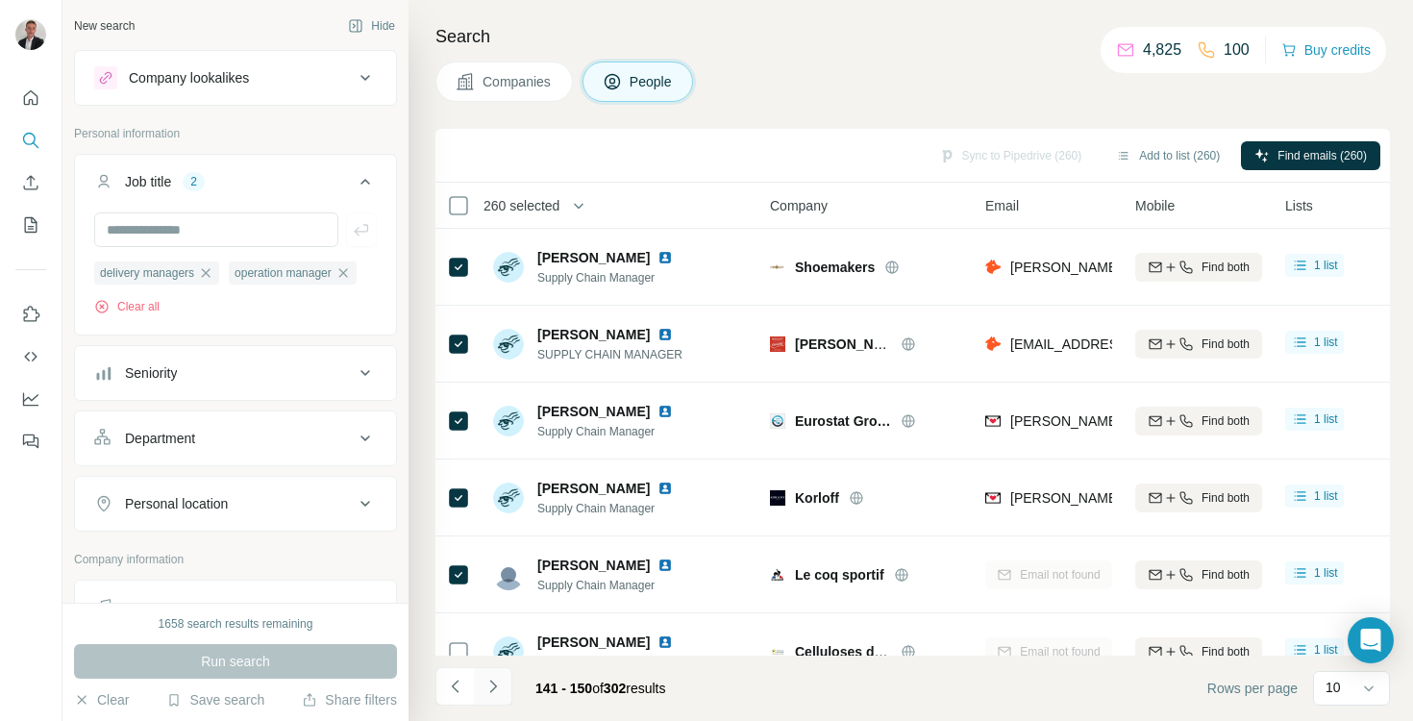
click at [487, 691] on icon "Navigate to next page" at bounding box center [493, 686] width 19 height 19
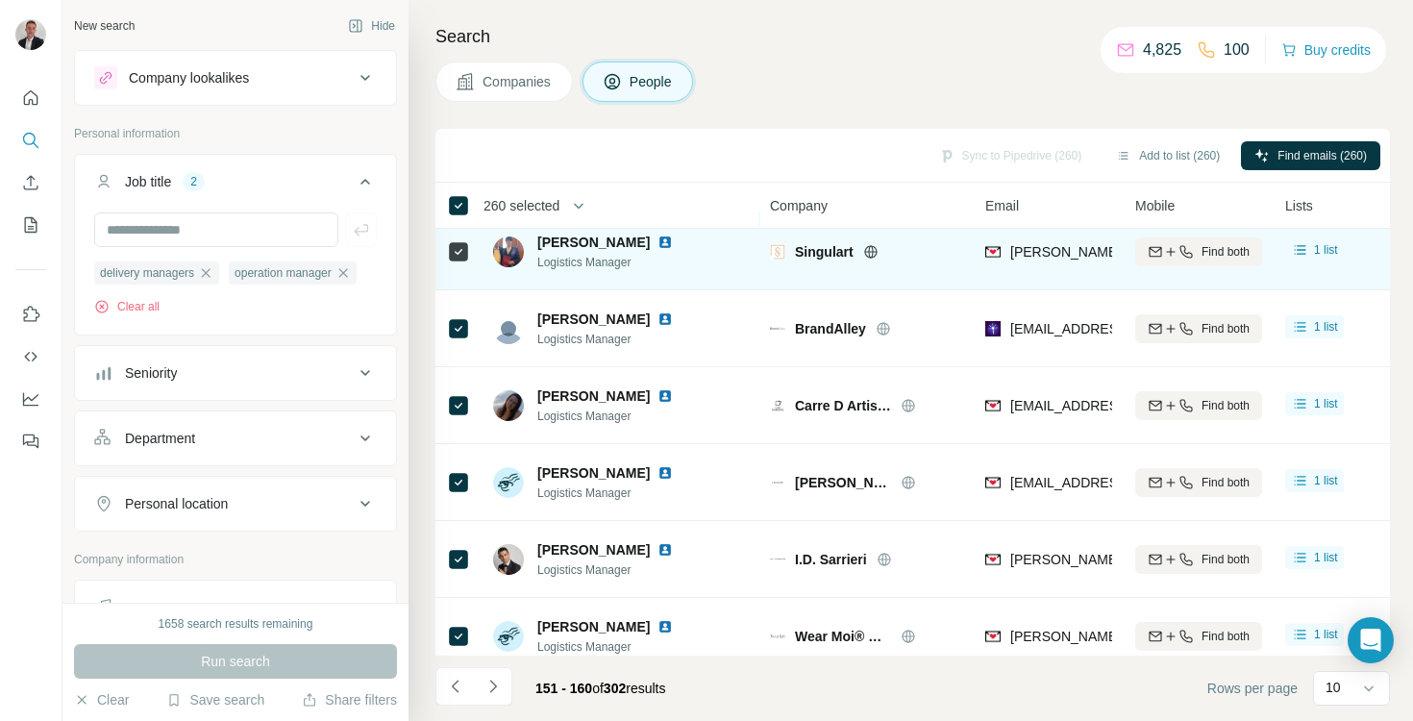
scroll to position [342, 0]
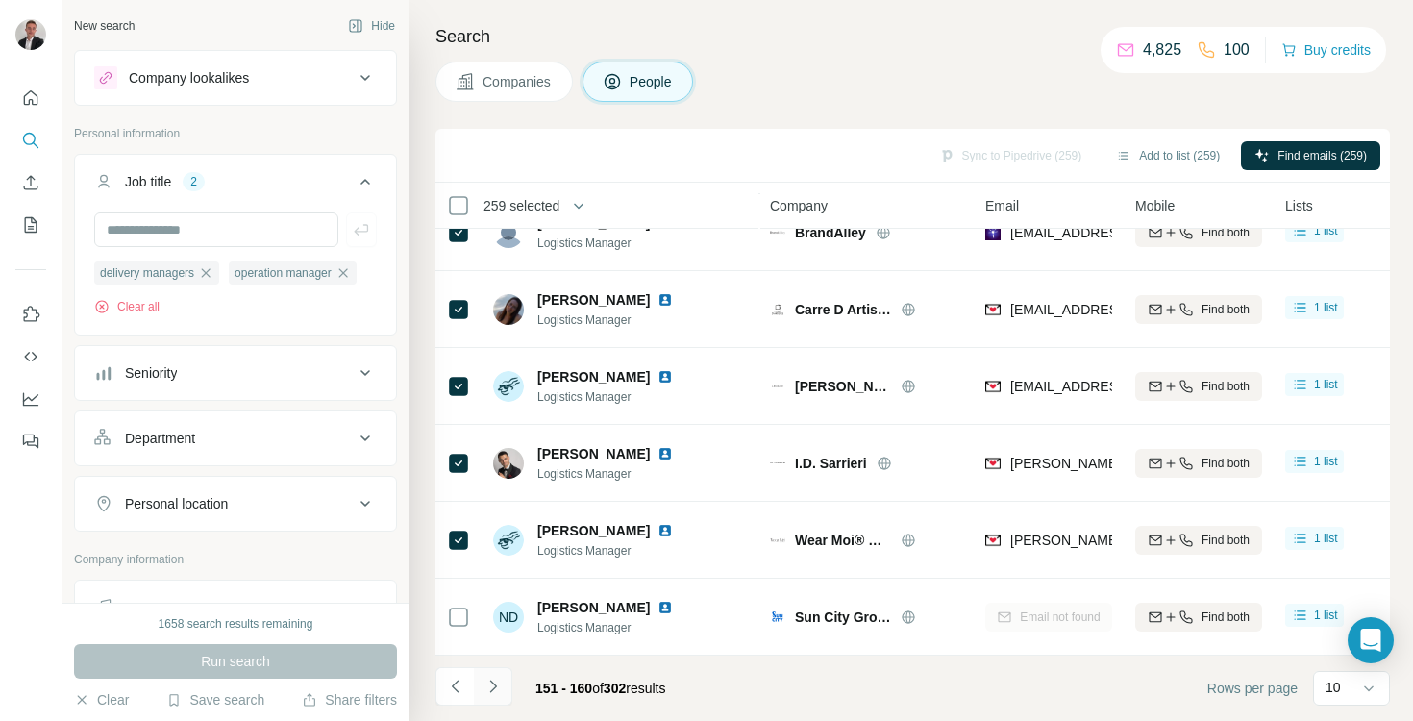
click at [495, 701] on button "Navigate to next page" at bounding box center [493, 686] width 38 height 38
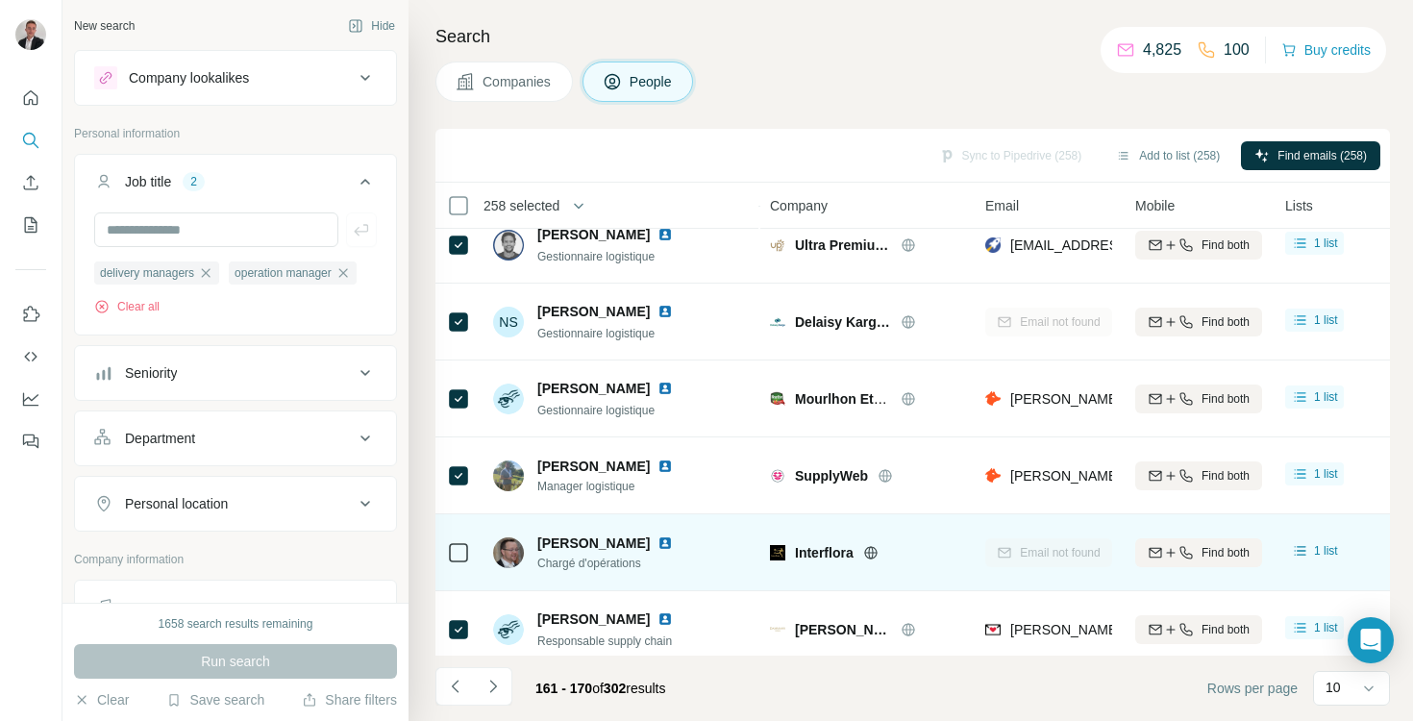
scroll to position [0, 0]
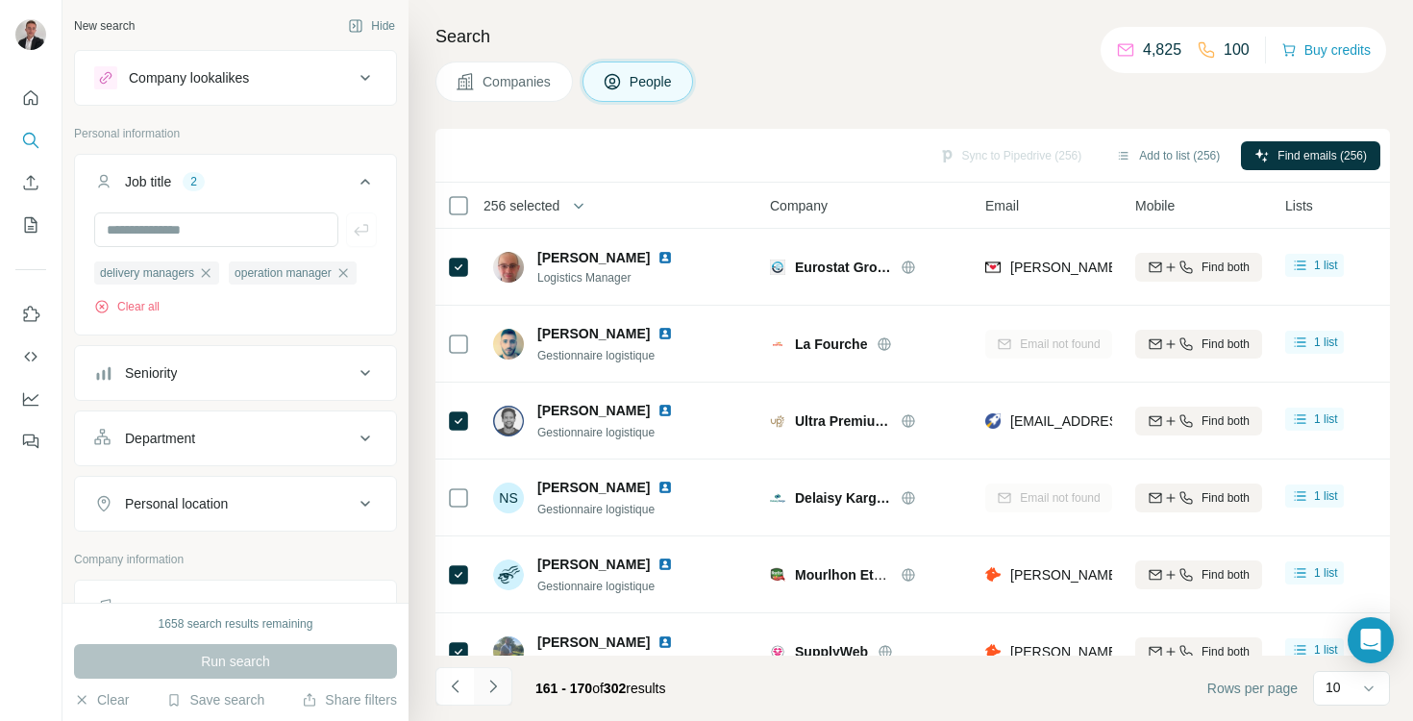
click at [503, 688] on button "Navigate to next page" at bounding box center [493, 686] width 38 height 38
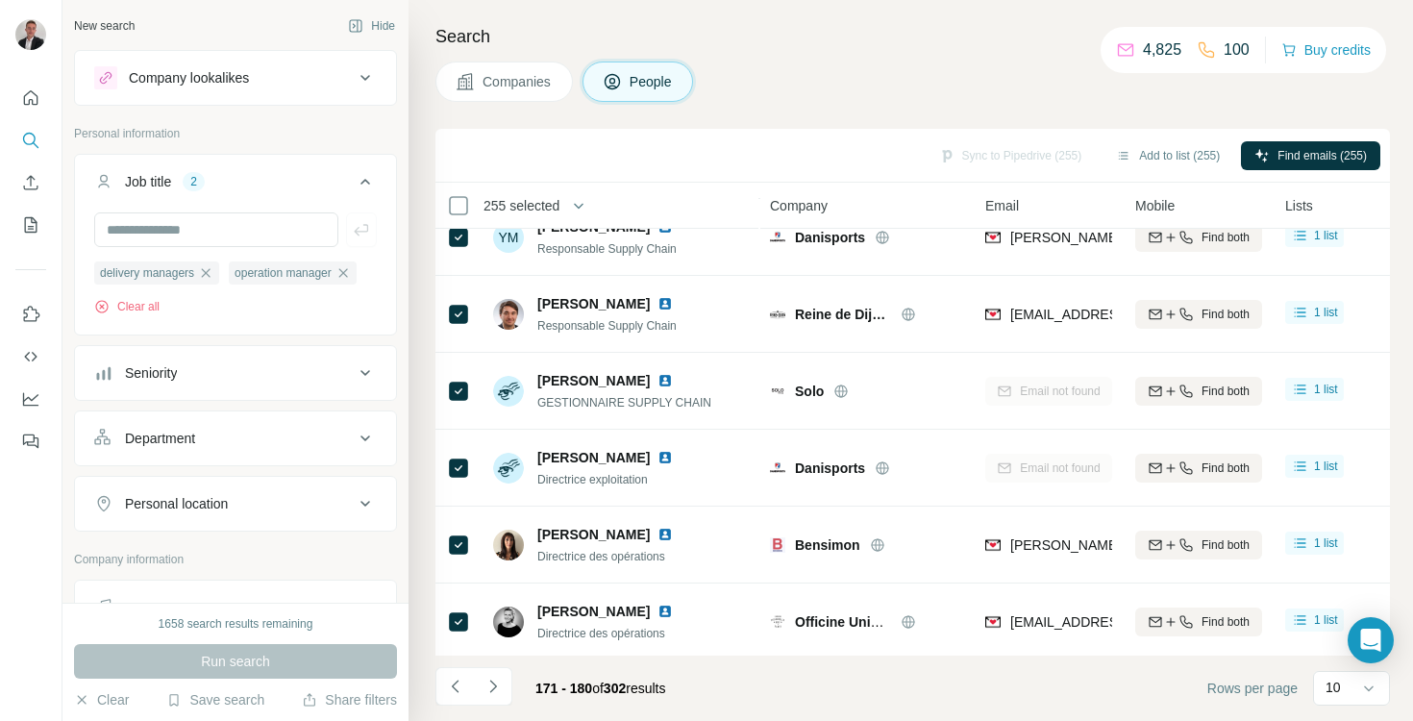
scroll to position [342, 0]
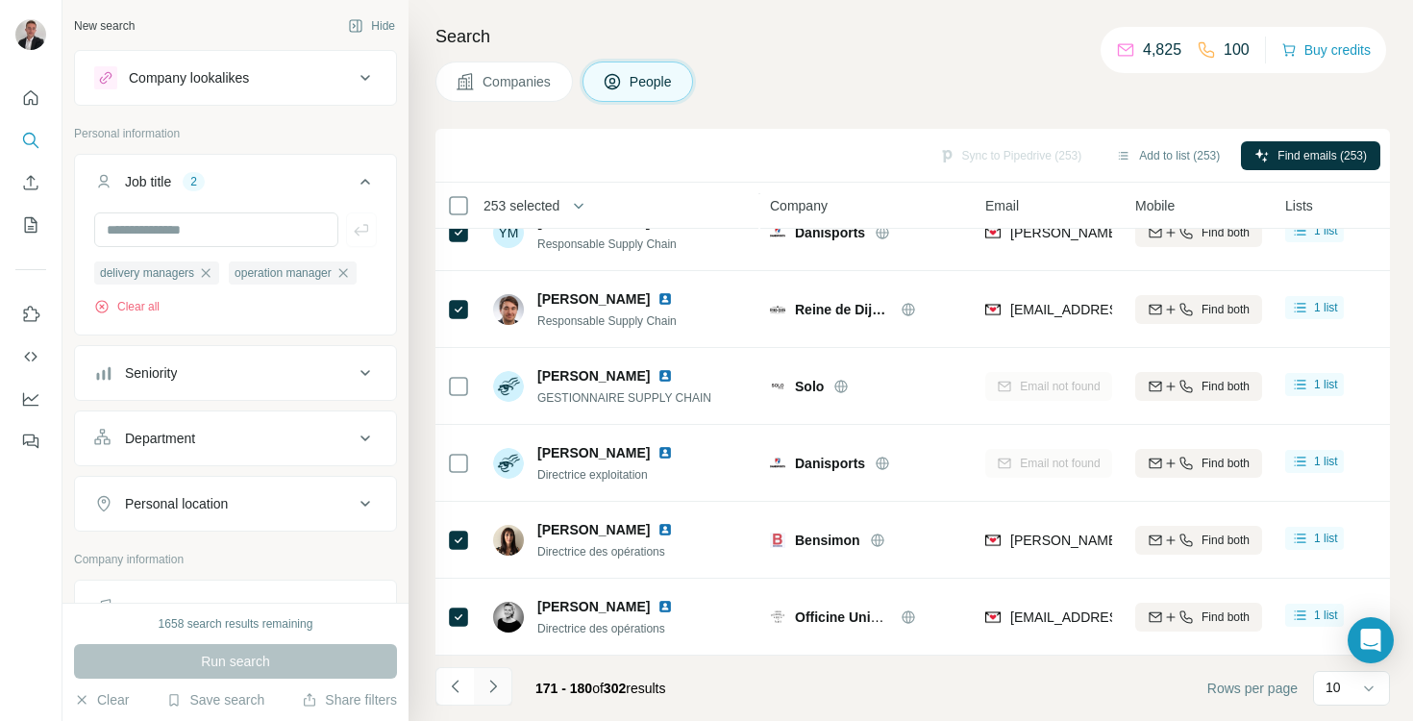
click at [487, 688] on icon "Navigate to next page" at bounding box center [493, 686] width 19 height 19
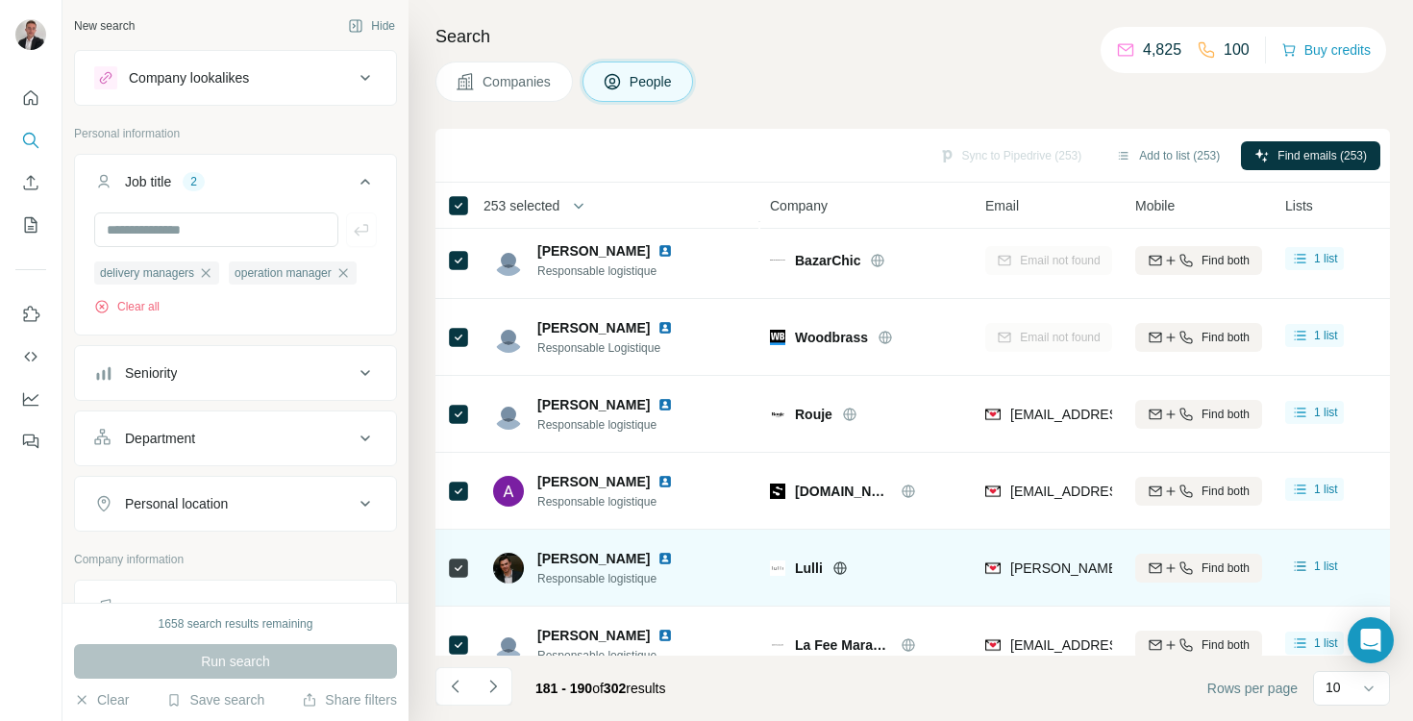
scroll to position [0, 0]
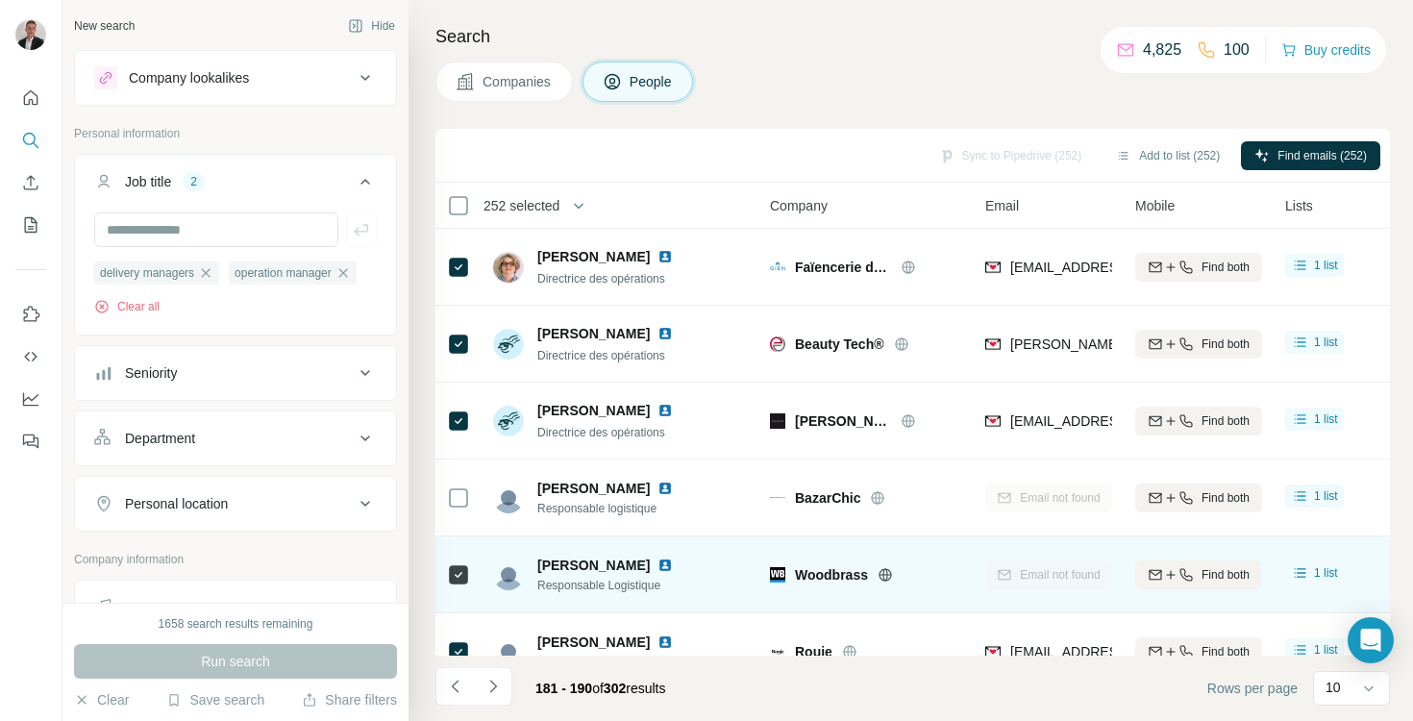
click at [461, 585] on icon at bounding box center [458, 574] width 23 height 23
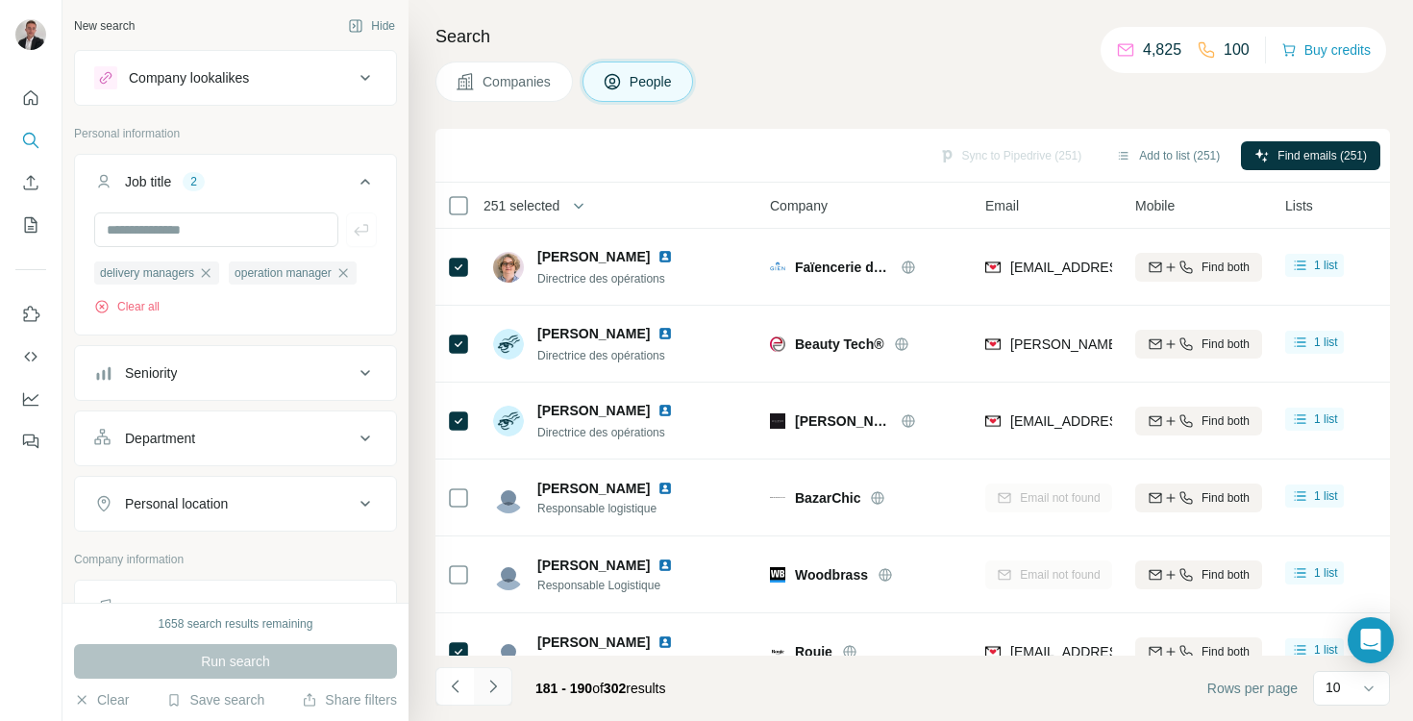
click at [502, 686] on button "Navigate to next page" at bounding box center [493, 686] width 38 height 38
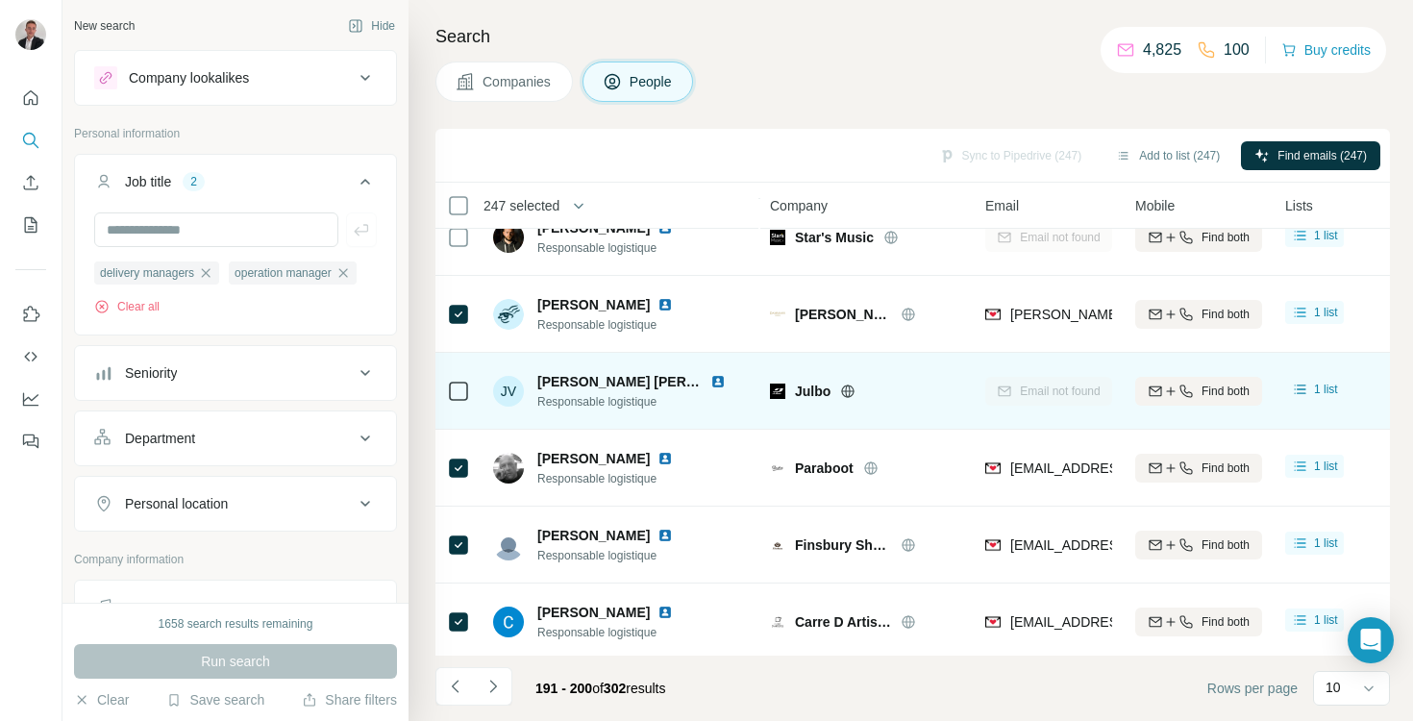
scroll to position [342, 0]
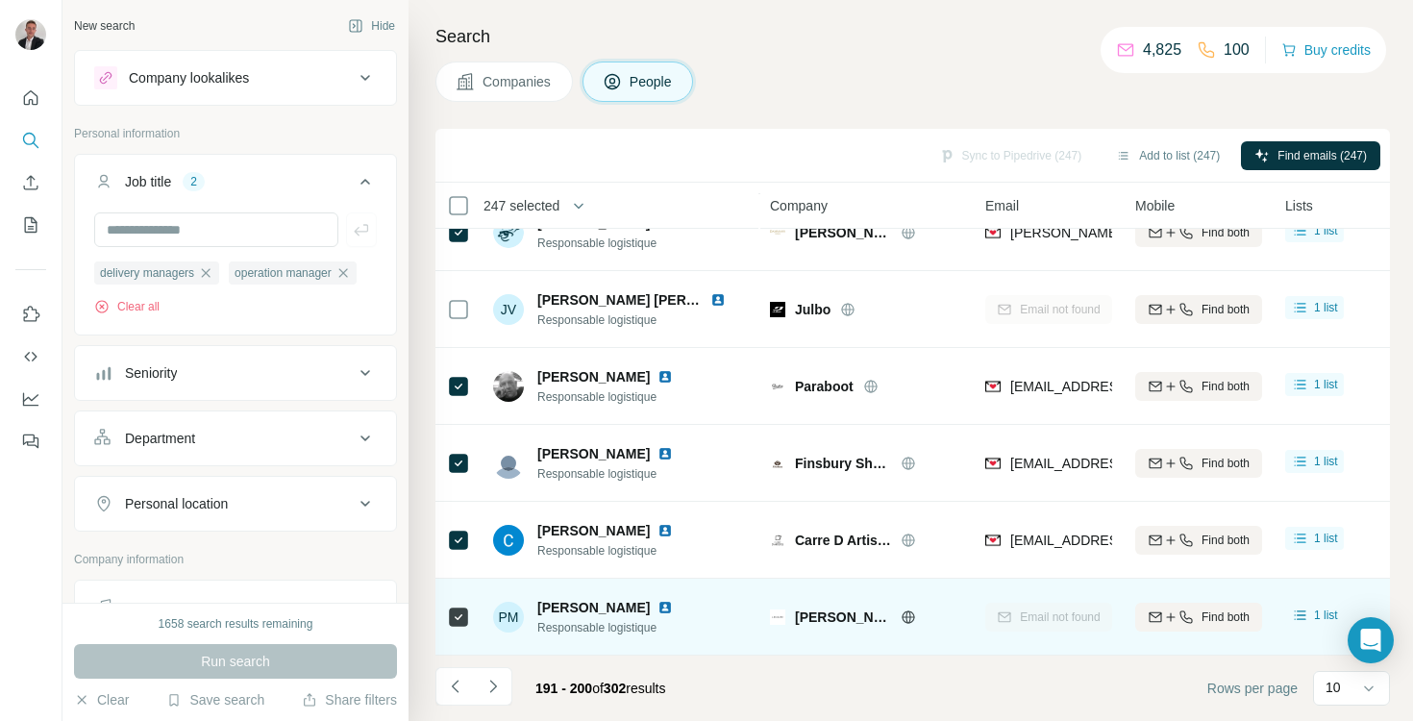
click at [461, 627] on icon at bounding box center [458, 617] width 23 height 23
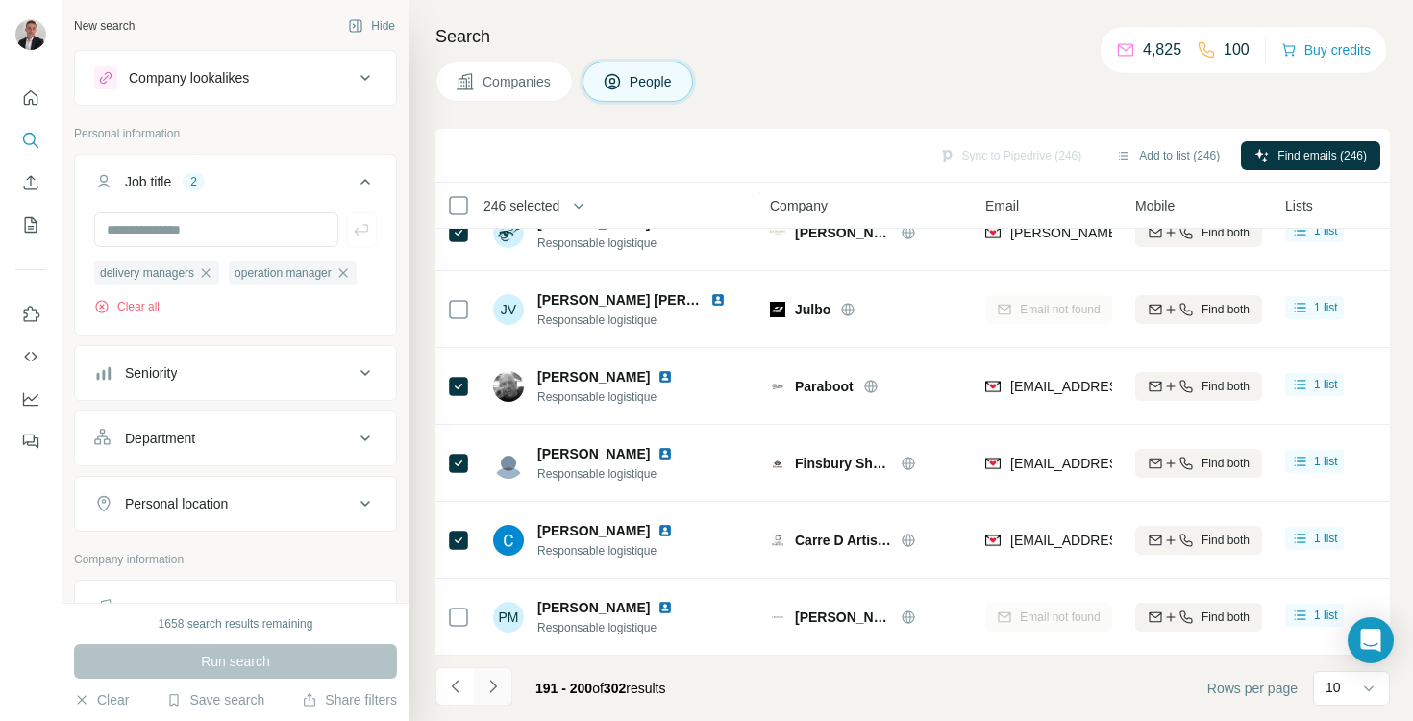
click at [487, 676] on button "Navigate to next page" at bounding box center [493, 686] width 38 height 38
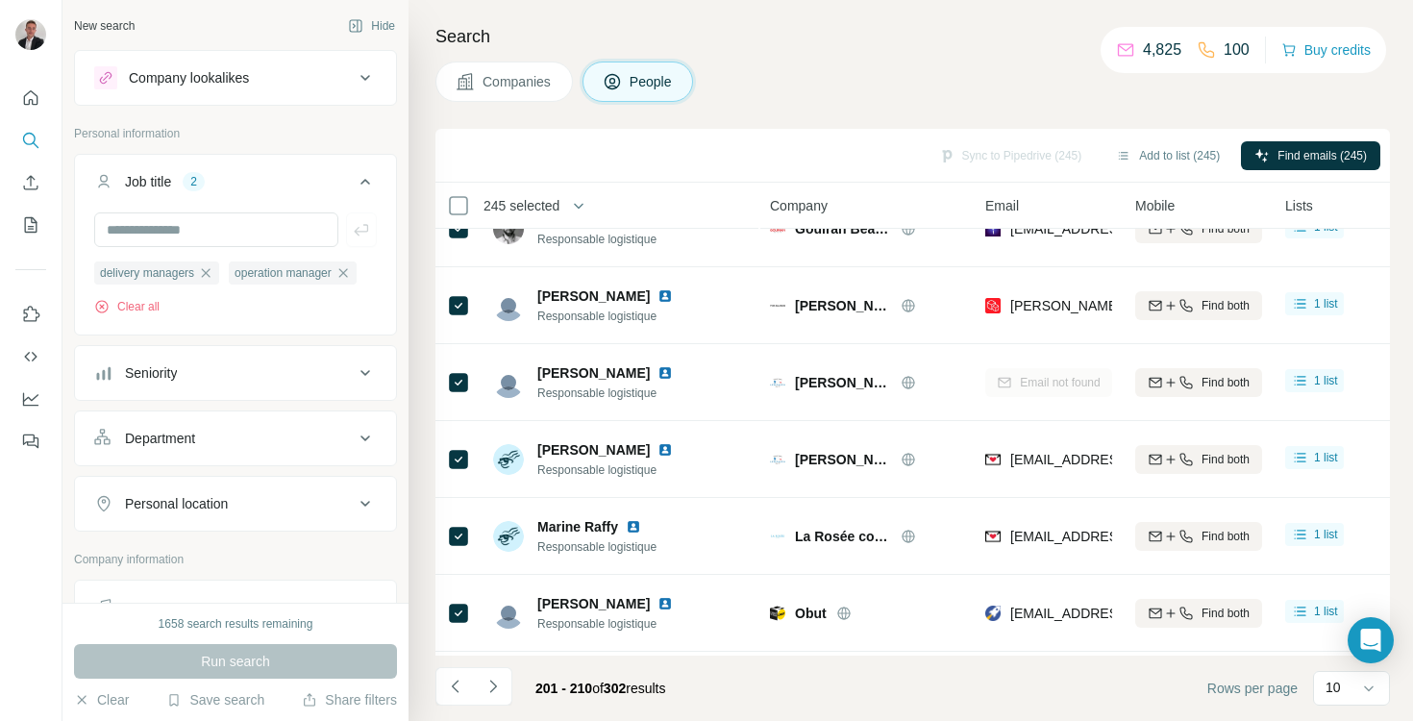
scroll to position [0, 0]
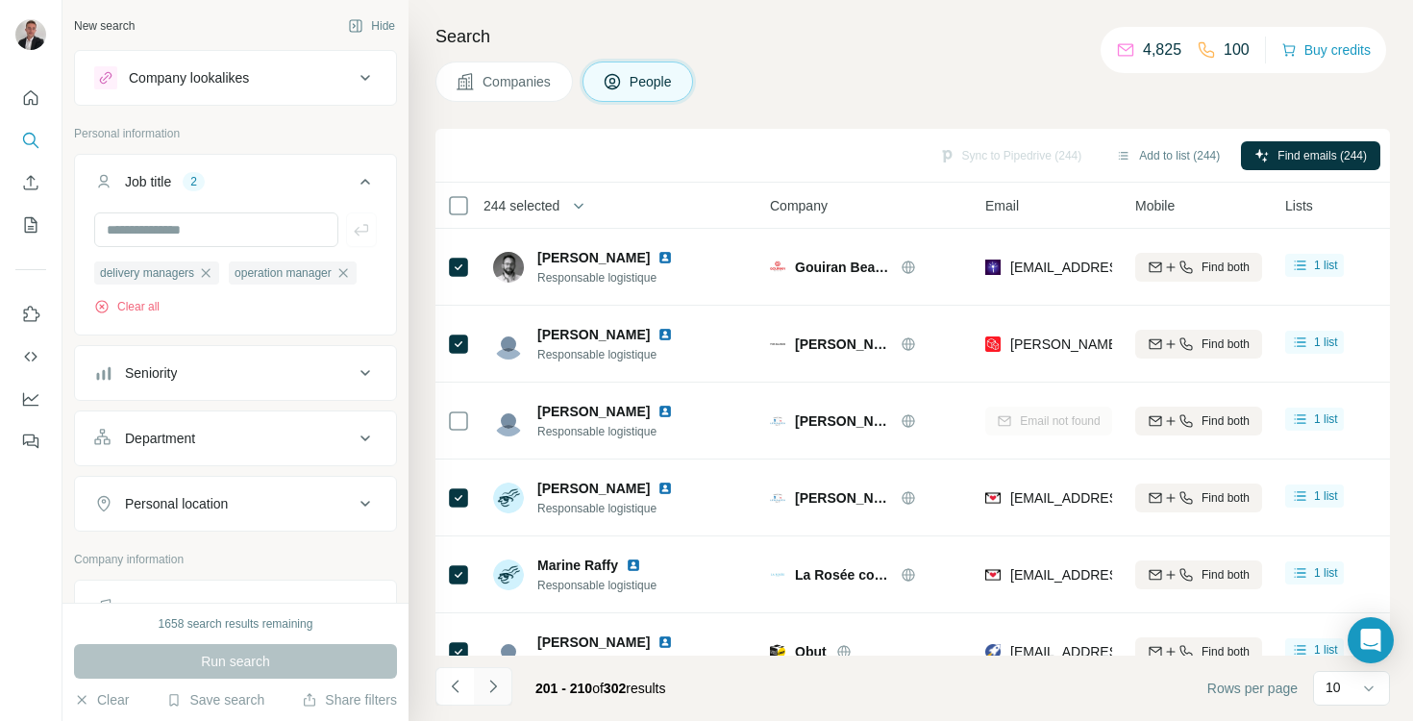
click at [504, 683] on button "Navigate to next page" at bounding box center [493, 686] width 38 height 38
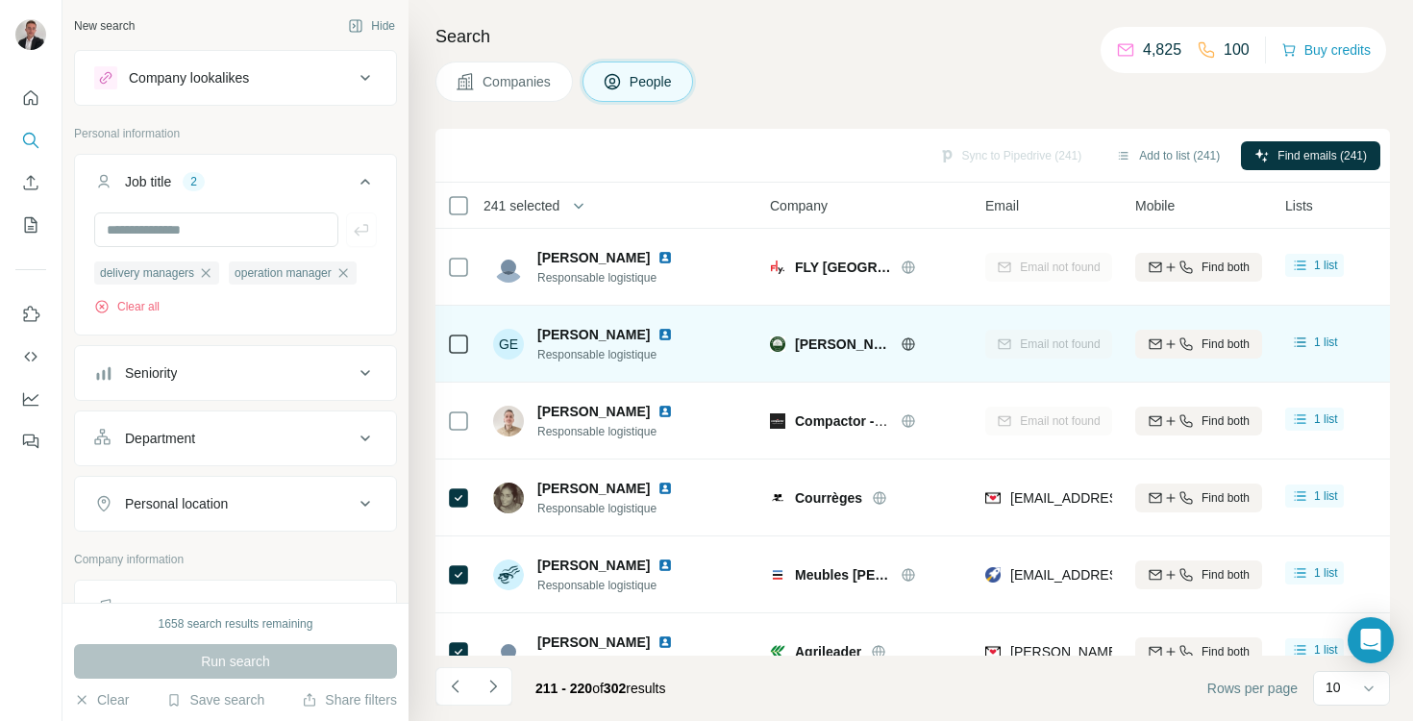
scroll to position [342, 0]
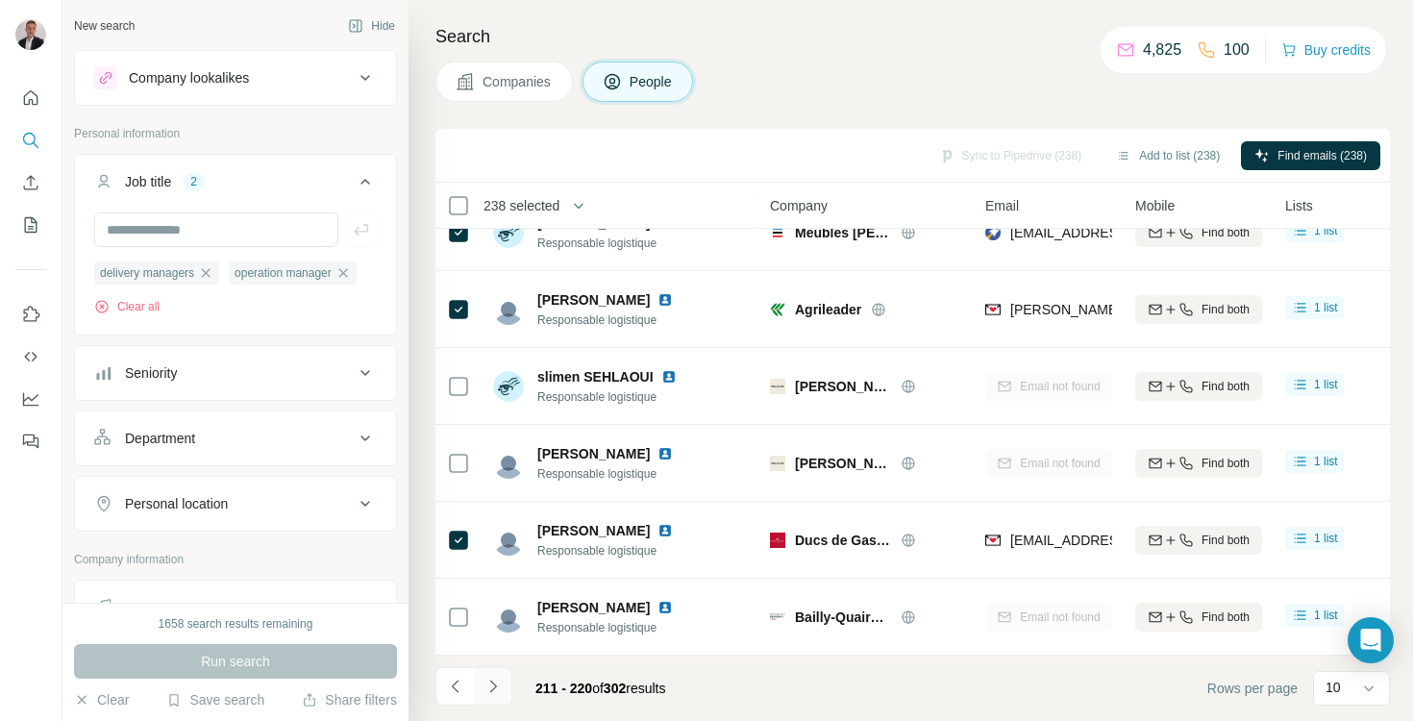
click at [502, 697] on button "Navigate to next page" at bounding box center [493, 686] width 38 height 38
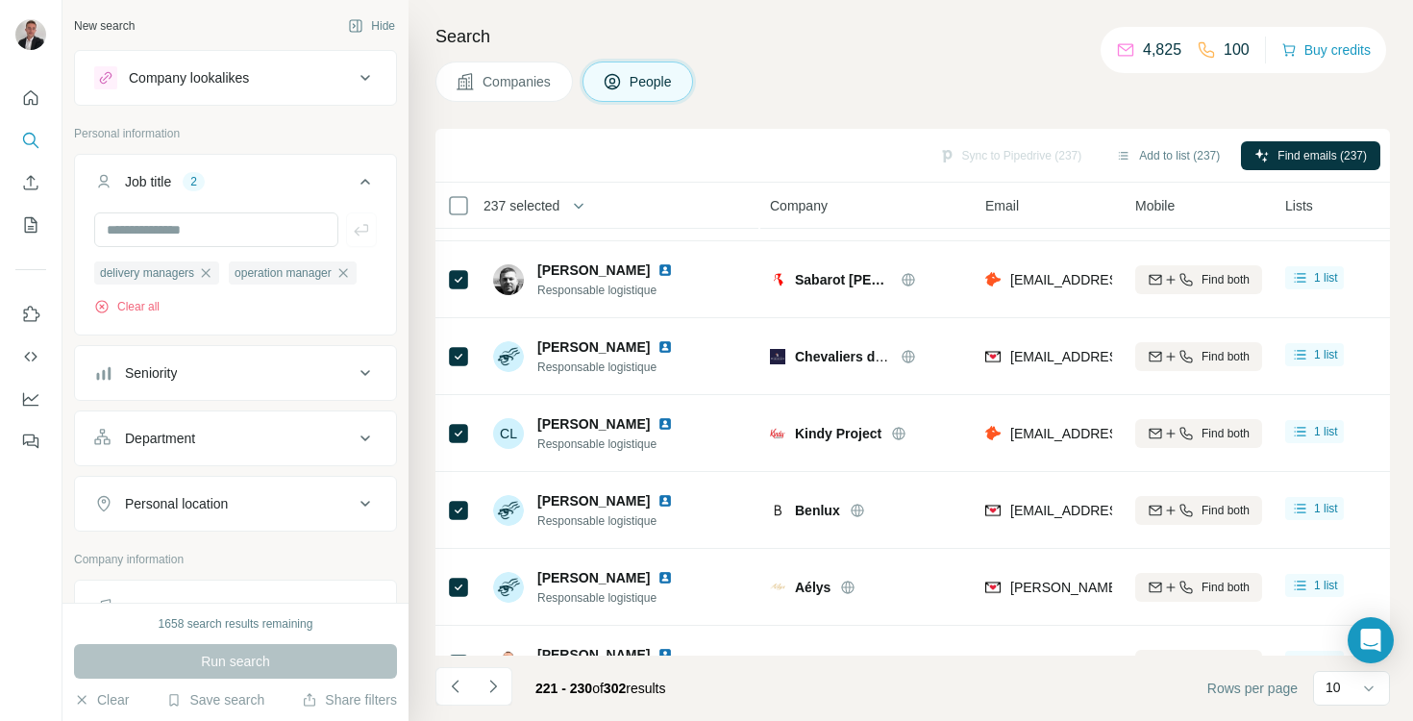
scroll to position [0, 0]
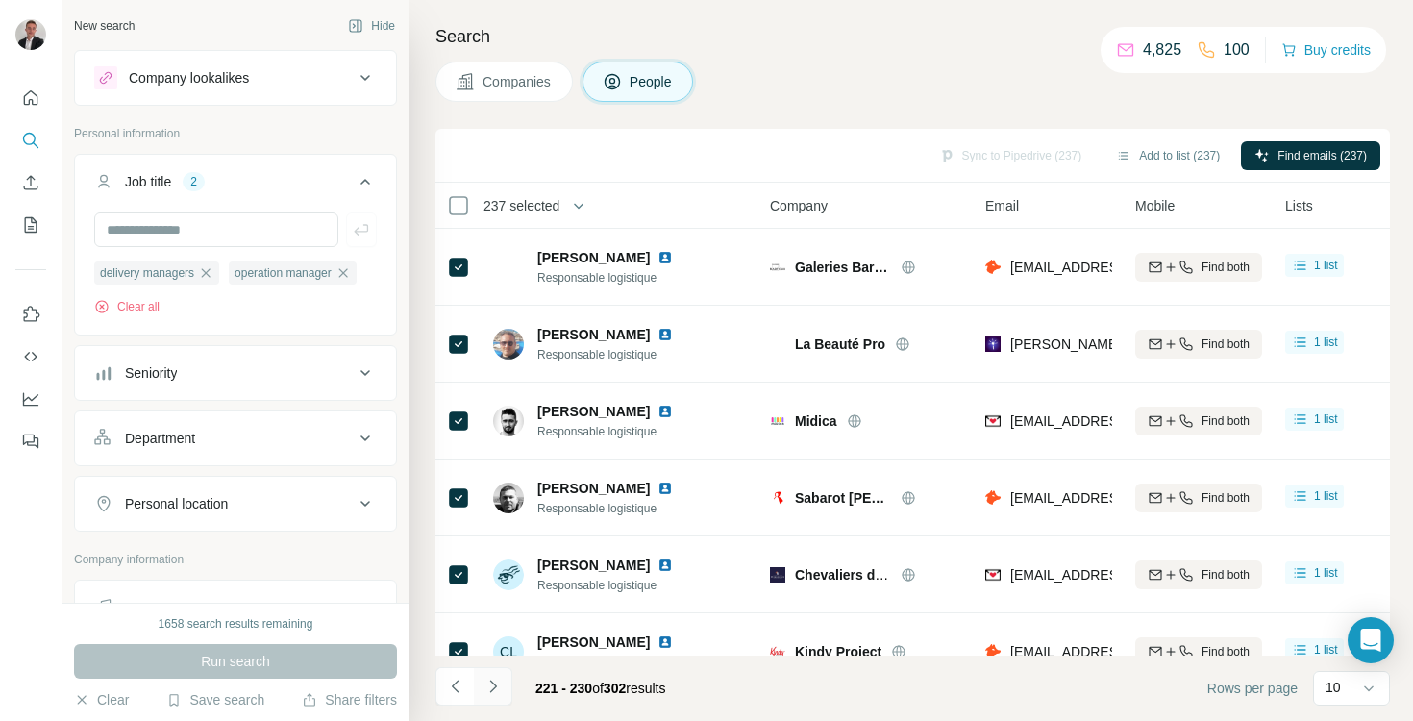
click at [494, 702] on button "Navigate to next page" at bounding box center [493, 686] width 38 height 38
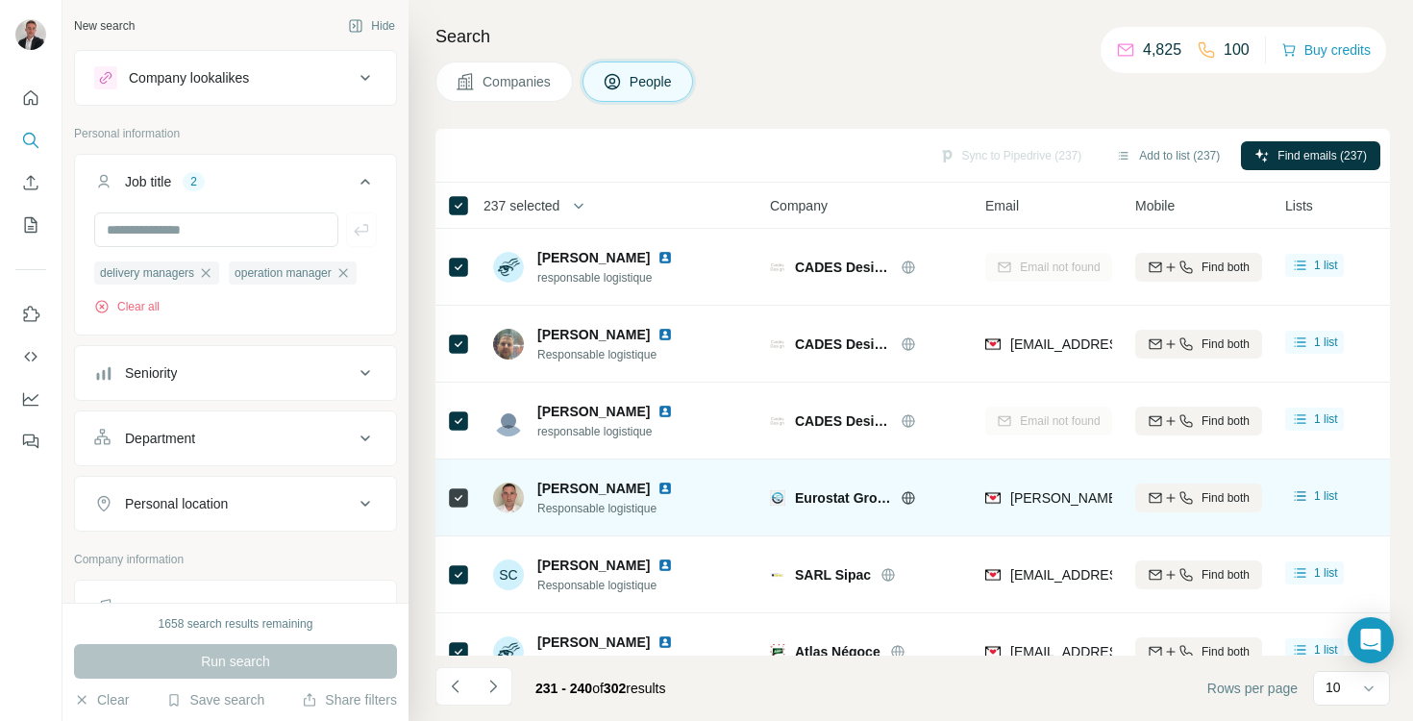
scroll to position [6, 0]
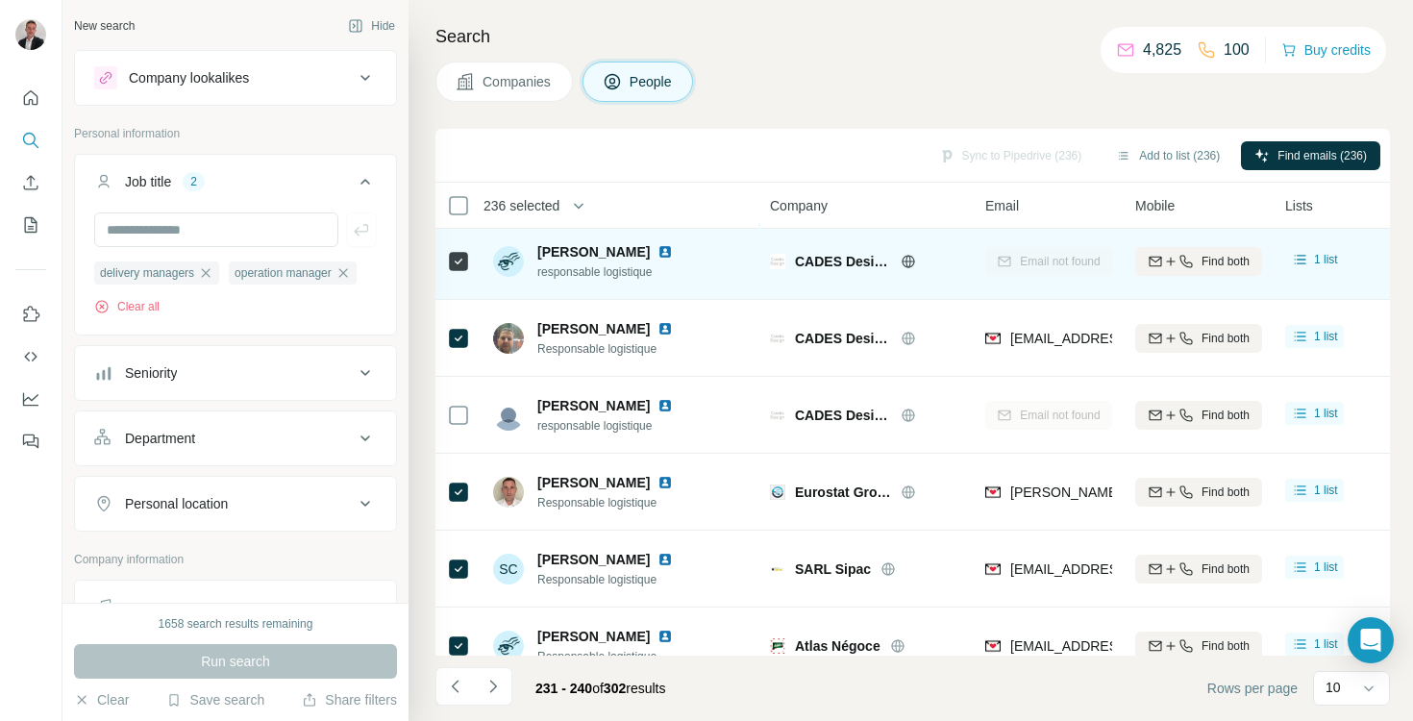
click at [456, 276] on div at bounding box center [458, 261] width 23 height 53
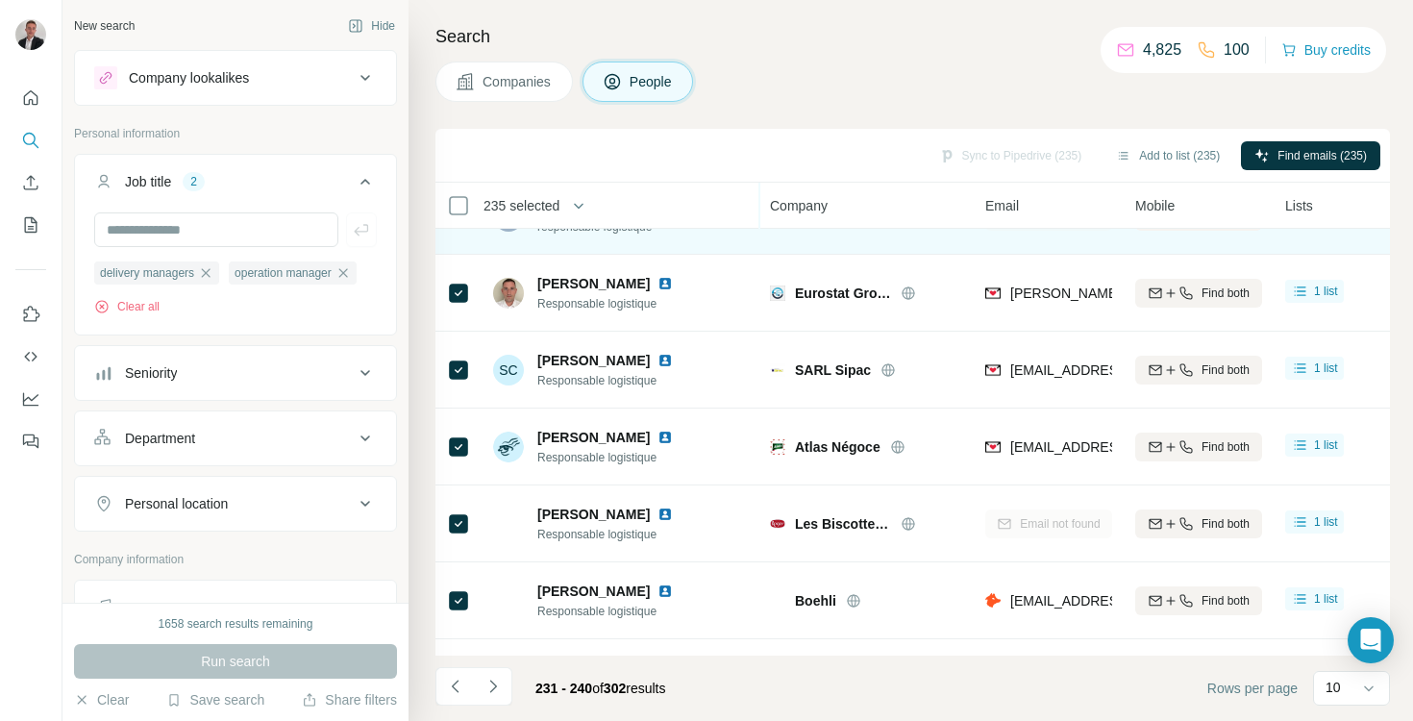
scroll to position [342, 0]
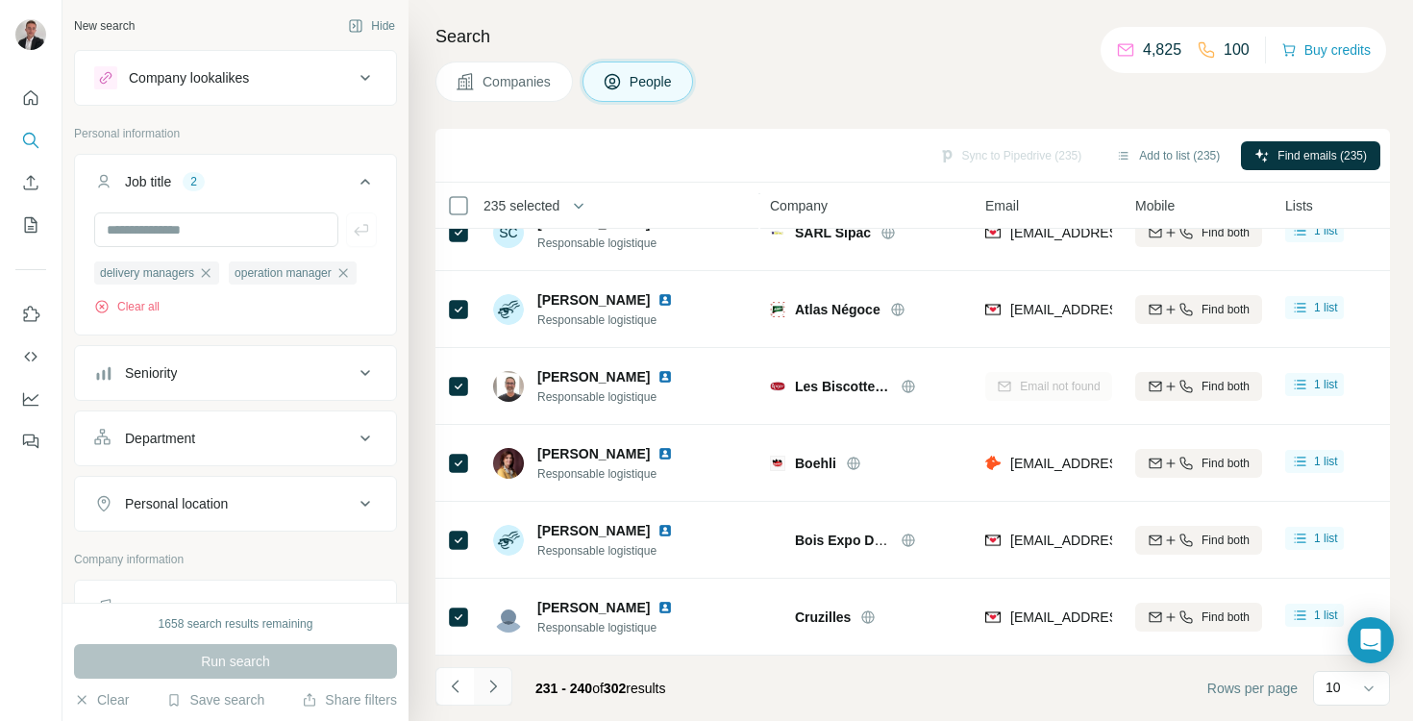
click at [496, 696] on button "Navigate to next page" at bounding box center [493, 686] width 38 height 38
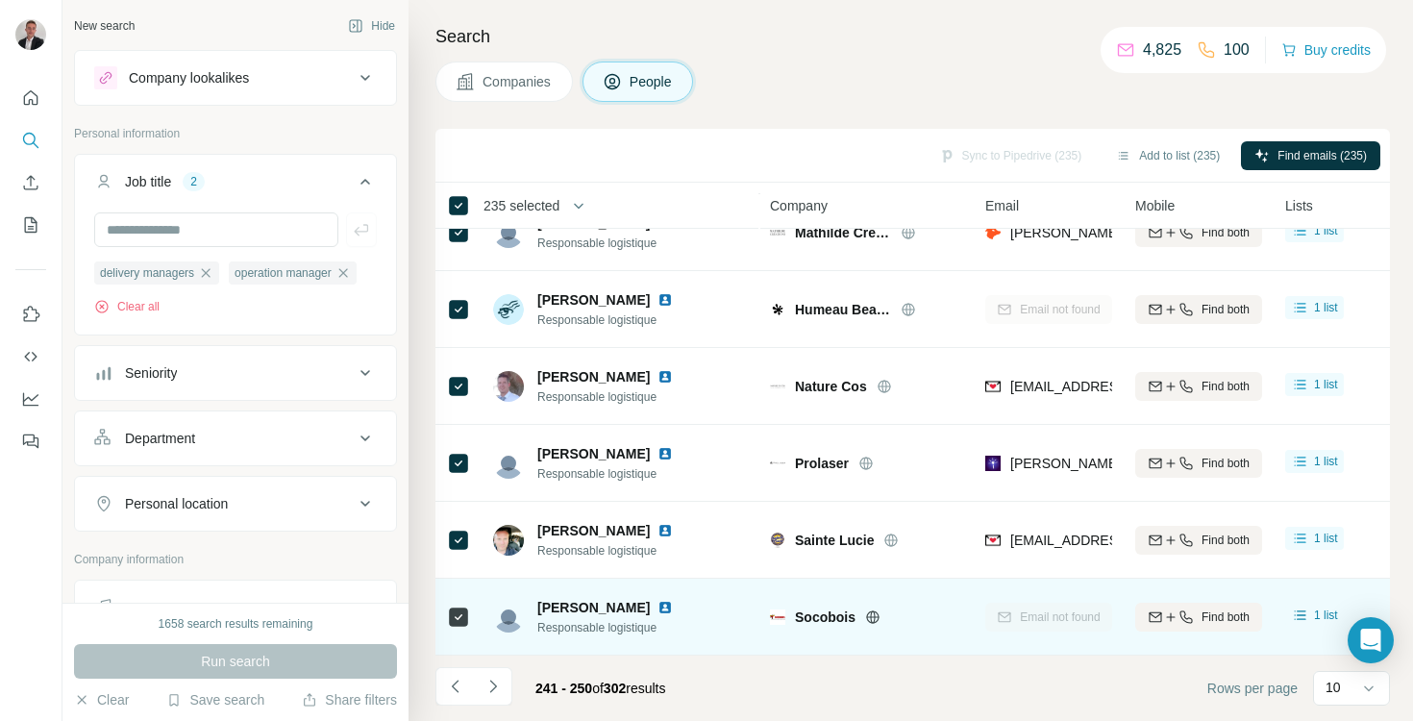
click at [455, 633] on div at bounding box center [458, 616] width 23 height 53
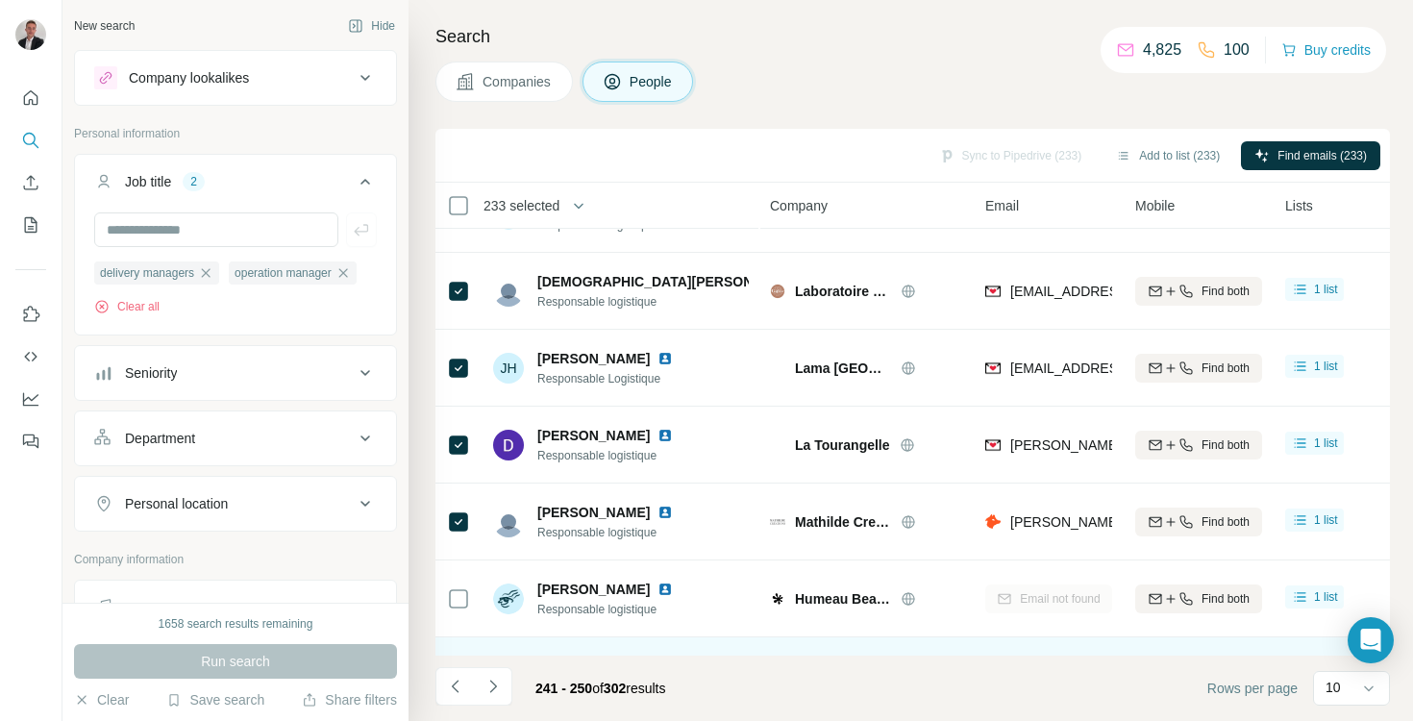
scroll to position [0, 0]
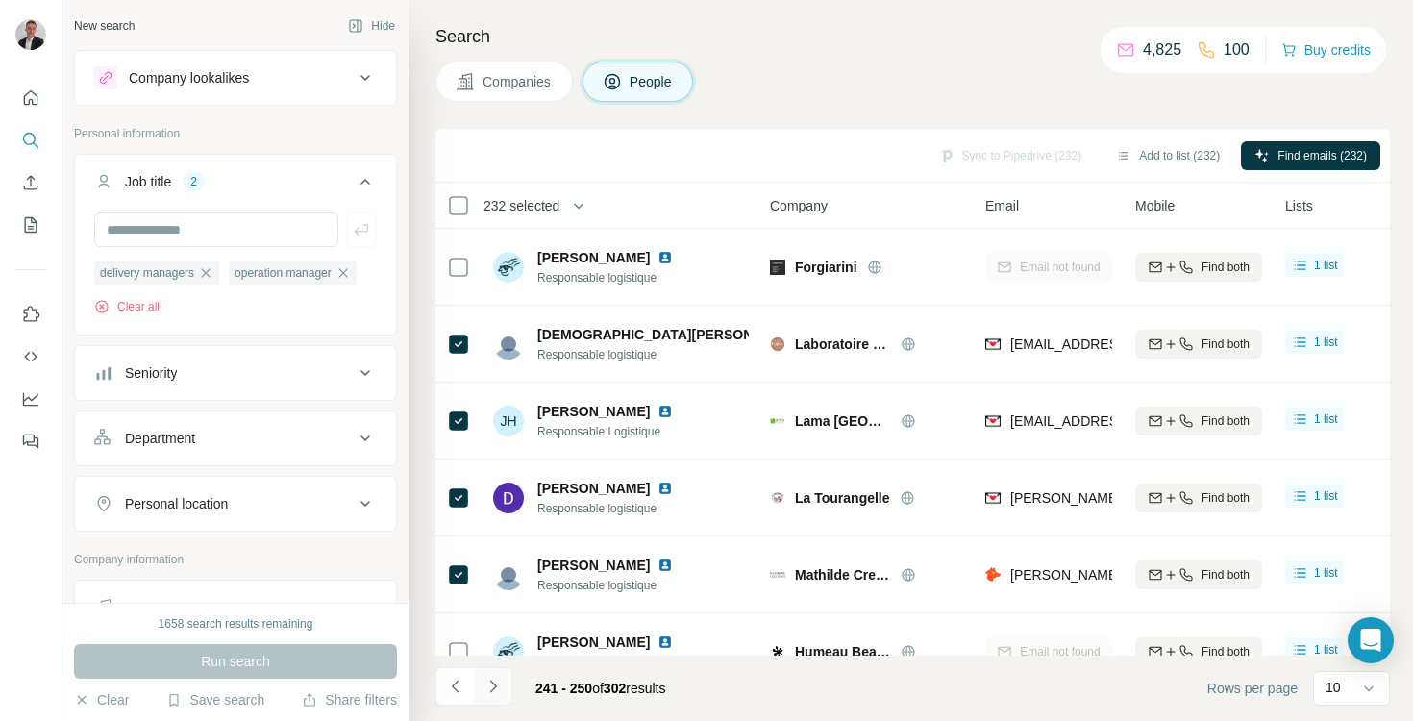
click at [501, 696] on button "Navigate to next page" at bounding box center [493, 686] width 38 height 38
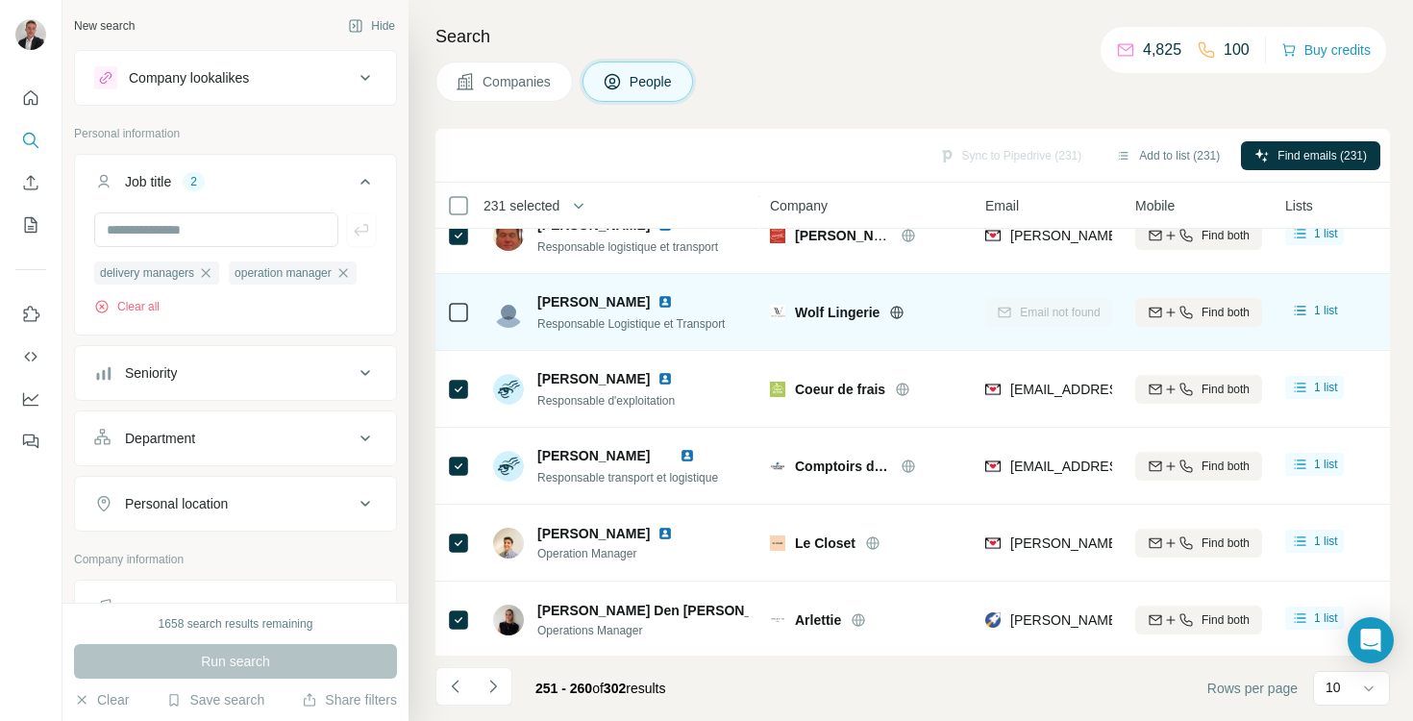
scroll to position [342, 0]
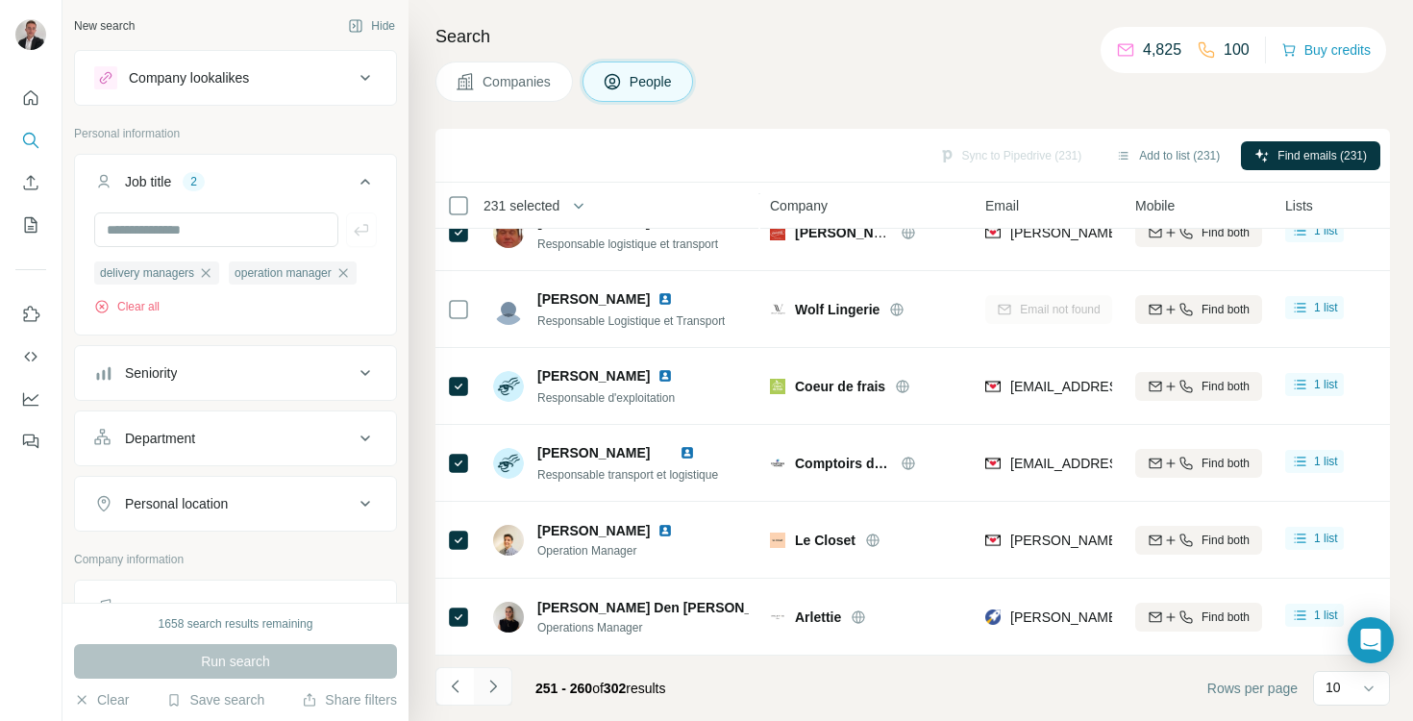
click at [486, 688] on icon "Navigate to next page" at bounding box center [493, 686] width 19 height 19
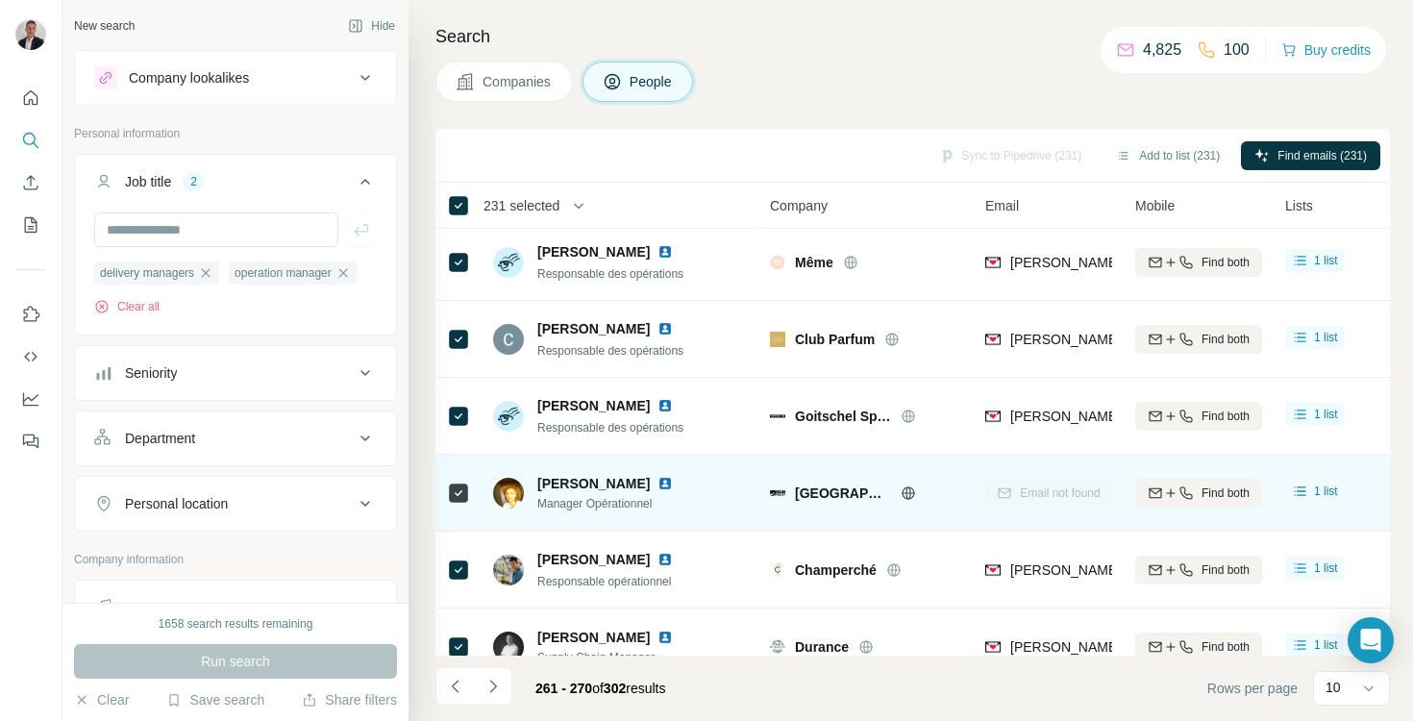
click at [447, 492] on icon at bounding box center [458, 493] width 23 height 23
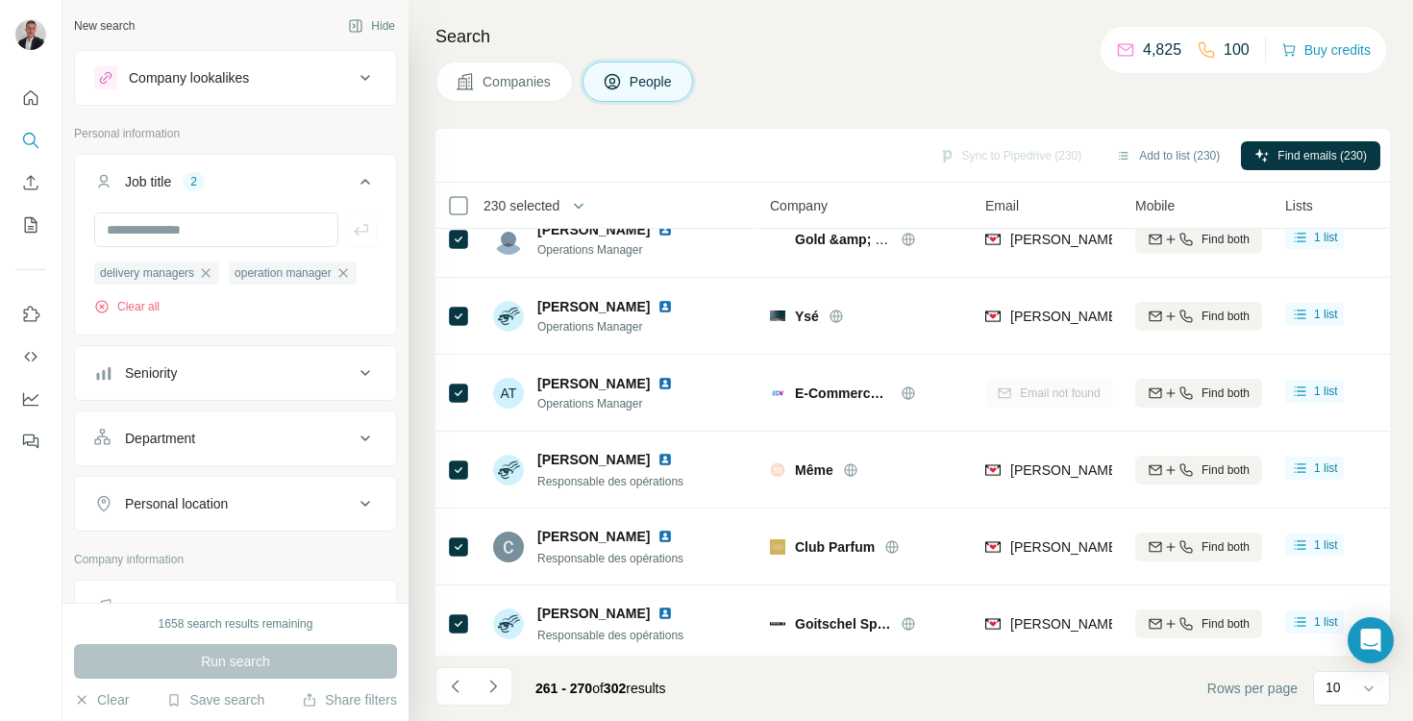
scroll to position [0, 0]
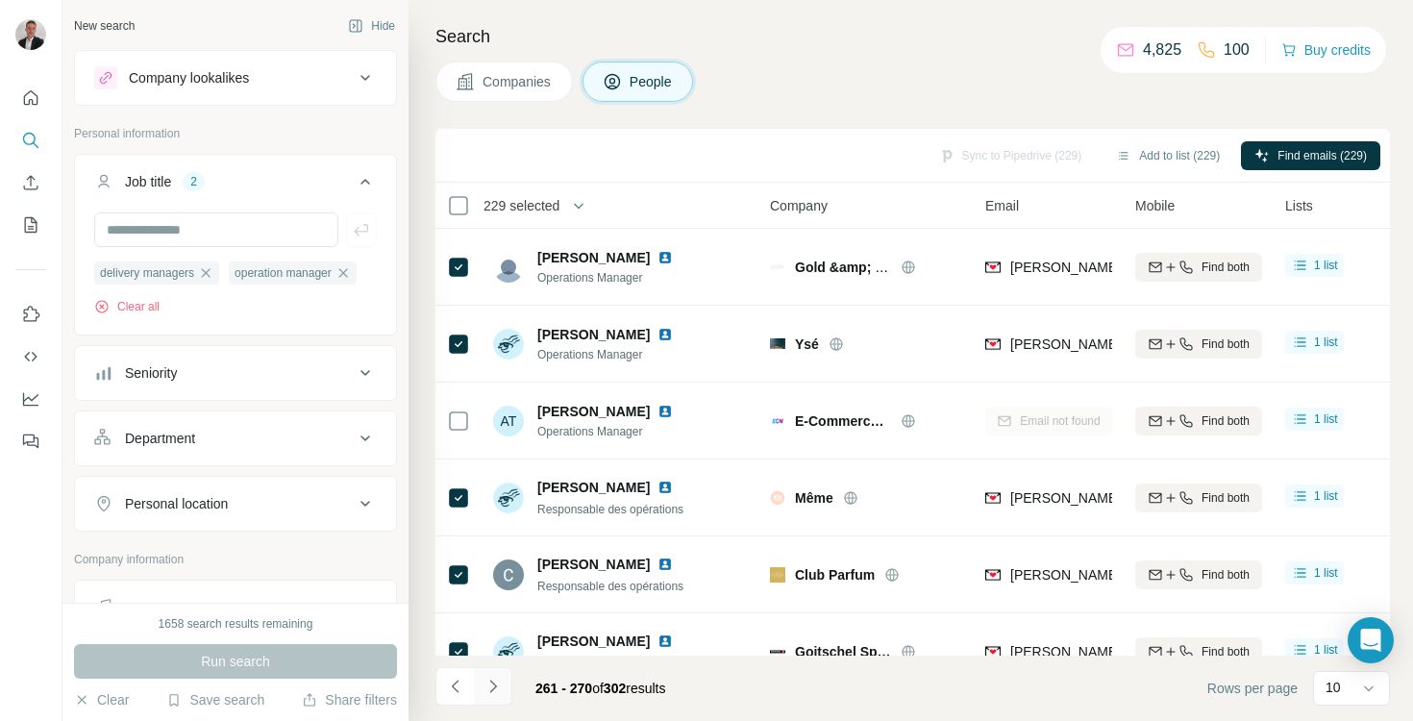
click at [496, 682] on icon "Navigate to next page" at bounding box center [493, 686] width 19 height 19
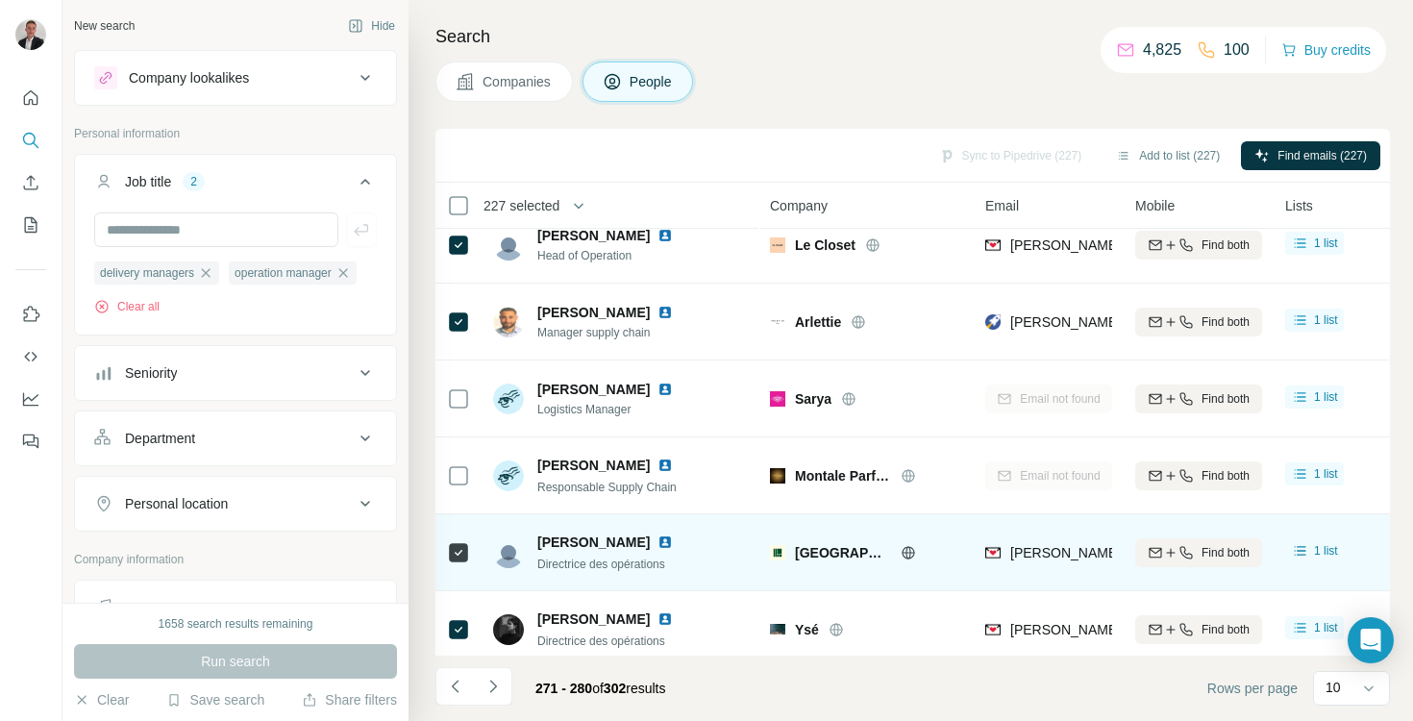
scroll to position [342, 0]
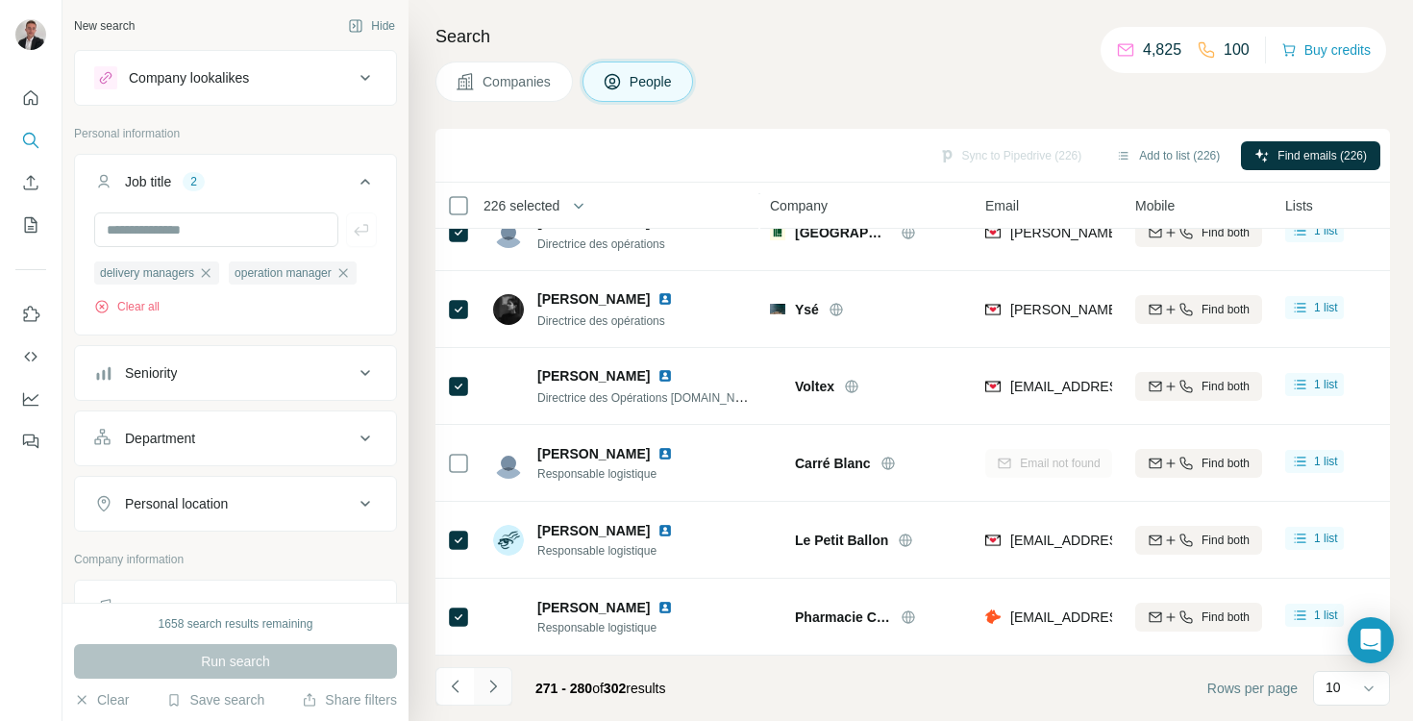
click at [487, 687] on icon "Navigate to next page" at bounding box center [493, 686] width 19 height 19
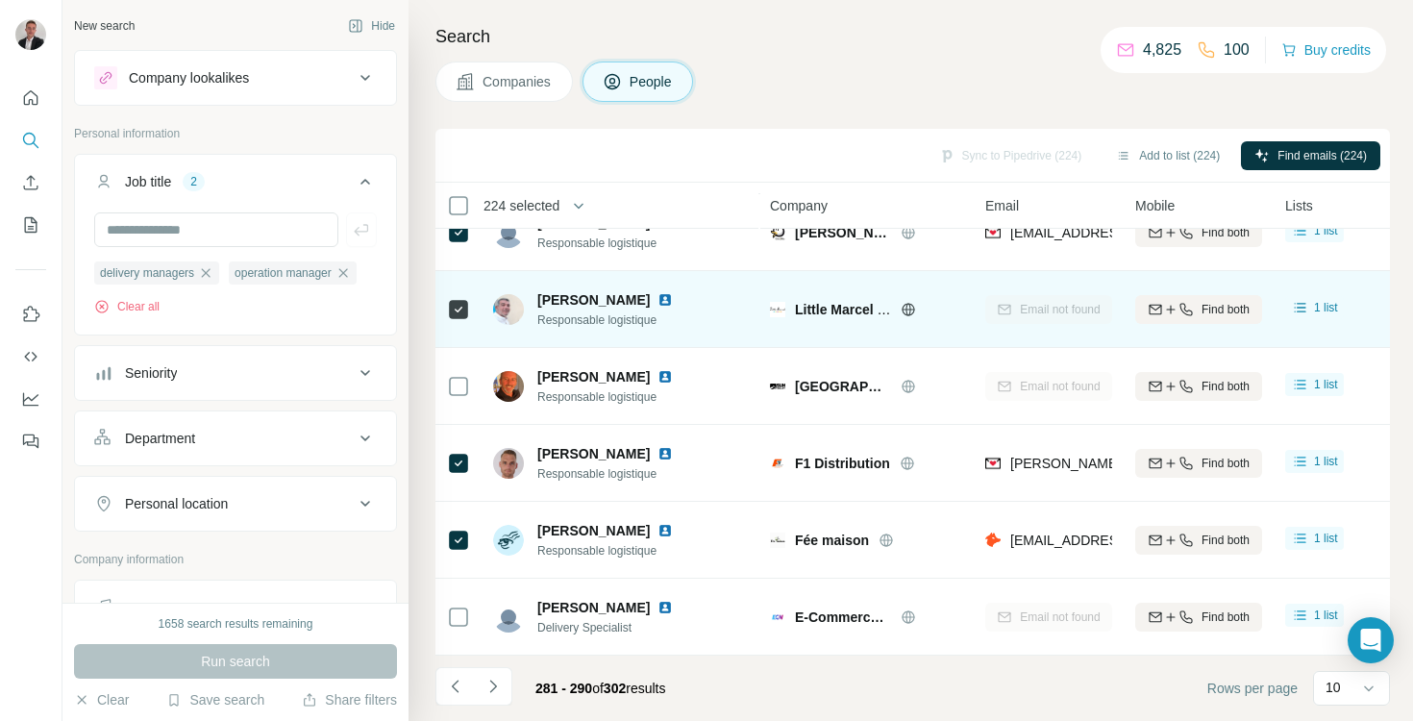
click at [456, 294] on div at bounding box center [458, 309] width 23 height 53
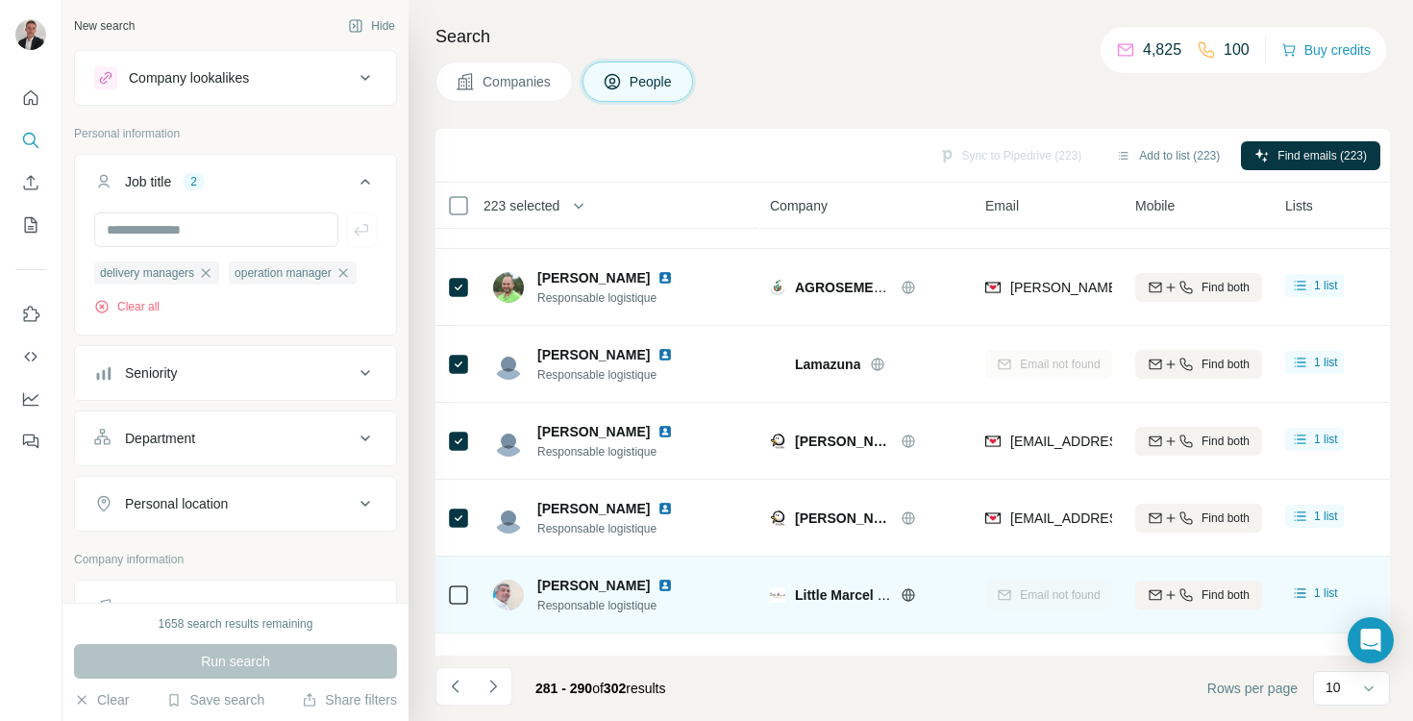
scroll to position [0, 0]
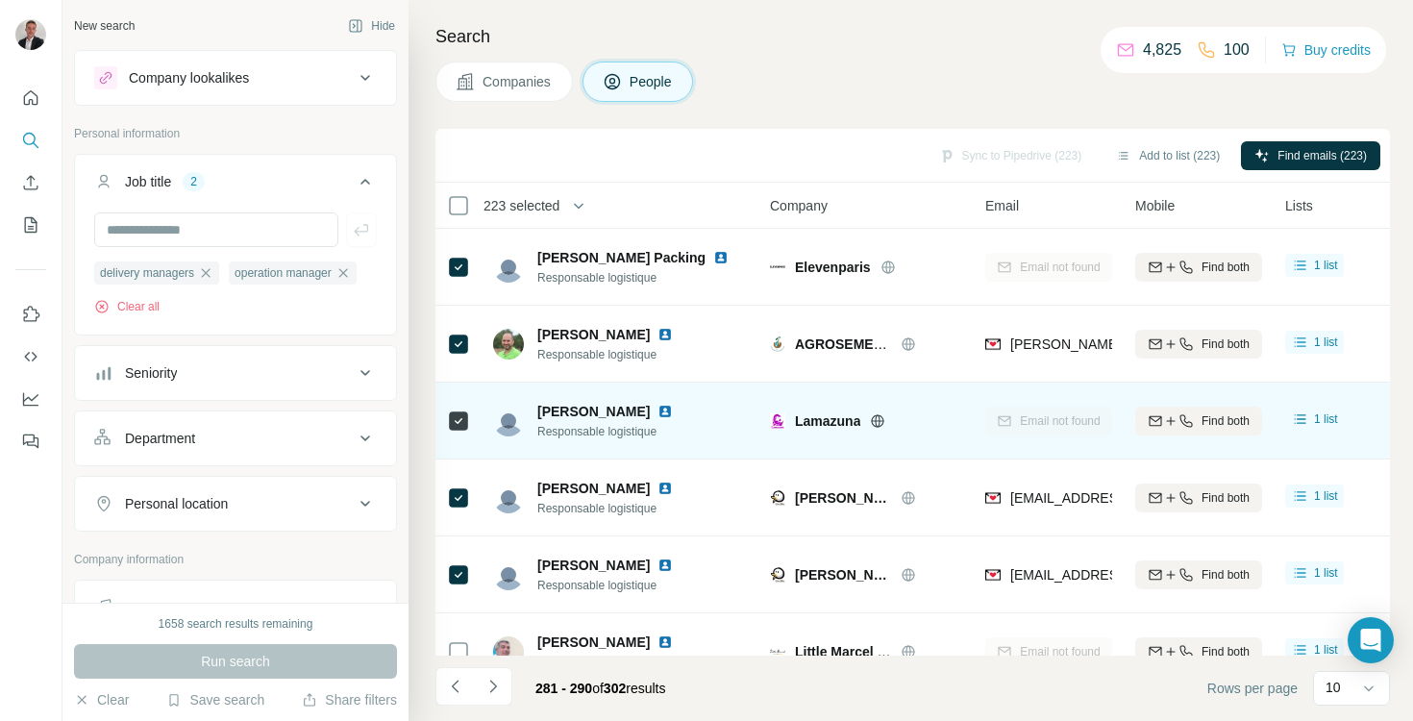
click at [462, 408] on div at bounding box center [458, 420] width 23 height 53
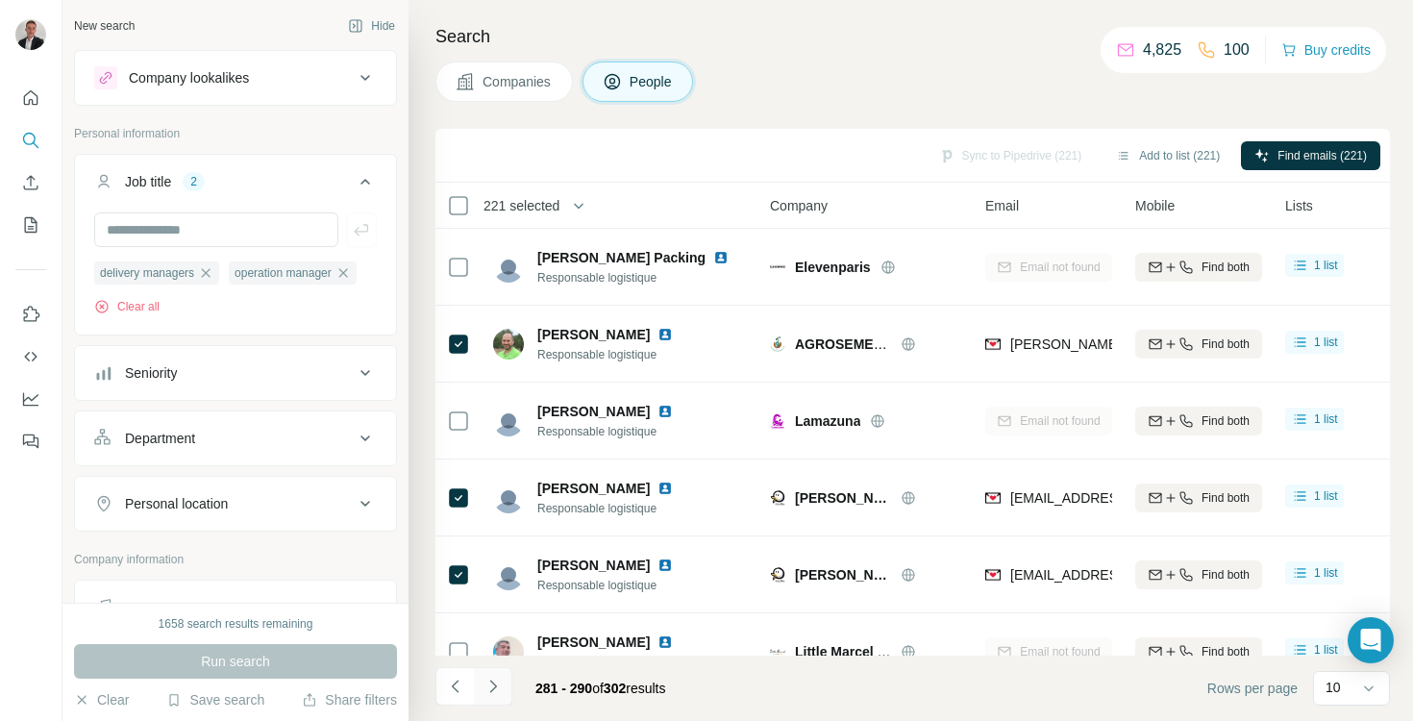
click at [495, 696] on button "Navigate to next page" at bounding box center [493, 686] width 38 height 38
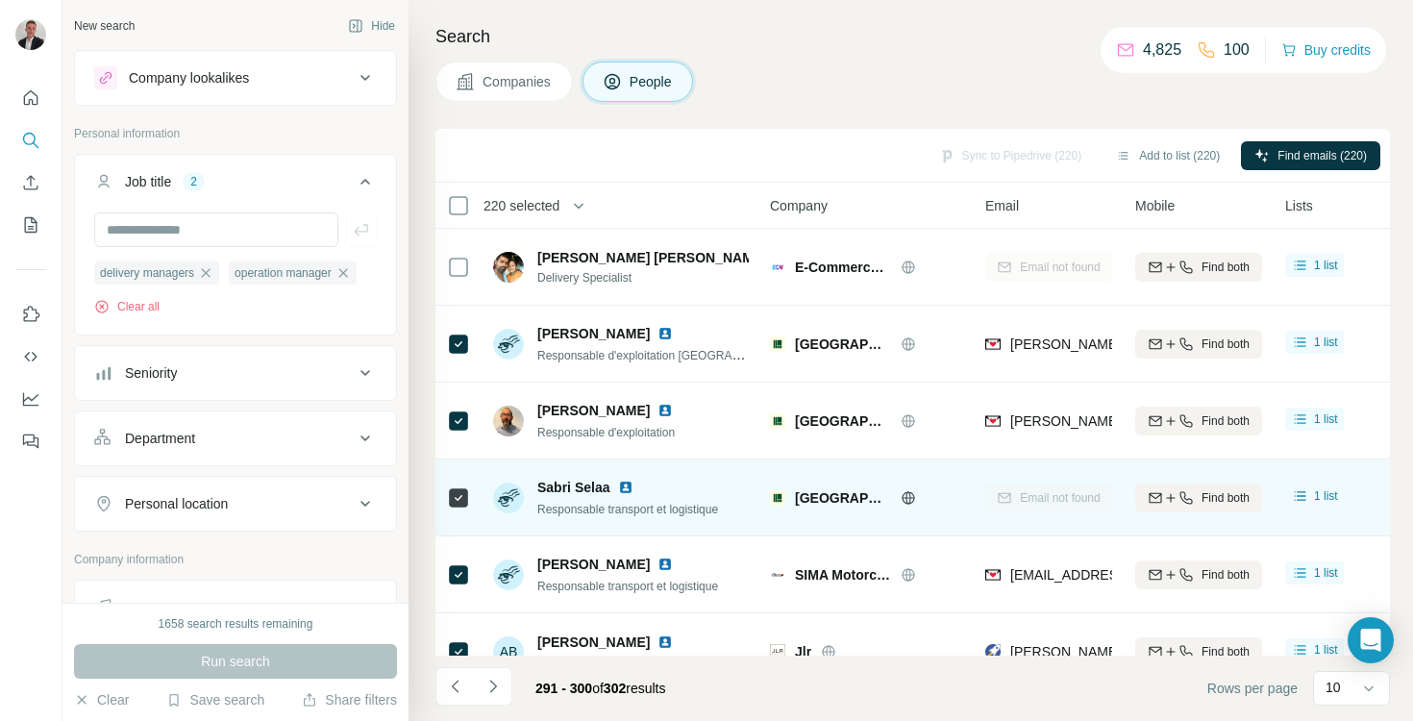
click at [448, 502] on div at bounding box center [458, 498] width 23 height 23
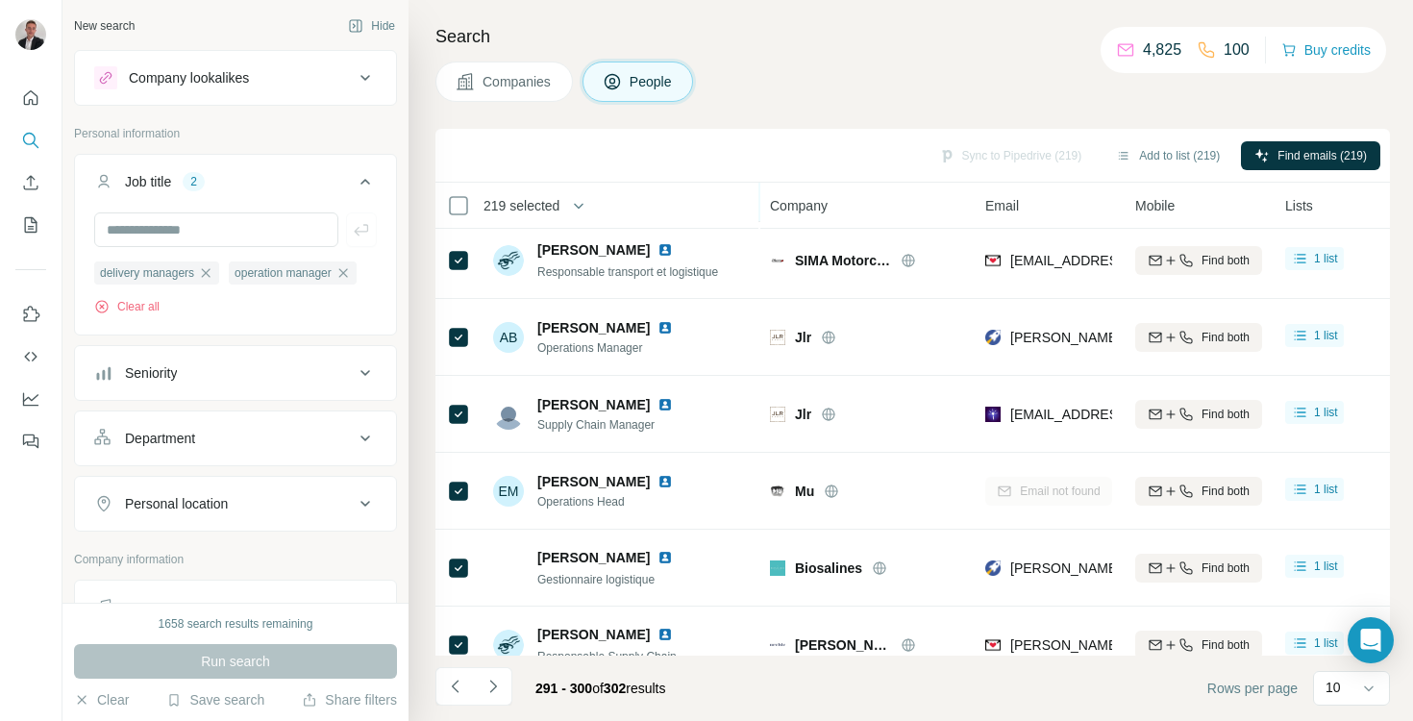
scroll to position [342, 0]
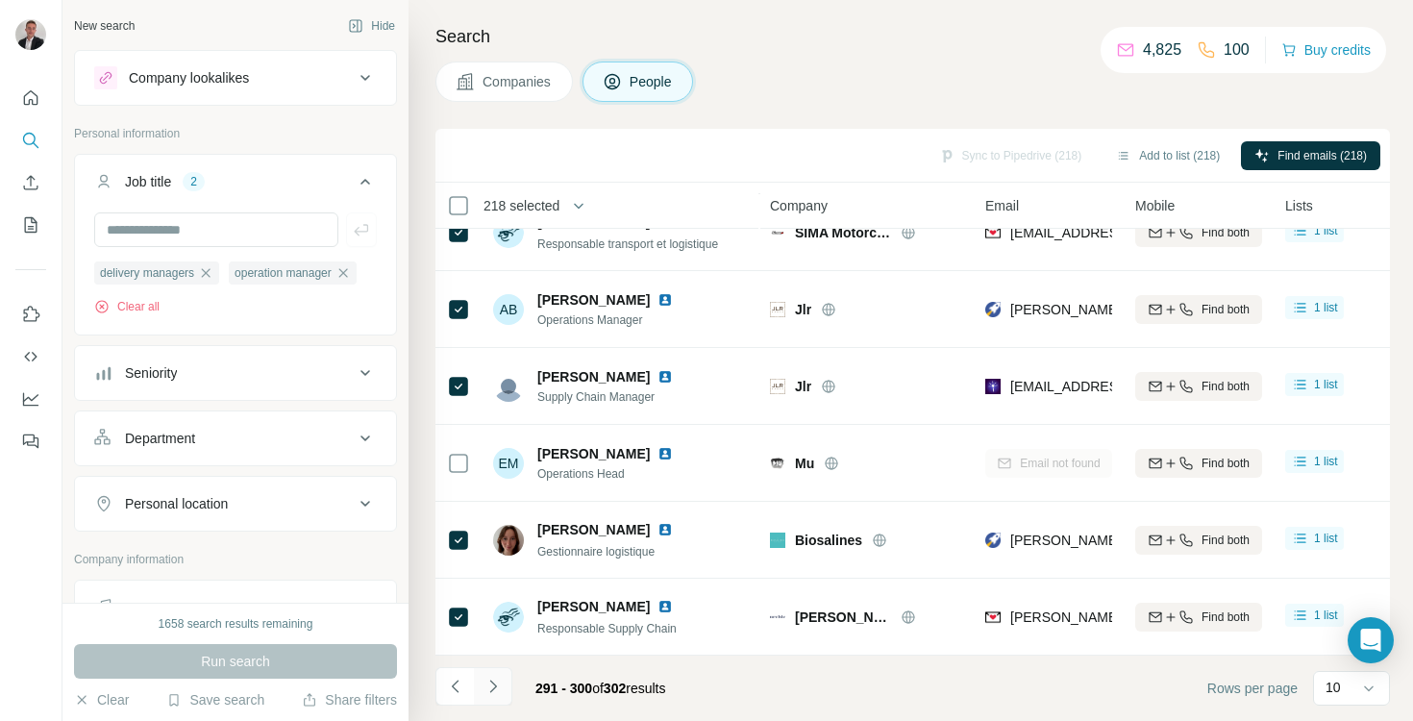
click at [496, 682] on icon "Navigate to next page" at bounding box center [493, 686] width 19 height 19
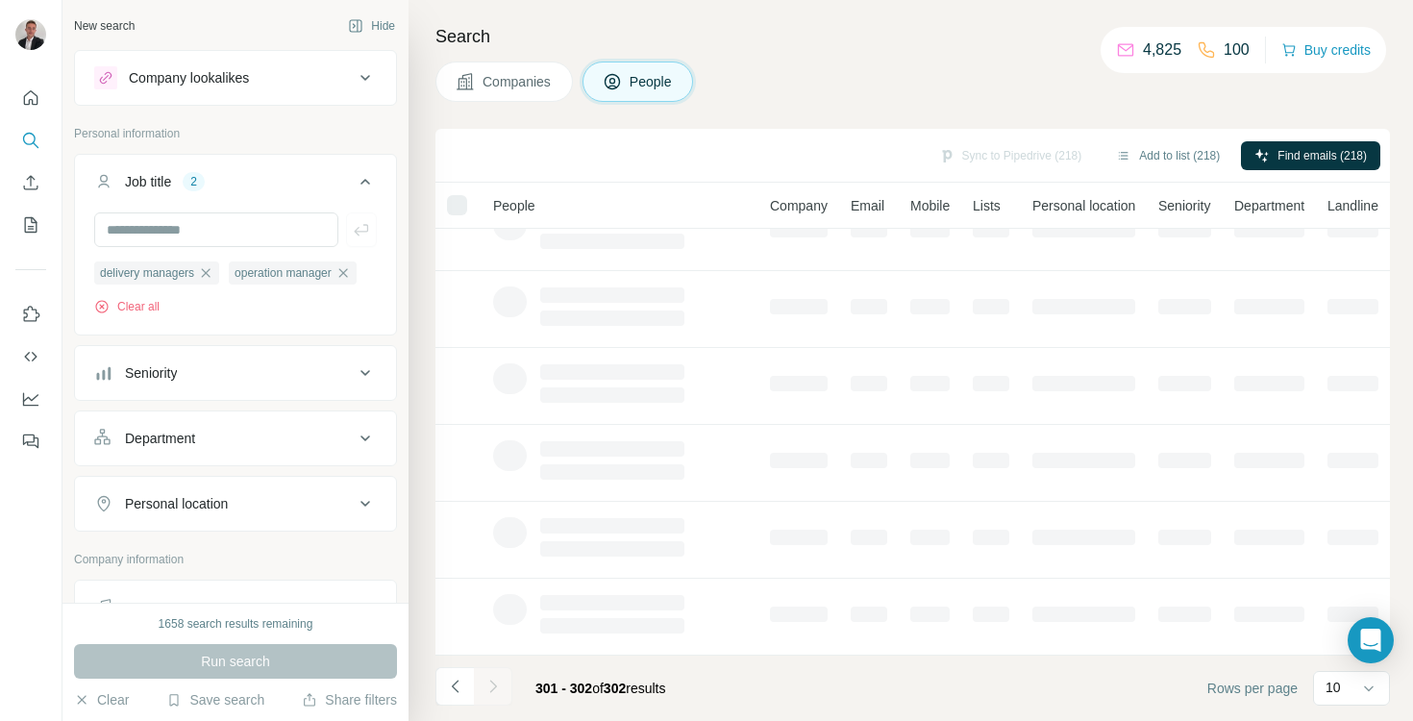
scroll to position [0, 0]
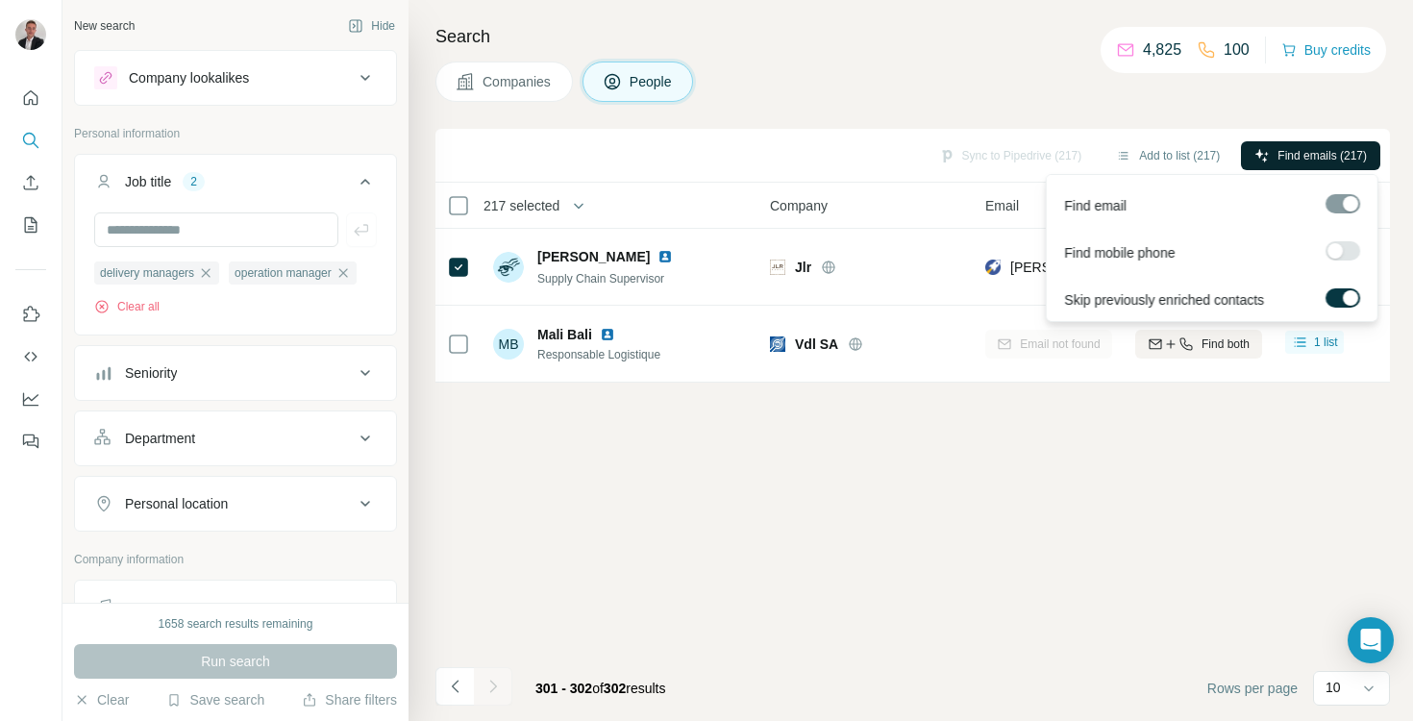
click at [1286, 157] on span "Find emails (217)" at bounding box center [1322, 155] width 89 height 17
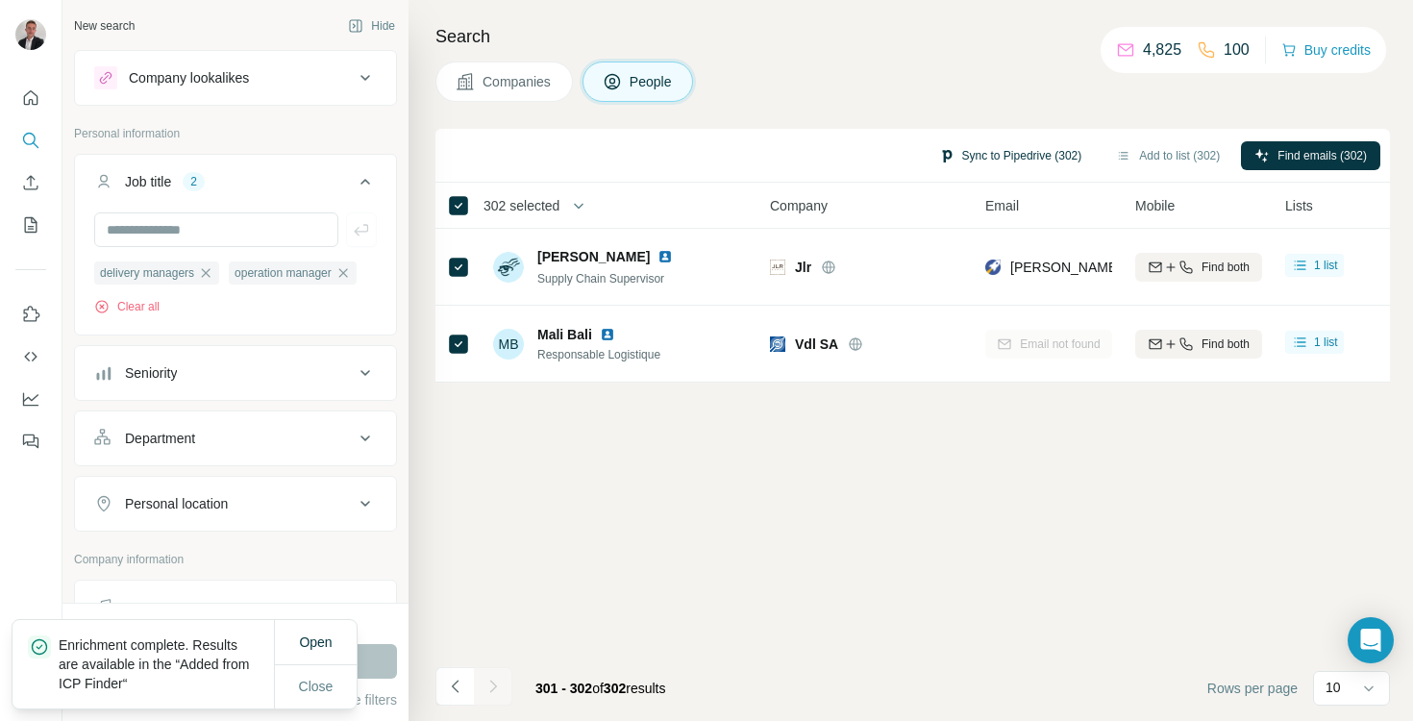
click at [986, 151] on button "Sync to Pipedrive (302)" at bounding box center [1011, 155] width 170 height 29
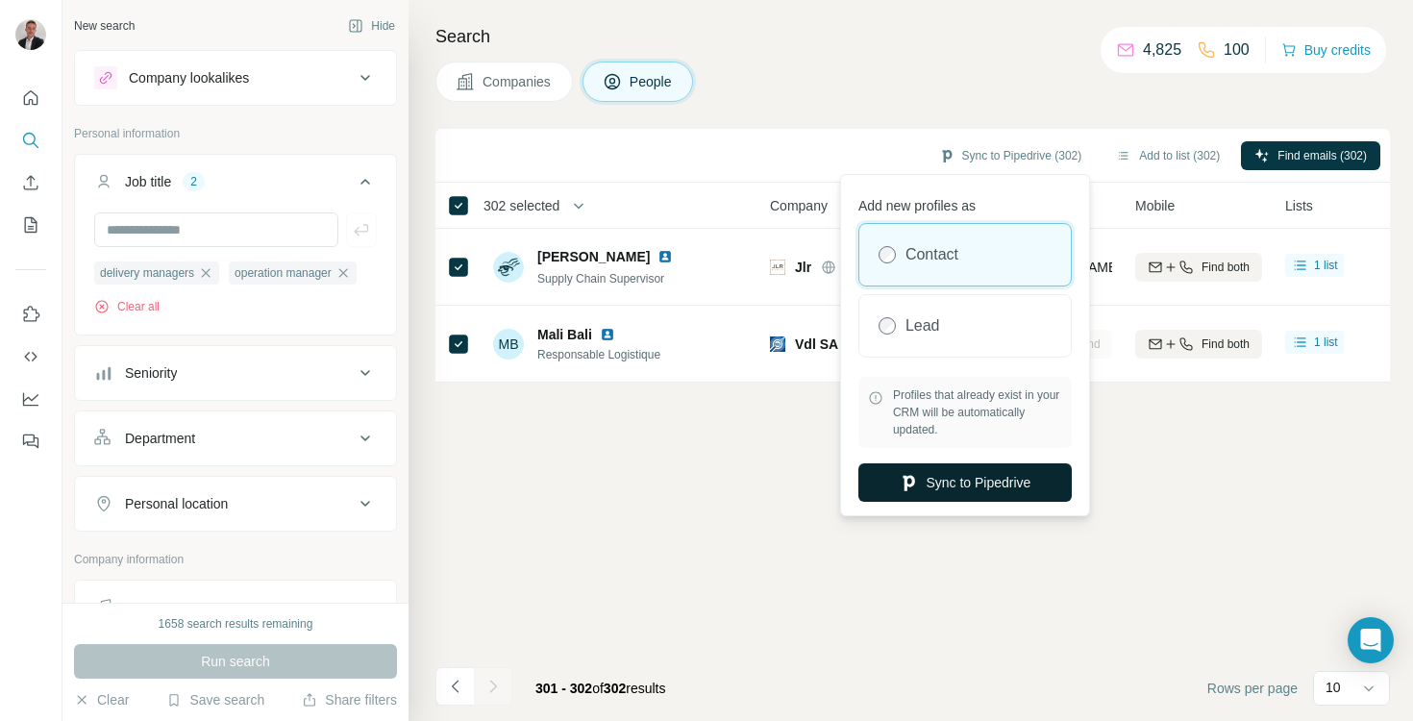
click at [989, 488] on button "Sync to Pipedrive" at bounding box center [965, 482] width 213 height 38
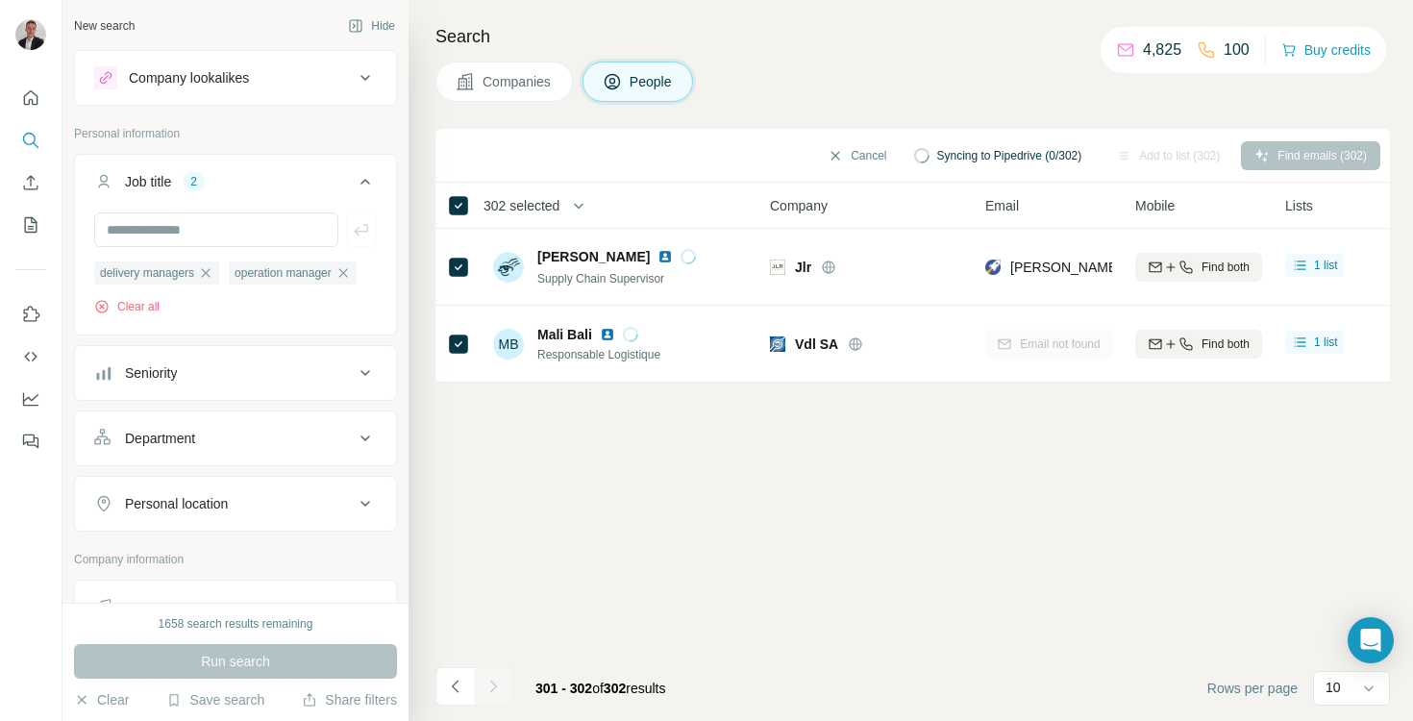
click at [521, 596] on div "Cancel Syncing to Pipedrive (0/302) Add to list (302) Find emails (302) 302 sel…" at bounding box center [913, 425] width 955 height 592
